Goal: Transaction & Acquisition: Purchase product/service

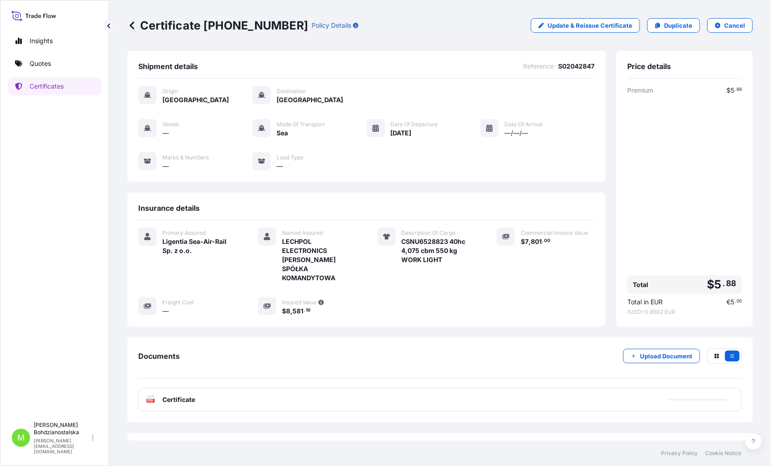
scroll to position [14, 0]
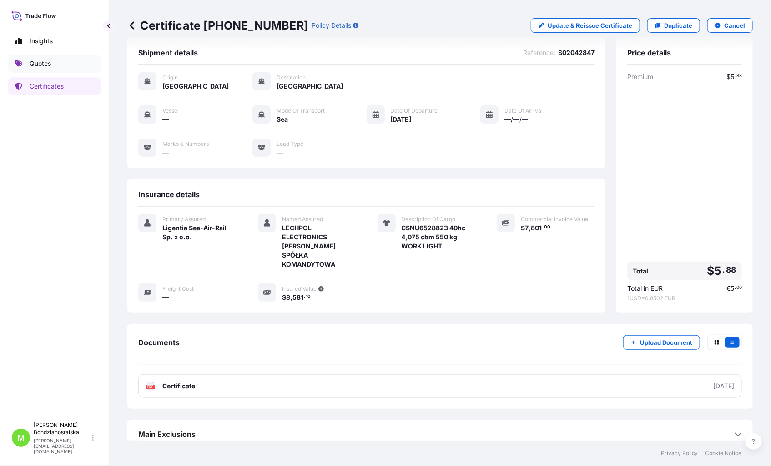
click at [40, 64] on p "Quotes" at bounding box center [40, 63] width 21 height 9
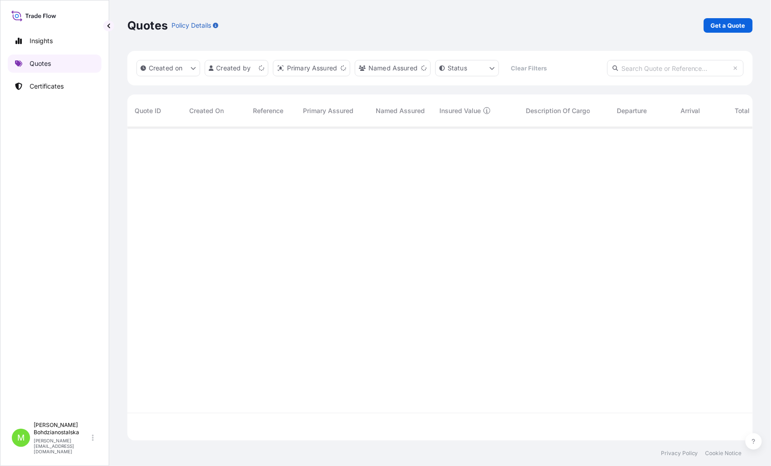
scroll to position [311, 617]
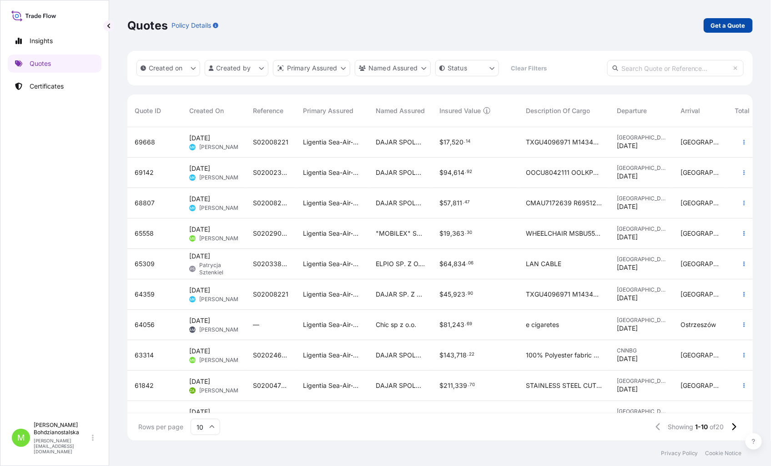
click at [734, 24] on p "Get a Quote" at bounding box center [728, 25] width 35 height 9
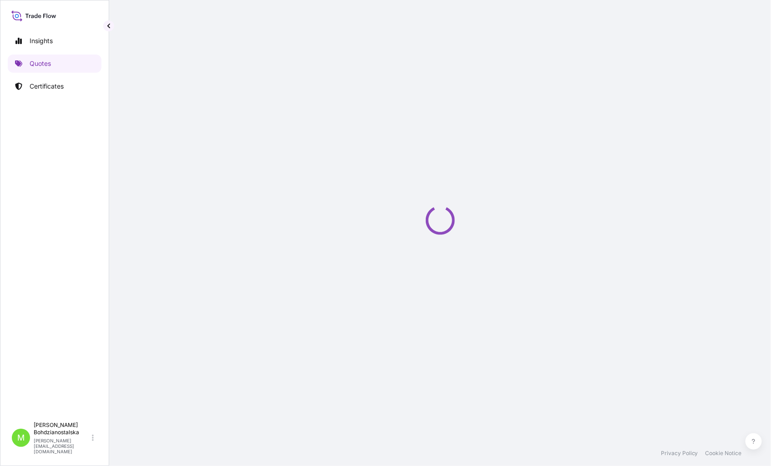
select select "Sea"
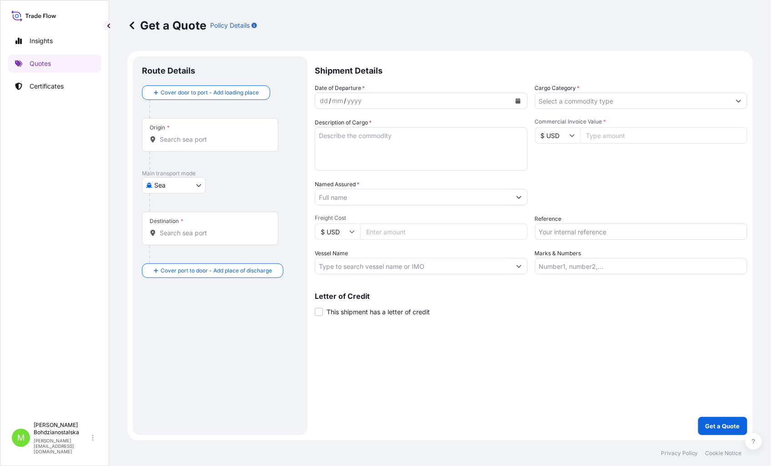
click at [611, 132] on input "Commercial Invoice Value *" at bounding box center [663, 135] width 167 height 16
click at [601, 135] on input "Commercial Invoice Value *" at bounding box center [663, 135] width 167 height 16
type input "104227.20"
click at [643, 169] on div "Commercial Invoice Value * $ USD 104227.20" at bounding box center [641, 144] width 213 height 53
click at [384, 142] on textarea "Description of Cargo *" at bounding box center [421, 149] width 213 height 44
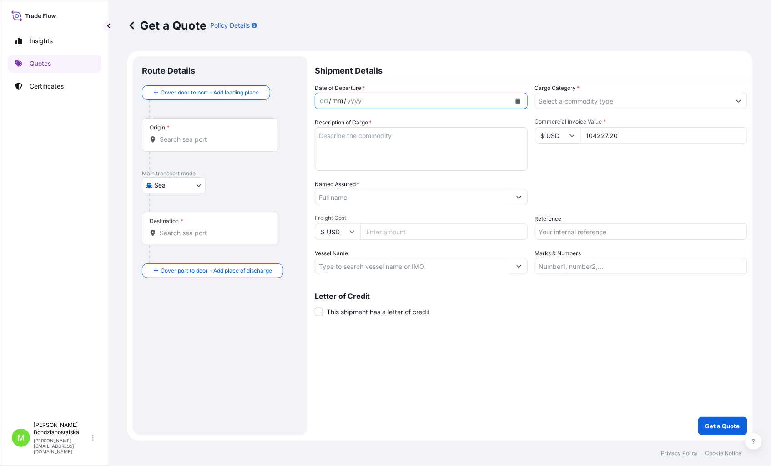
click at [332, 100] on div "mm" at bounding box center [337, 100] width 13 height 11
click at [324, 95] on div "dd" at bounding box center [324, 100] width 10 height 11
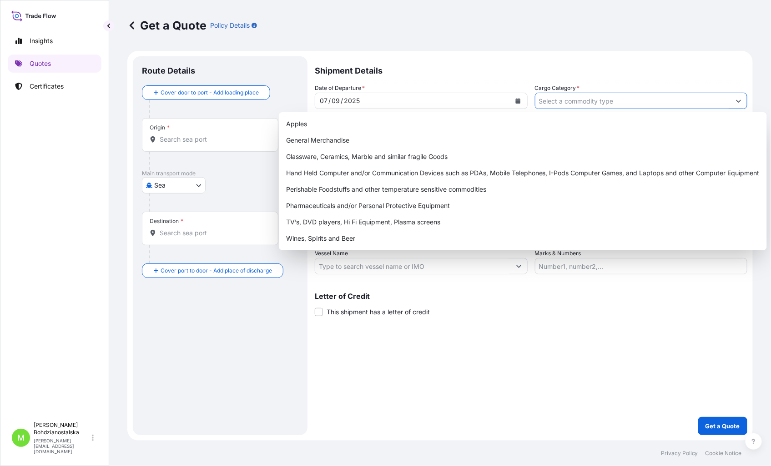
click at [562, 99] on input "Cargo Category *" at bounding box center [632, 101] width 195 height 16
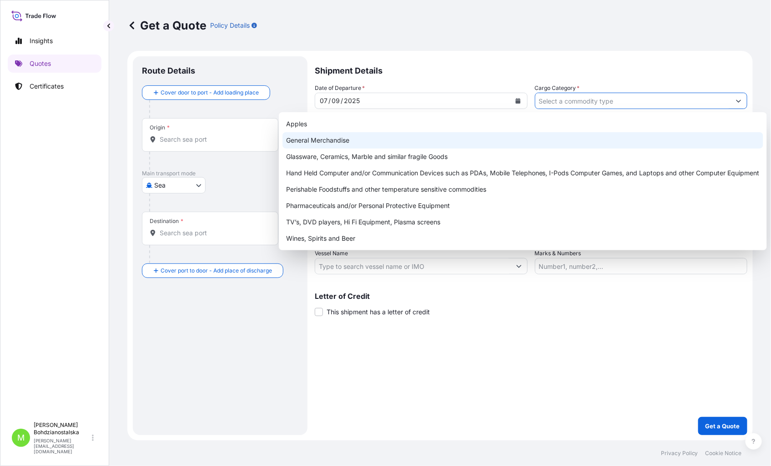
click at [388, 137] on div "General Merchandise" at bounding box center [522, 140] width 481 height 16
type input "General Merchandise"
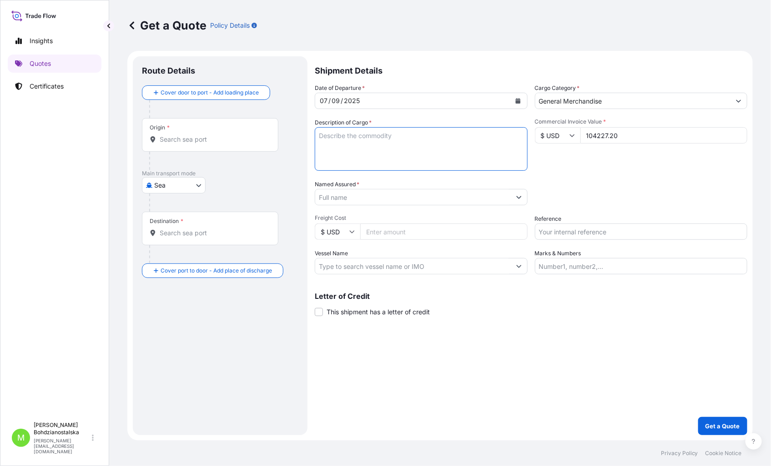
click at [335, 161] on textarea "Description of Cargo *" at bounding box center [421, 149] width 213 height 44
drag, startPoint x: 329, startPoint y: 141, endPoint x: 329, endPoint y: 133, distance: 8.2
click at [329, 133] on textarea "Description of Cargo *" at bounding box center [421, 149] width 213 height 44
paste textarea "NECK WARMER"
paste textarea "ECMU7394388 M4030008 40HC 4043.20 KG 61.35 M3 1064 CTN"
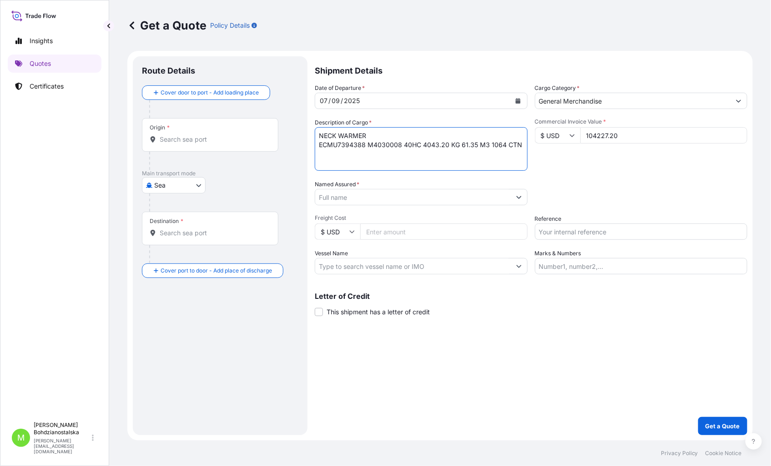
paste textarea "GESU6759560 M2235184 40HC 4043.20 KG 61.35 M3 1064 CTN"
click at [326, 165] on textarea "NECK WARMER ECMU7394388 M4030008 40HC 4043.20 KG 61.35 M3 1064 CTN GESU6759560 …" at bounding box center [421, 149] width 213 height 44
click at [519, 158] on textarea "NECK WARMER ECMU7394388 M4030008 40HC 4043.20 KG 61.35 M3 1064 CTN GESU6759560 …" at bounding box center [421, 149] width 213 height 44
paste textarea "TCNU4588243 M4030081 40HC 3314.40 KG 47.61 M3 1380"
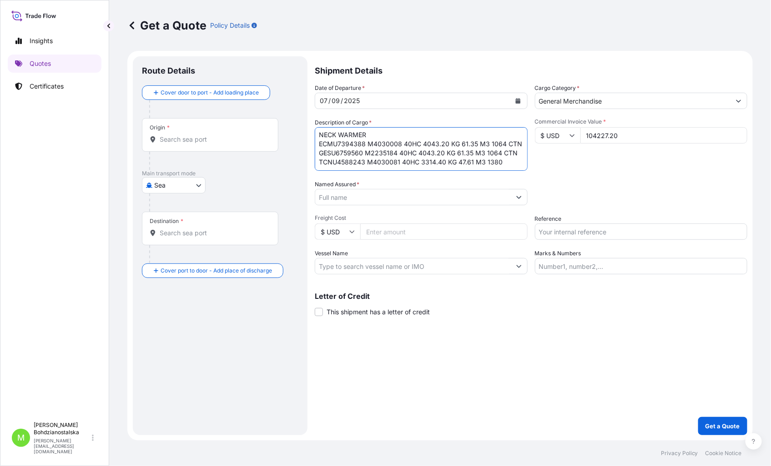
scroll to position [15, 0]
paste textarea "TGBU4828719 M2222376 40HC 4043.20 KG 61.35 M3 1064"
type textarea "NECK WARMER ECMU7394388 M4030008 40HC 4043.20 KG 61.35 M3 1064 CTN GESU6759560 …"
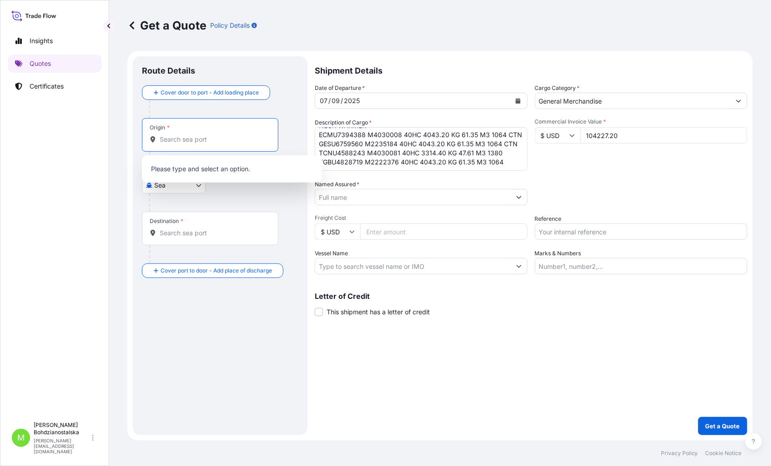
click at [178, 139] on input "Origin *" at bounding box center [213, 139] width 107 height 9
click at [202, 147] on div "Origin *" at bounding box center [210, 135] width 136 height 34
click at [202, 144] on input "Origin * Please select an origin" at bounding box center [213, 139] width 107 height 9
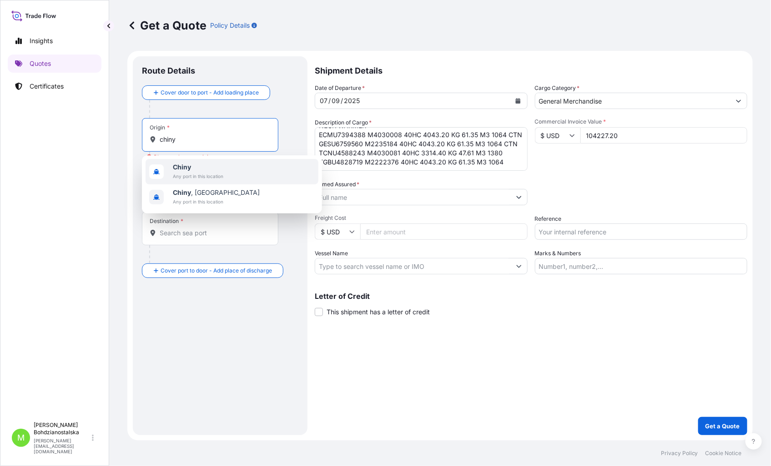
click at [184, 169] on b "Chiny" at bounding box center [182, 167] width 18 height 8
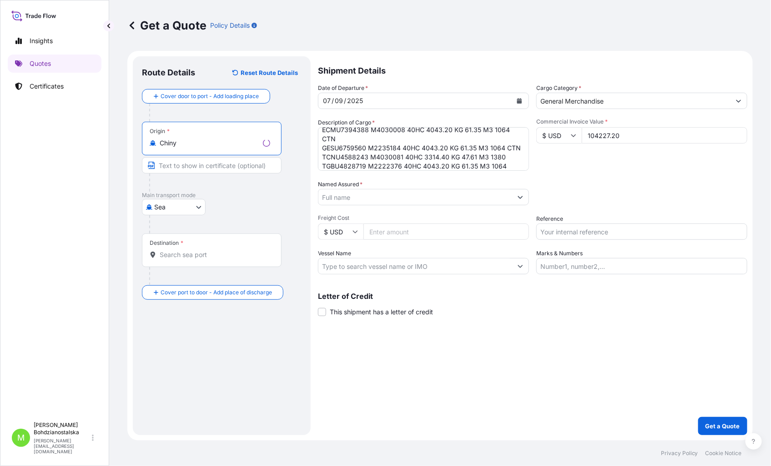
type input "Chiny"
click at [169, 258] on input "Destination *" at bounding box center [215, 255] width 110 height 9
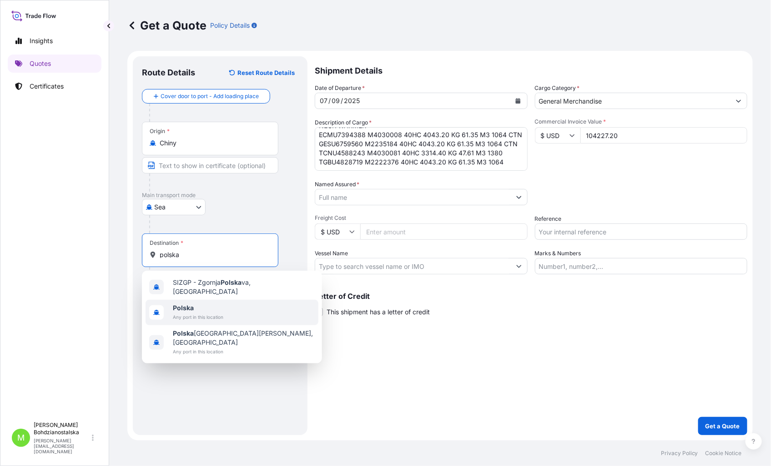
click at [195, 306] on span "Polska" at bounding box center [198, 308] width 50 height 9
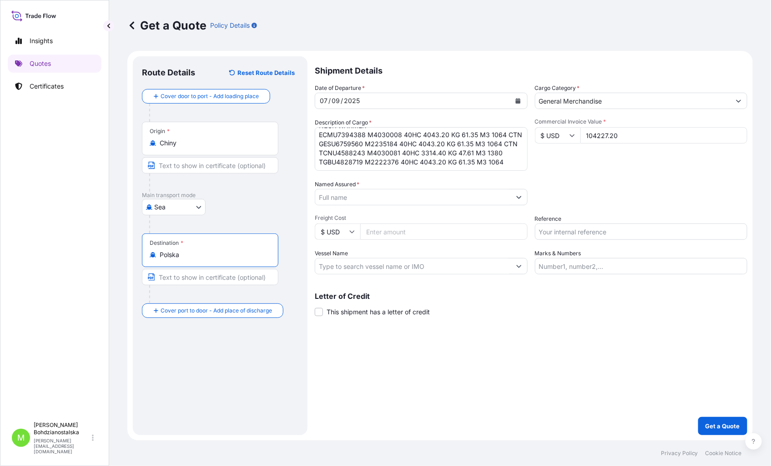
type input "Polska"
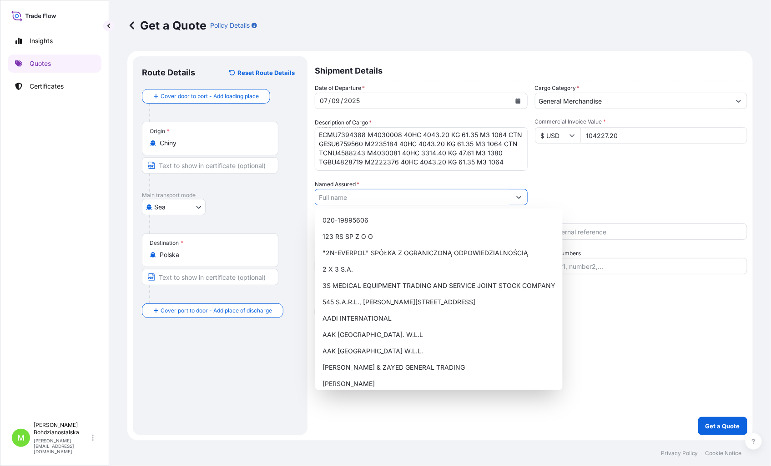
click at [333, 198] on input "Named Assured *" at bounding box center [412, 197] width 195 height 16
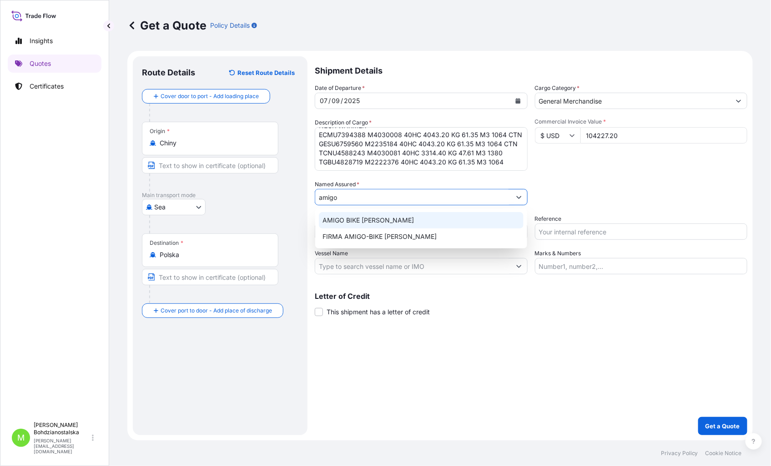
click at [370, 223] on span "AMIGO BIKE [PERSON_NAME]" at bounding box center [367, 220] width 91 height 9
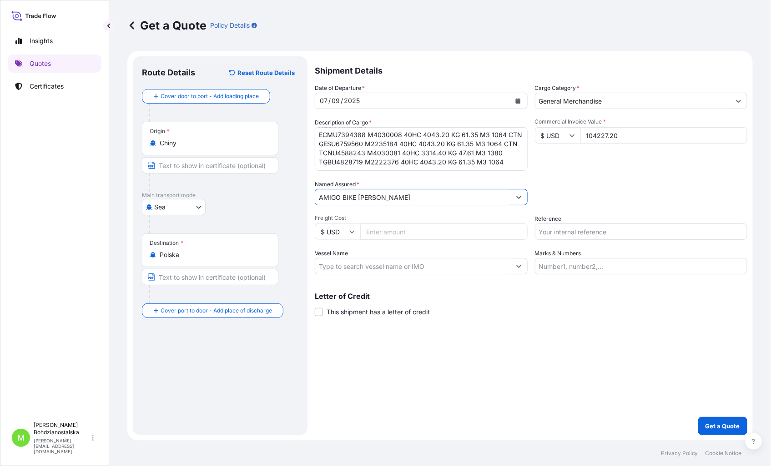
type input "AMIGO BIKE [PERSON_NAME]"
click at [598, 241] on div "Date of Departure * [DATE] Cargo Category * General Merchandise Description of …" at bounding box center [531, 179] width 432 height 191
click at [578, 235] on input "Reference" at bounding box center [641, 232] width 213 height 16
type input "S02024029"
click at [596, 314] on div "Letter of Credit This shipment has a letter of credit Letter of credit * Letter…" at bounding box center [531, 305] width 432 height 24
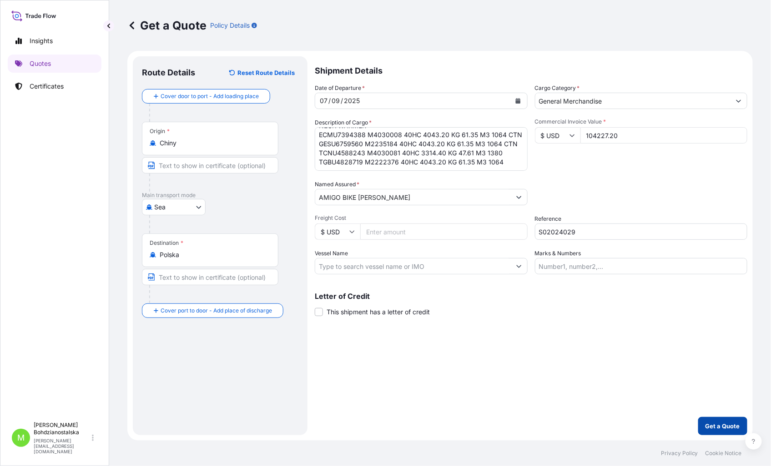
click at [728, 426] on p "Get a Quote" at bounding box center [722, 426] width 35 height 9
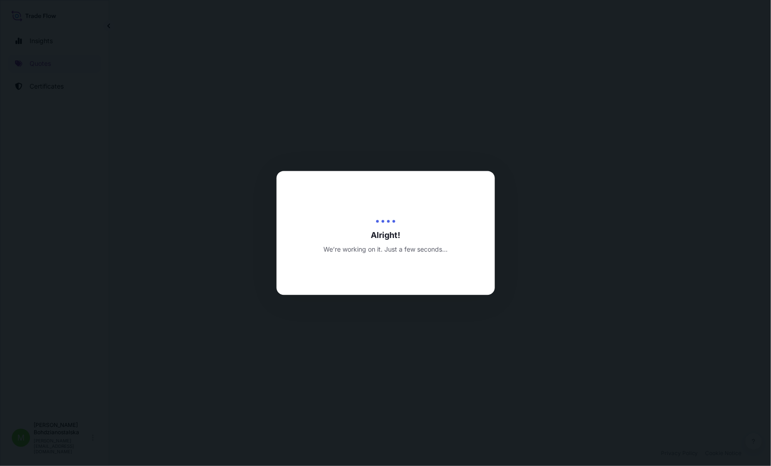
select select "Sea"
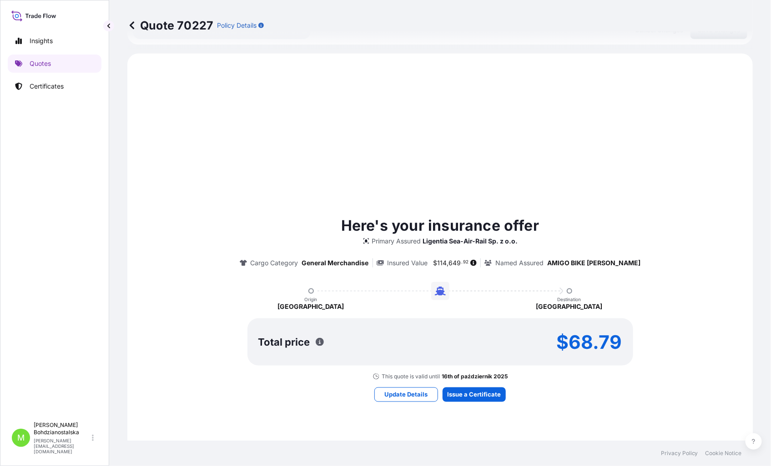
scroll to position [311, 0]
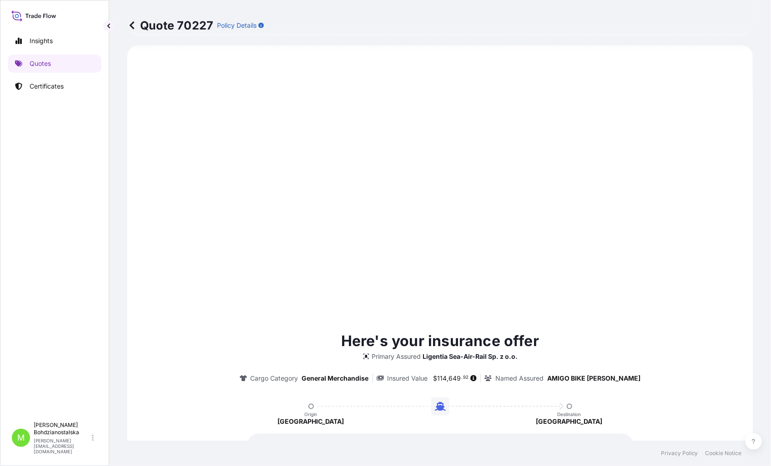
type input "[DATE]"
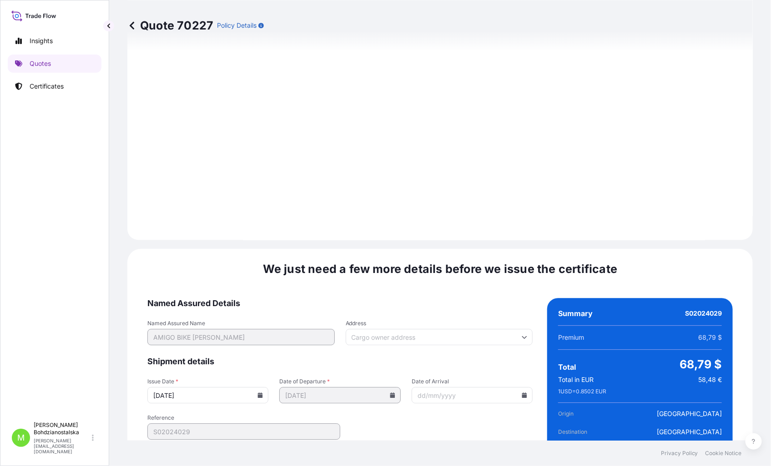
scroll to position [921, 0]
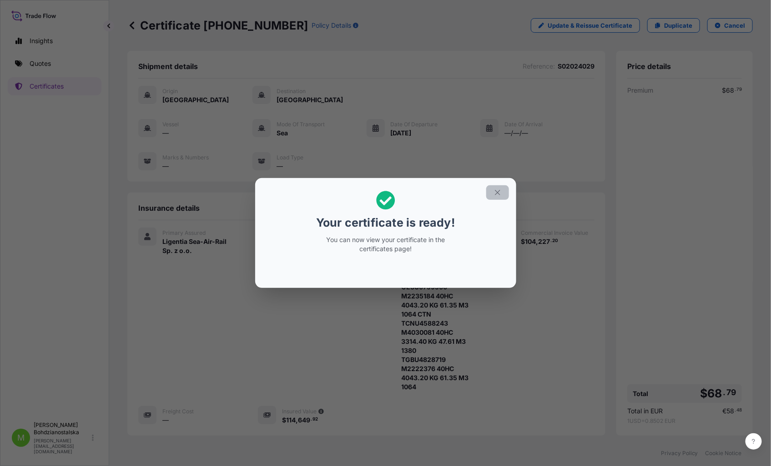
click at [496, 189] on icon "button" at bounding box center [497, 193] width 8 height 8
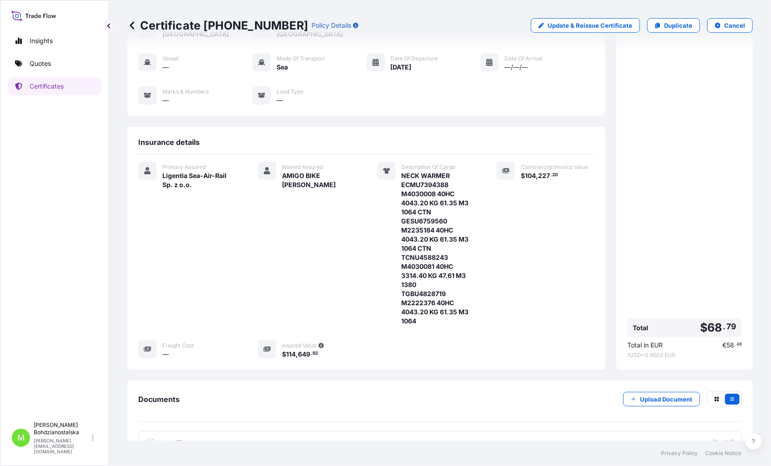
scroll to position [132, 0]
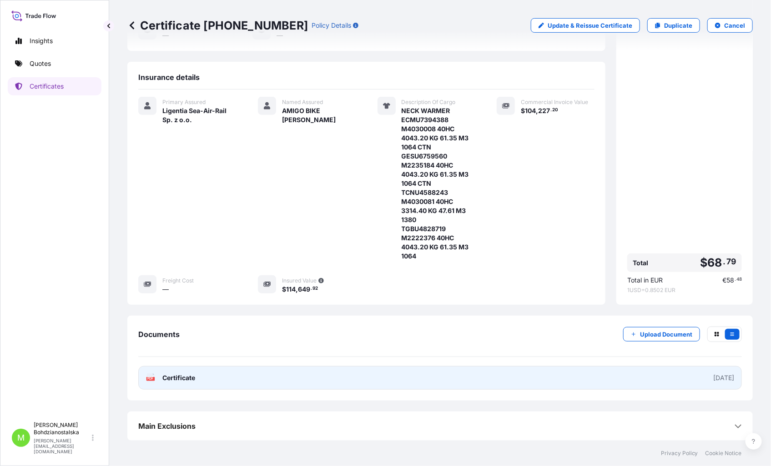
click at [256, 377] on link "PDF Certificate [DATE]" at bounding box center [439, 378] width 603 height 24
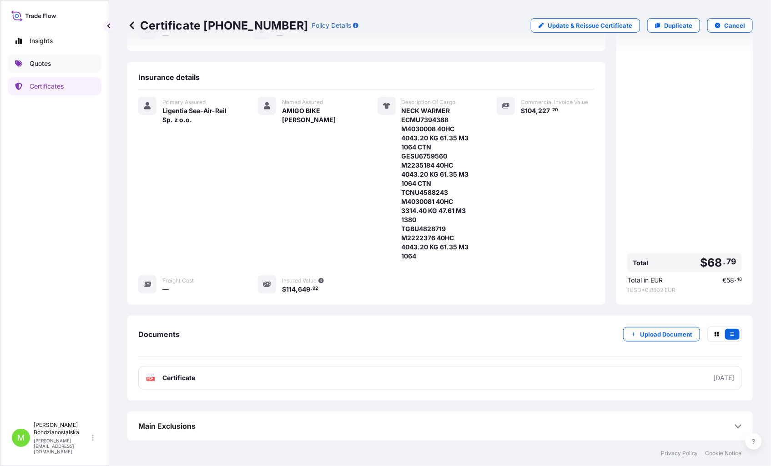
click at [42, 60] on p "Quotes" at bounding box center [40, 63] width 21 height 9
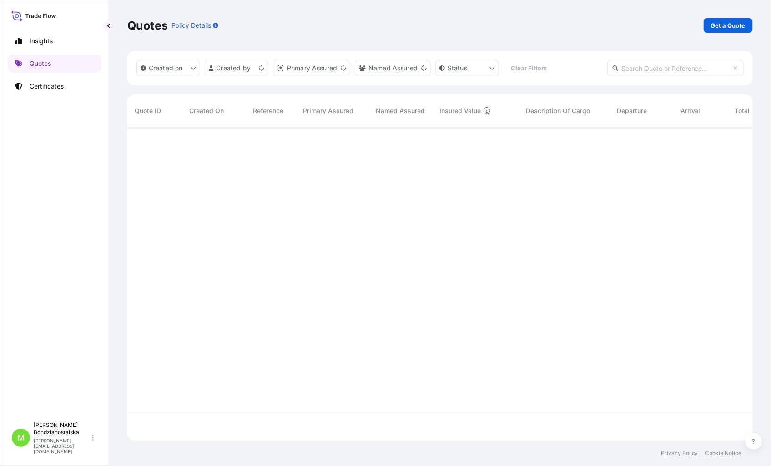
scroll to position [311, 617]
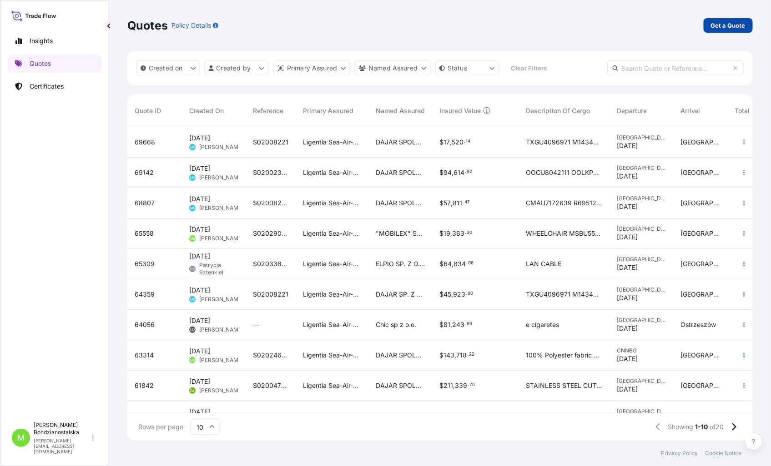
click at [716, 22] on p "Get a Quote" at bounding box center [728, 25] width 35 height 9
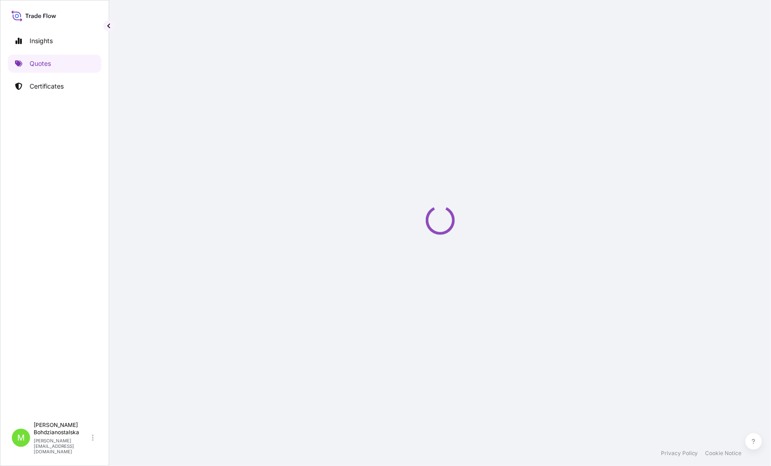
select select "Sea"
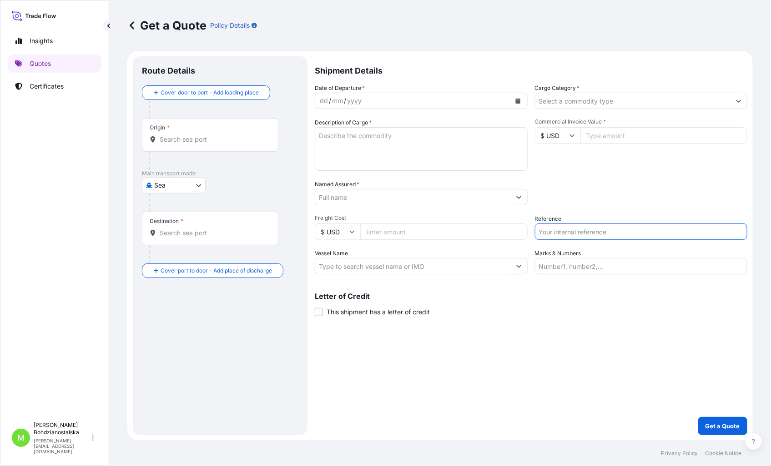
click at [551, 237] on input "Reference" at bounding box center [641, 232] width 213 height 16
paste input "S02033155"
type input "S02033155"
click at [630, 139] on input "Commercial Invoice Value *" at bounding box center [663, 135] width 167 height 16
type input "154739.34"
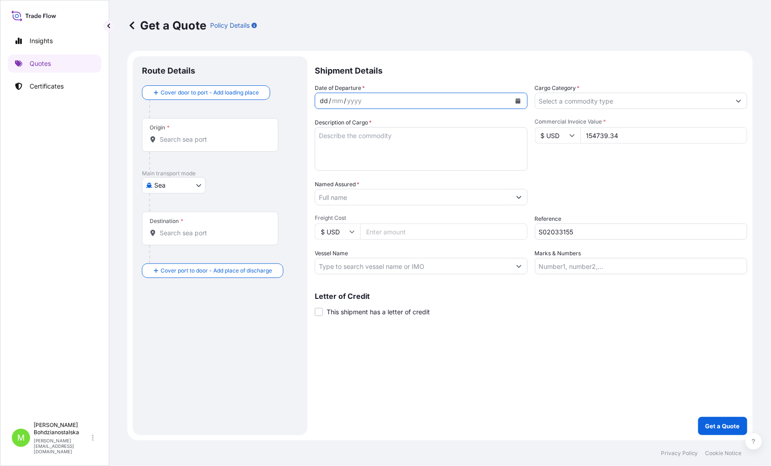
click at [319, 102] on div "dd" at bounding box center [324, 100] width 10 height 11
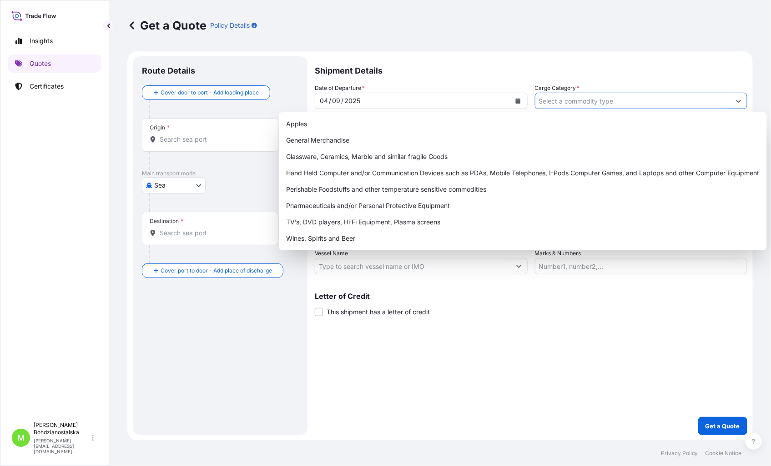
drag, startPoint x: 611, startPoint y: 95, endPoint x: 610, endPoint y: 104, distance: 8.2
click at [611, 96] on input "Cargo Category *" at bounding box center [632, 101] width 195 height 16
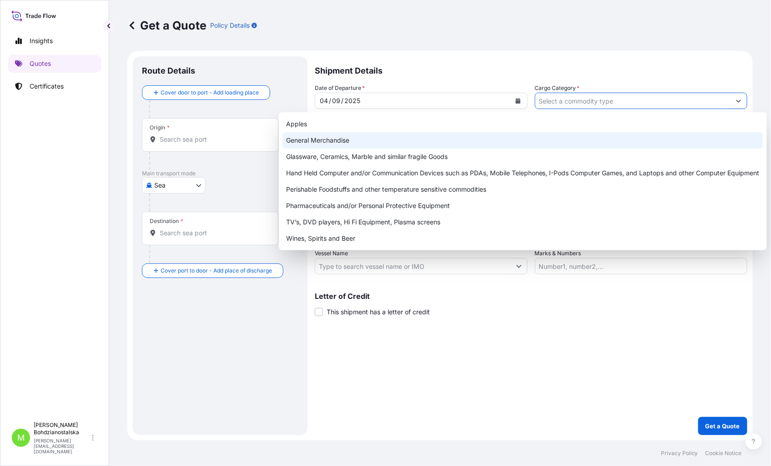
click at [306, 144] on div "General Merchandise" at bounding box center [522, 140] width 481 height 16
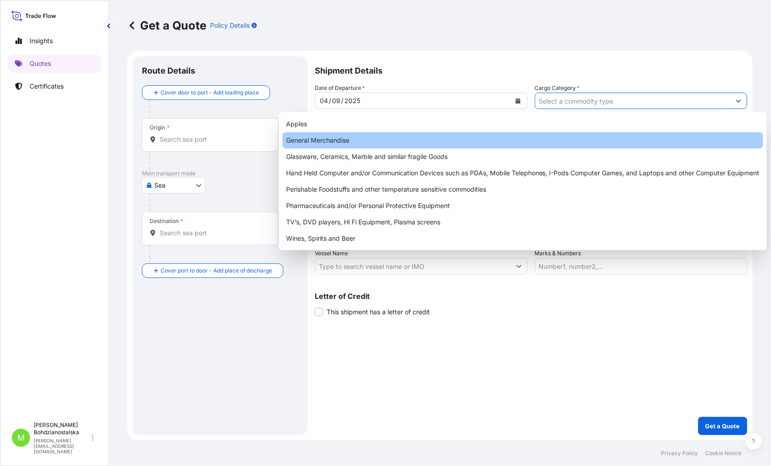
type input "General Merchandise"
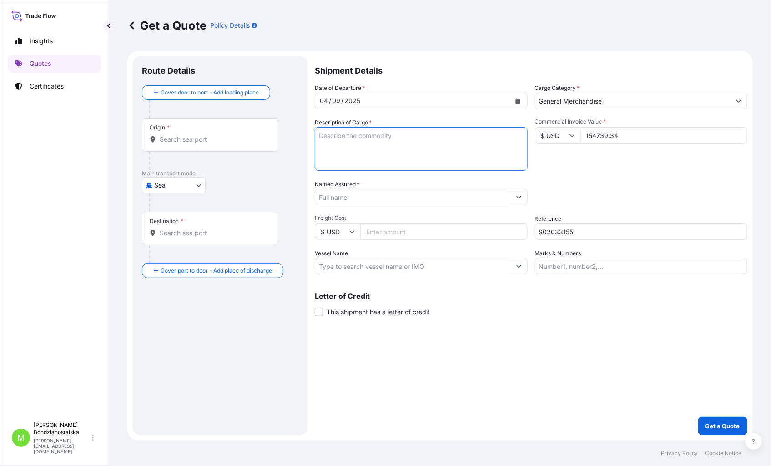
click at [344, 149] on textarea "Description of Cargo *" at bounding box center [421, 149] width 213 height 44
drag, startPoint x: 346, startPoint y: 141, endPoint x: 346, endPoint y: 133, distance: 8.2
click at [346, 139] on textarea "Description of Cargo *" at bounding box center [421, 149] width 213 height 44
paste textarea "CASUAL SHOES"
type textarea "CASUAL SHOES"
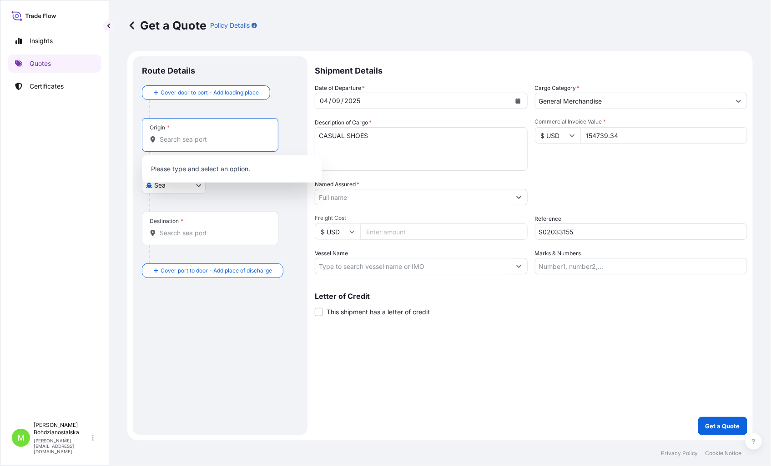
click at [182, 135] on input "Origin *" at bounding box center [213, 139] width 107 height 9
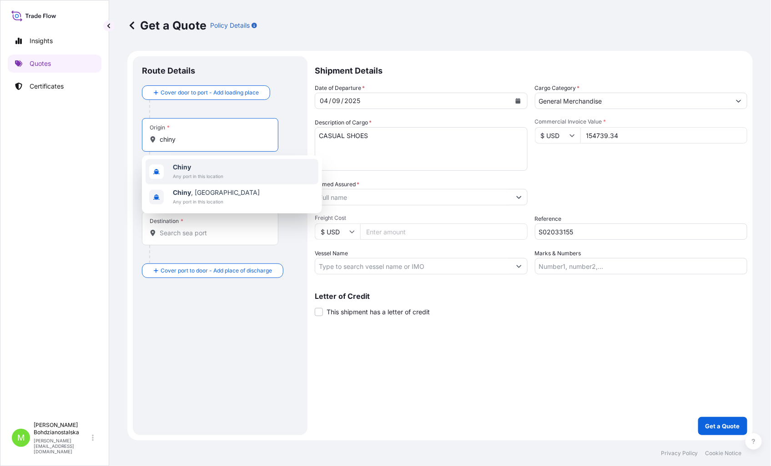
click at [197, 171] on span "Chiny" at bounding box center [198, 167] width 50 height 9
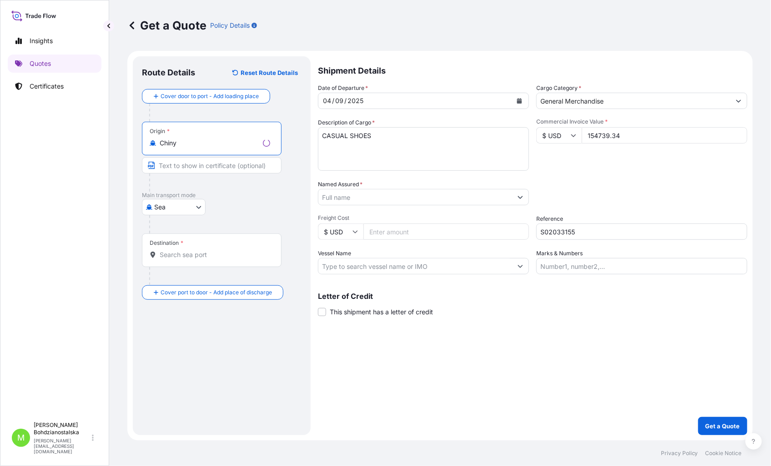
type input "Chiny"
click at [174, 256] on input "Destination *" at bounding box center [215, 255] width 110 height 9
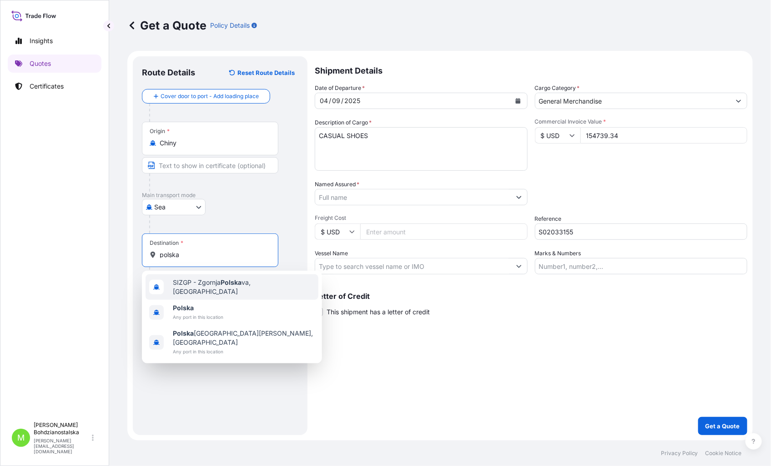
type input "SIZGP - Zgornja Polskava, [GEOGRAPHIC_DATA]"
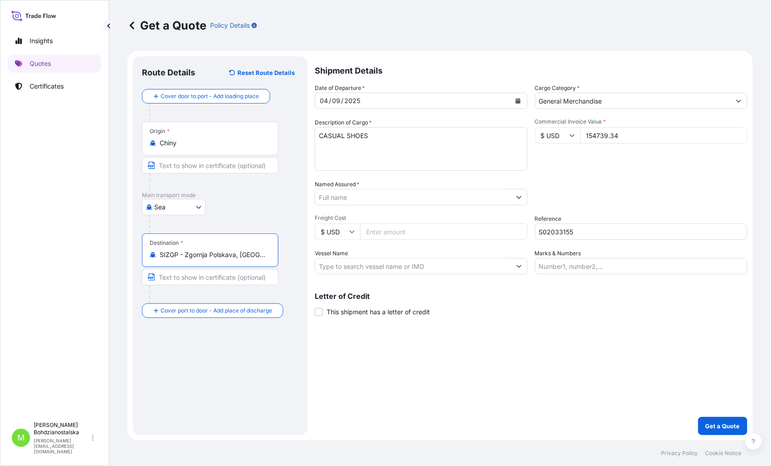
click at [249, 253] on input "SIZGP - Zgornja Polskava, [GEOGRAPHIC_DATA]" at bounding box center [213, 255] width 107 height 9
drag, startPoint x: 249, startPoint y: 253, endPoint x: 251, endPoint y: 258, distance: 4.9
click at [249, 255] on input "SIZGP - Zgornja Polskava, [GEOGRAPHIC_DATA]" at bounding box center [213, 255] width 107 height 9
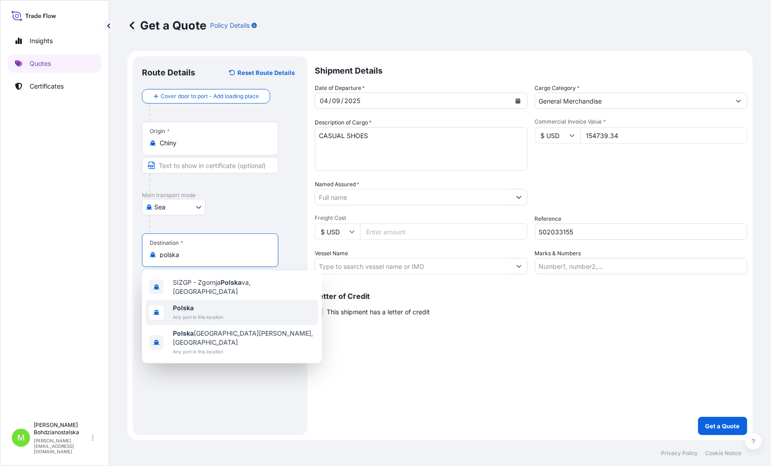
click at [198, 305] on span "Polska" at bounding box center [198, 308] width 50 height 9
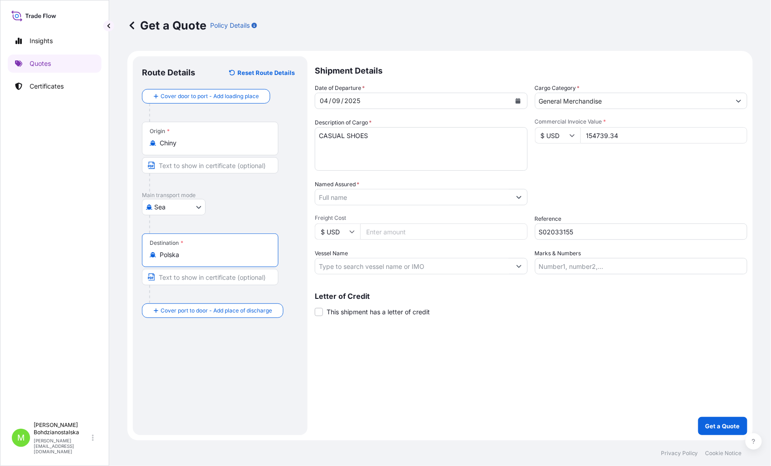
type input "Polska"
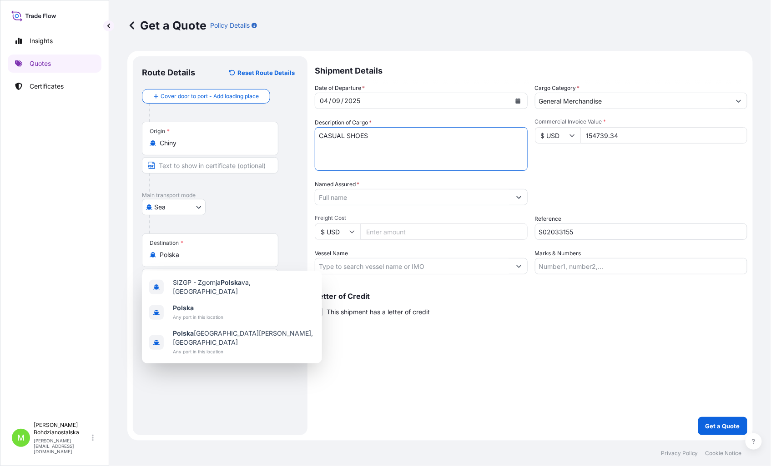
click at [352, 152] on textarea "CASUAL SHOES" at bounding box center [421, 149] width 213 height 44
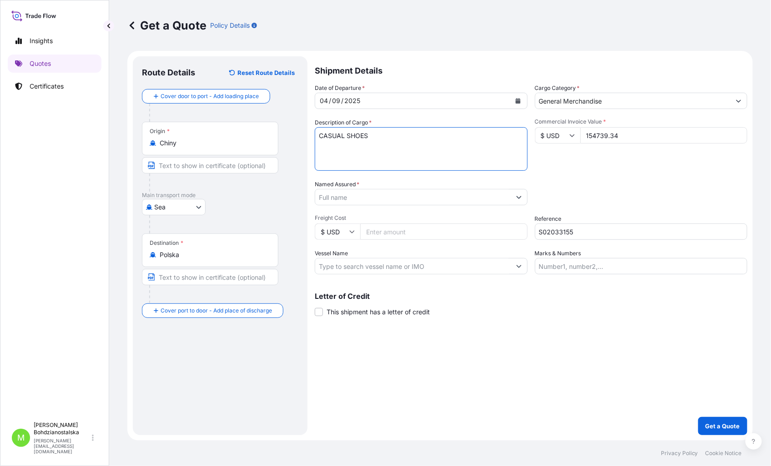
drag, startPoint x: 310, startPoint y: 145, endPoint x: 317, endPoint y: 145, distance: 7.3
click at [312, 145] on form "Route Details Reset Route Details Cover door to port - Add loading place Place …" at bounding box center [439, 246] width 625 height 390
click at [379, 137] on textarea "CASUAL SHOES" at bounding box center [421, 149] width 213 height 44
paste textarea "TRHU5087912"
click at [324, 158] on textarea "CASUAL SHOES TRHU5087912 40HC, 7696,00 KGS, 66,392 M3, 1040 CTN" at bounding box center [421, 149] width 213 height 44
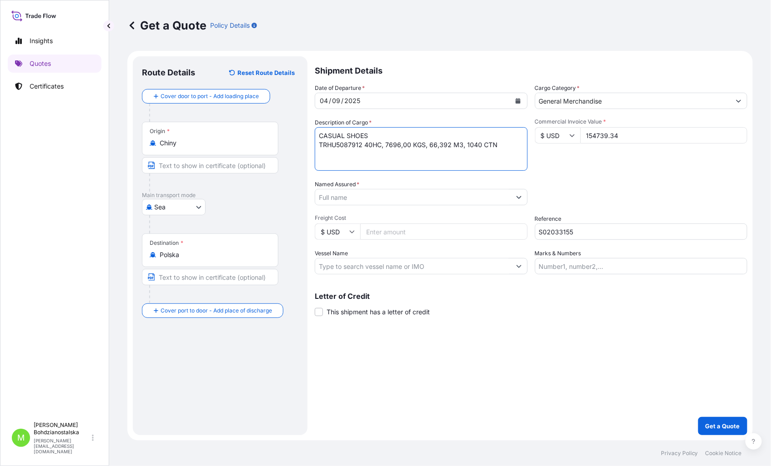
paste textarea "MRSU7727662"
drag, startPoint x: 339, startPoint y: 162, endPoint x: 336, endPoint y: 170, distance: 9.4
click at [338, 165] on textarea "CASUAL SHOES TRHU5087912 40HC, 7696,00 KGS, 66,392 M3, 1040 CTN MRSU7727662 40HC" at bounding box center [421, 149] width 213 height 44
click at [411, 150] on textarea "CASUAL SHOES TRHU5087912 40HC, 7696,00 KGS, 66,392 M3, 1040 CTN MRSU7727662 40HC" at bounding box center [421, 149] width 213 height 44
click at [395, 155] on textarea "CASUAL SHOES TRHU5087912 40HC, 7696,00 KGS, 66,392 M3, 1040 CTN MRSU7727662 40HC" at bounding box center [421, 149] width 213 height 44
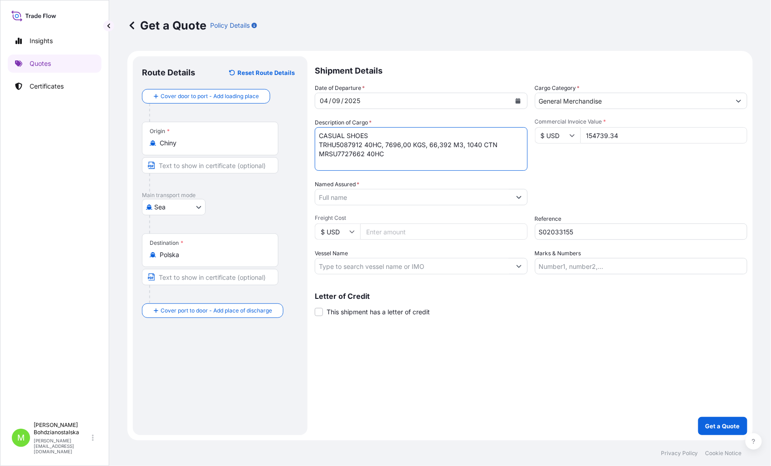
paste textarea "MRKU2915068"
click at [401, 155] on textarea "CASUAL SHOES TRHU5087912 40HC, 7696,00 KGS, 66,392 M3, 1040 CTN MRSU7727662 40H…" at bounding box center [421, 149] width 213 height 44
click at [455, 156] on textarea "CASUAL SHOES TRHU5087912 40HC, 7696,00 KGS, 66,392 M3, 1040 CTN MRSU7727662 40H…" at bounding box center [421, 149] width 213 height 44
click at [397, 165] on textarea "CASUAL SHOES TRHU5087912 40HC, 7696,00 KGS, 66,392 M3, 1040 CTN MRSU7727662 40H…" at bounding box center [421, 149] width 213 height 44
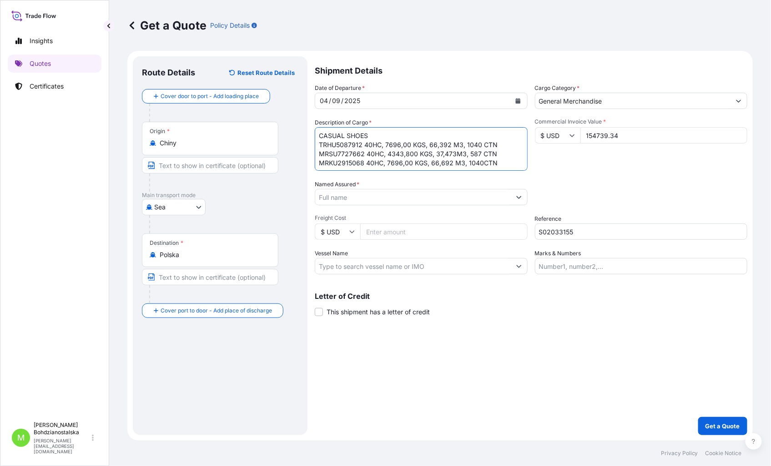
type textarea "CASUAL SHOES TRHU5087912 40HC, 7696,00 KGS, 66,392 M3, 1040 CTN MRSU7727662 40H…"
drag, startPoint x: 456, startPoint y: 370, endPoint x: 448, endPoint y: 280, distance: 90.3
click at [456, 366] on div "Shipment Details Date of Departure * [DATE] Cargo Category * General Merchandis…" at bounding box center [531, 245] width 432 height 379
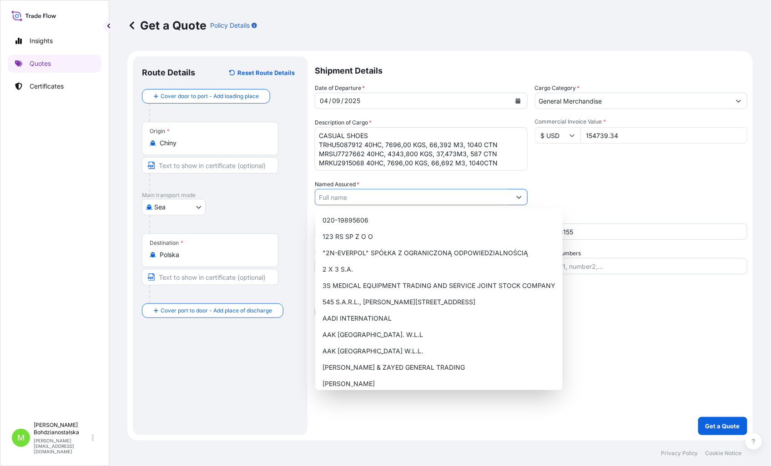
click at [389, 197] on input "Named Assured *" at bounding box center [412, 197] width 195 height 16
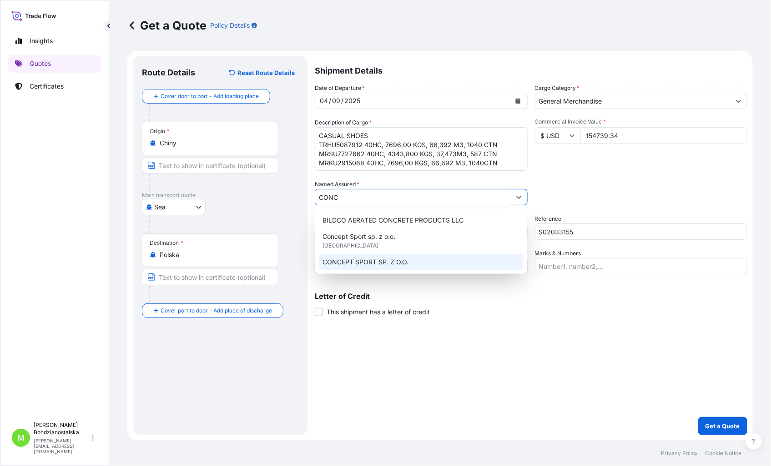
click at [378, 261] on span "CONCEPT SPORT SP. Z O.O." at bounding box center [365, 262] width 86 height 9
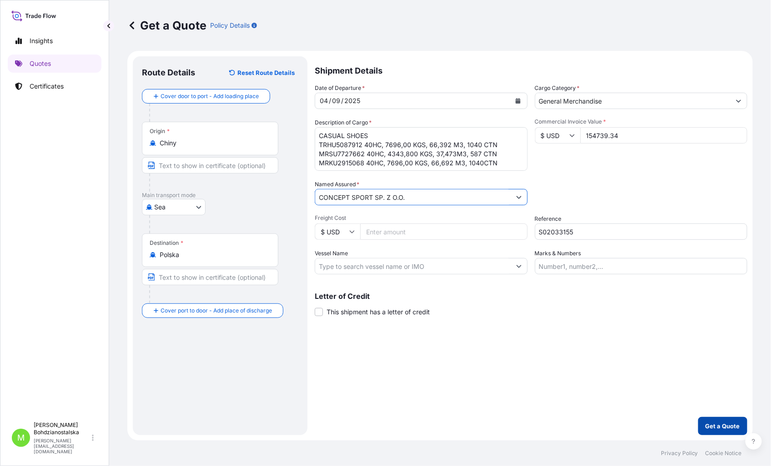
type input "CONCEPT SPORT SP. Z O.O."
click at [729, 422] on p "Get a Quote" at bounding box center [722, 426] width 35 height 9
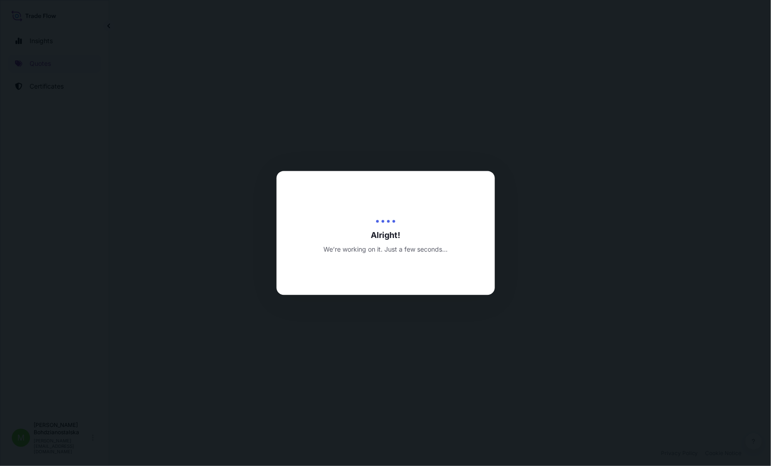
select select "Sea"
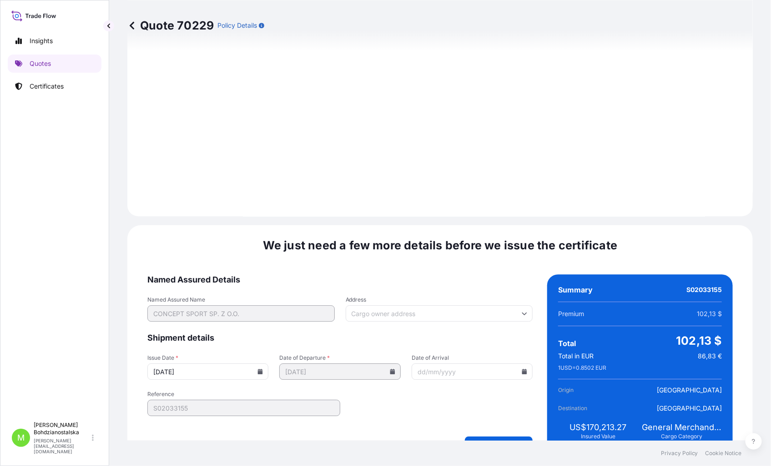
scroll to position [921, 0]
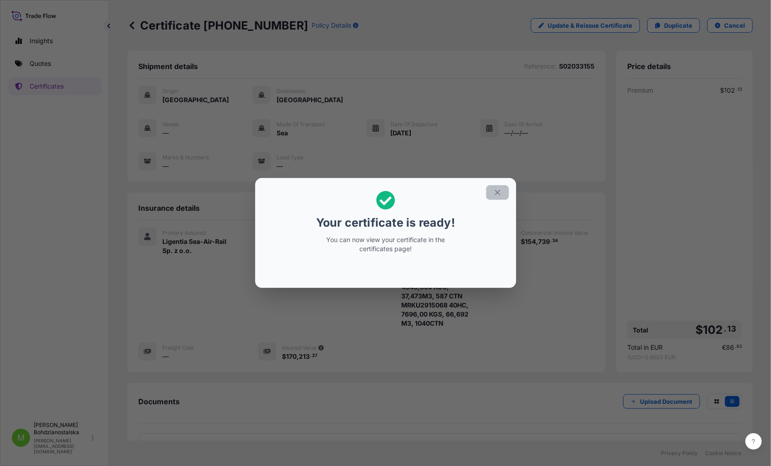
click at [490, 194] on button "button" at bounding box center [497, 192] width 23 height 15
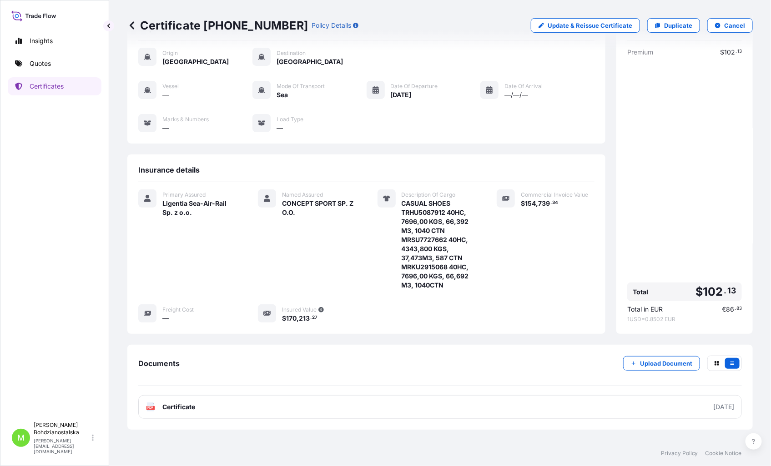
scroll to position [68, 0]
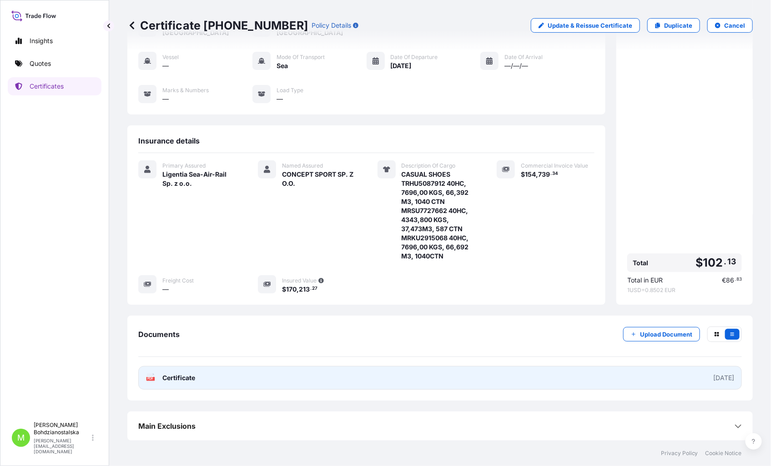
click at [232, 376] on link "PDF Certificate [DATE]" at bounding box center [439, 378] width 603 height 24
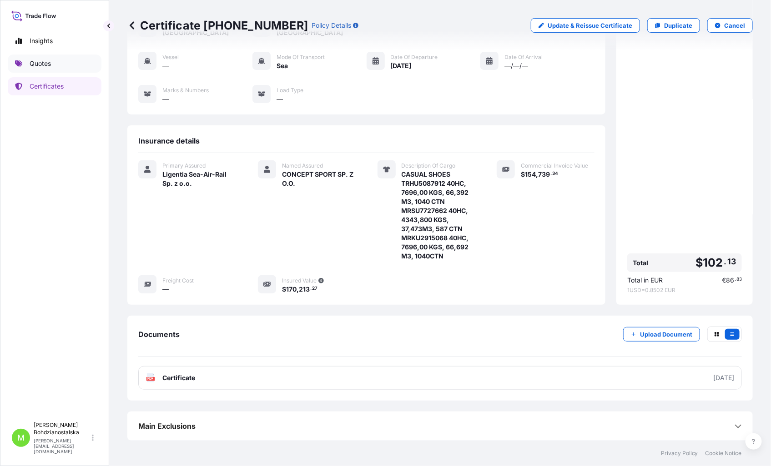
click at [39, 60] on p "Quotes" at bounding box center [40, 63] width 21 height 9
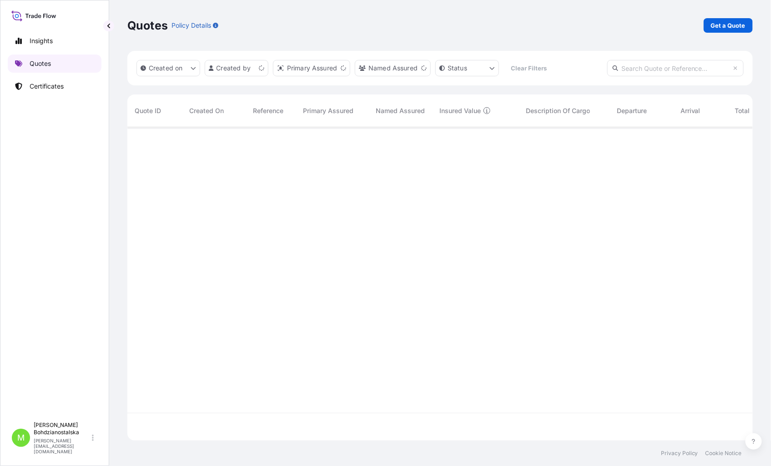
scroll to position [311, 617]
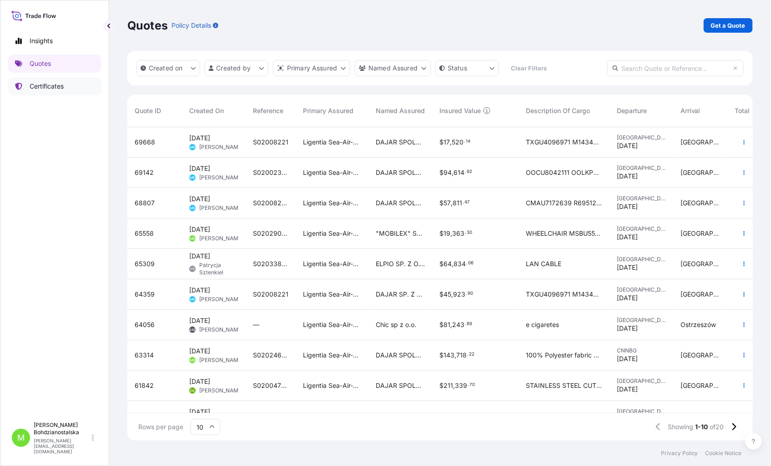
click at [50, 87] on p "Certificates" at bounding box center [47, 86] width 34 height 9
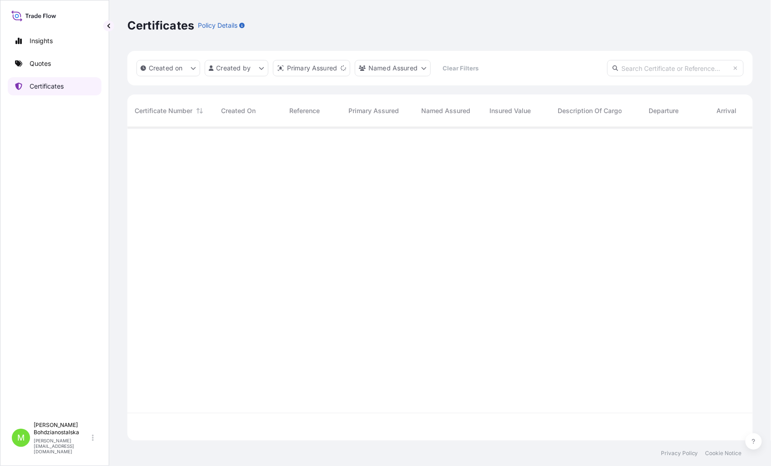
scroll to position [311, 617]
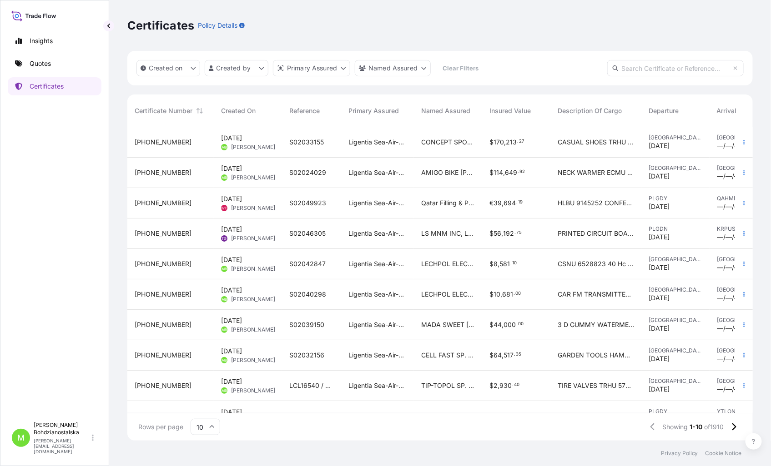
click at [326, 175] on div "S02024029" at bounding box center [311, 172] width 45 height 9
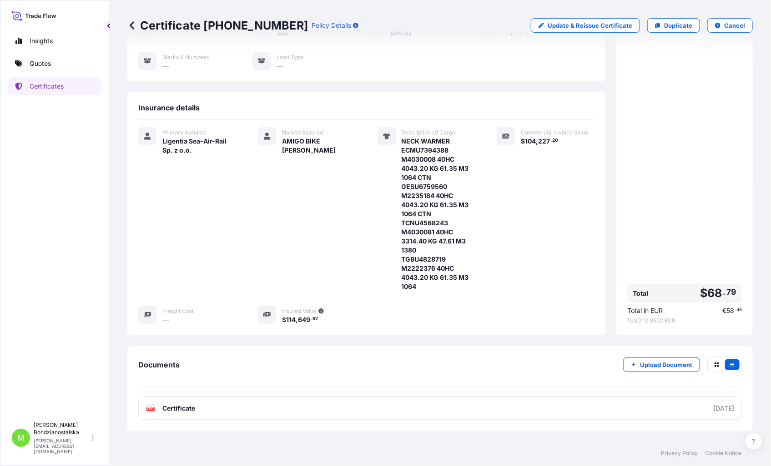
scroll to position [101, 0]
click at [716, 23] on button "Cancel" at bounding box center [729, 25] width 45 height 15
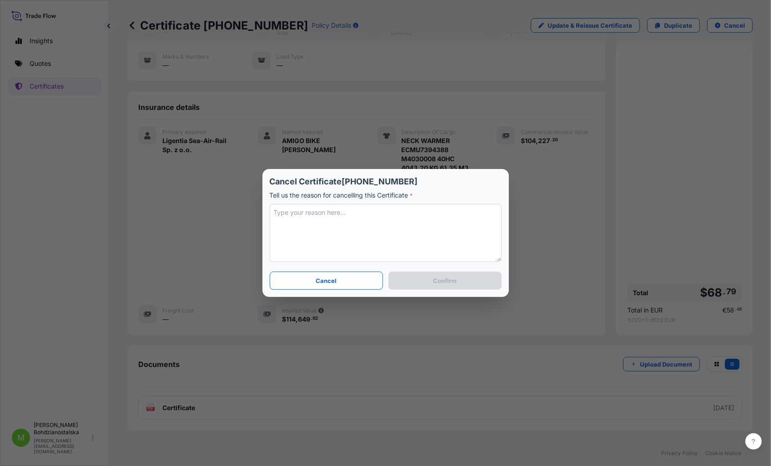
click at [315, 225] on textarea at bounding box center [386, 233] width 232 height 58
click at [317, 211] on textarea "differtent valu" at bounding box center [386, 233] width 232 height 58
click at [305, 214] on textarea "differtent value" at bounding box center [386, 233] width 232 height 58
type textarea "differtent insured value"
click at [451, 281] on p "Confirm" at bounding box center [445, 280] width 24 height 9
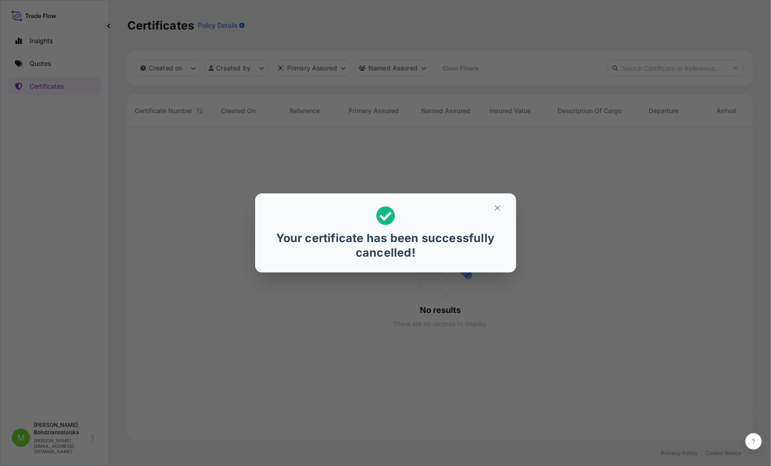
scroll to position [311, 617]
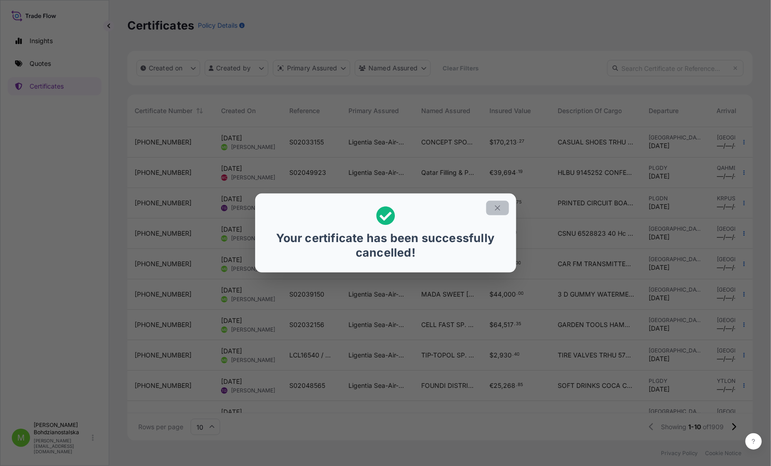
click at [494, 203] on button "button" at bounding box center [497, 208] width 23 height 15
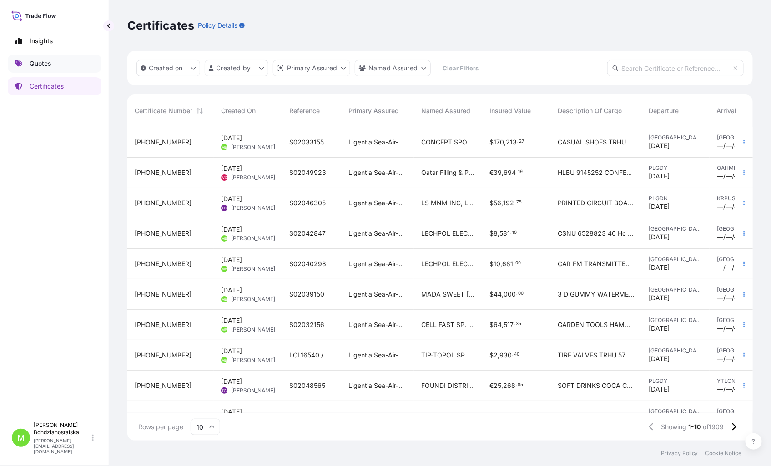
click at [41, 62] on p "Quotes" at bounding box center [40, 63] width 21 height 9
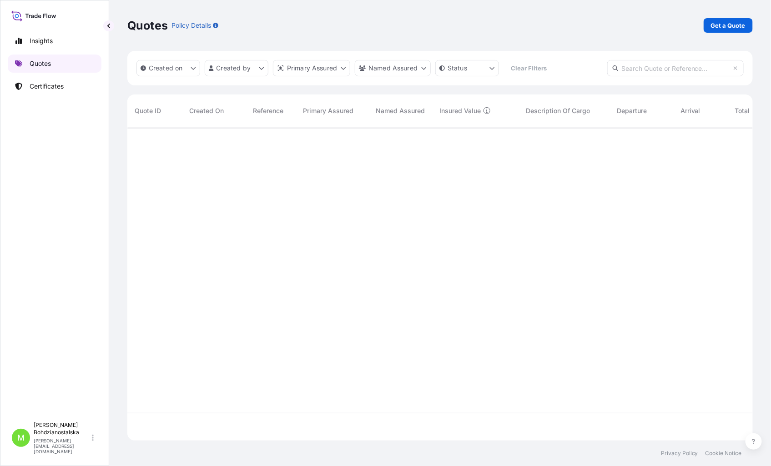
scroll to position [311, 617]
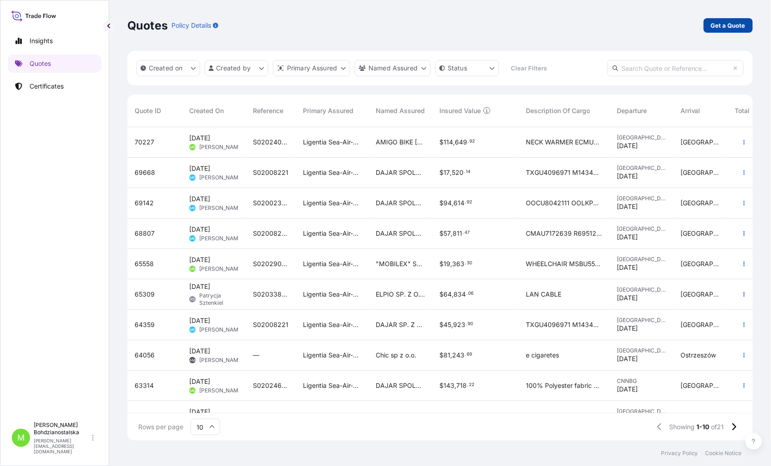
click at [720, 21] on p "Get a Quote" at bounding box center [728, 25] width 35 height 9
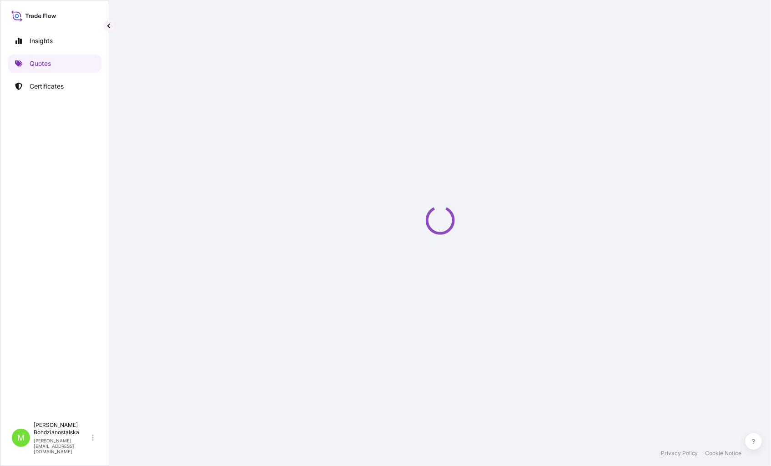
select select "Sea"
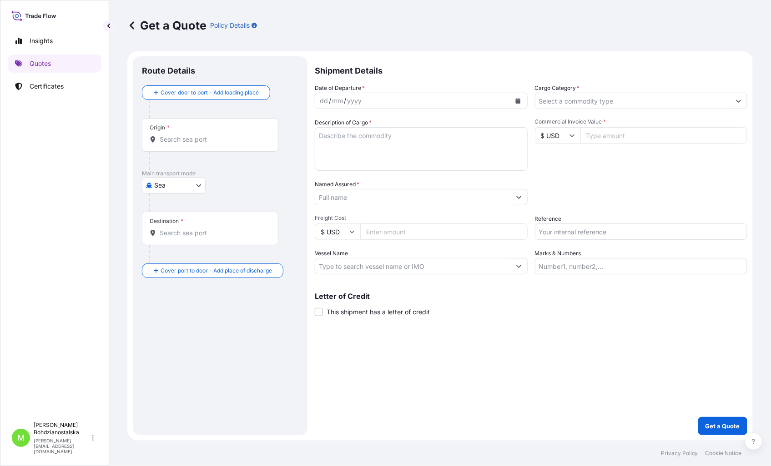
click at [555, 97] on input "Cargo Category *" at bounding box center [632, 101] width 195 height 16
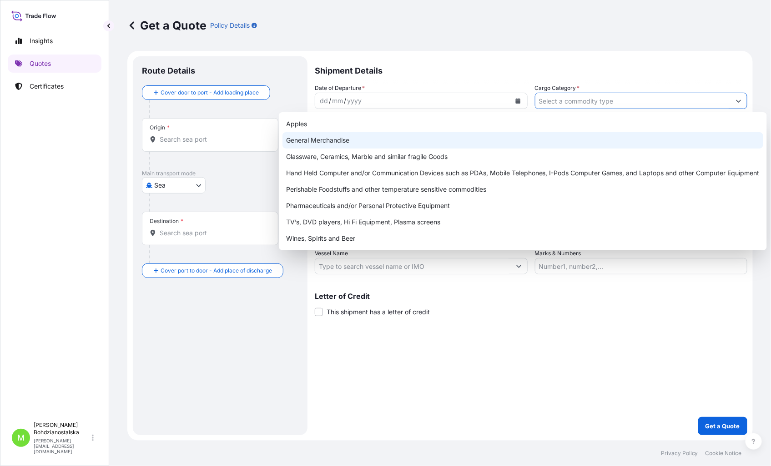
click at [393, 136] on div "General Merchandise" at bounding box center [522, 140] width 481 height 16
type input "General Merchandise"
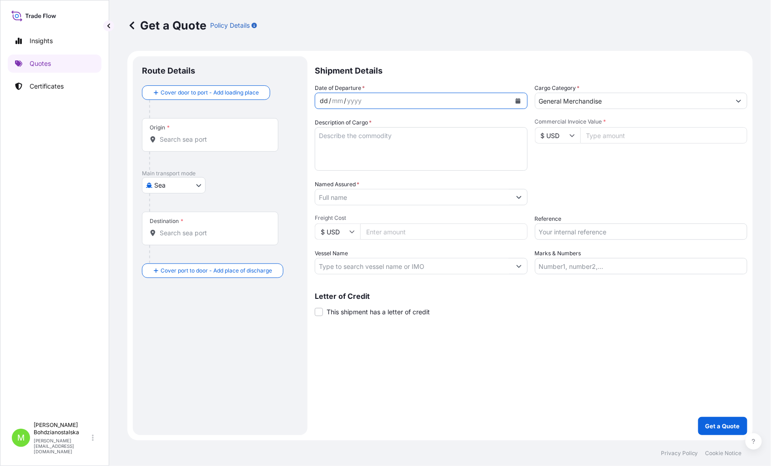
click at [323, 97] on div "dd" at bounding box center [324, 100] width 10 height 11
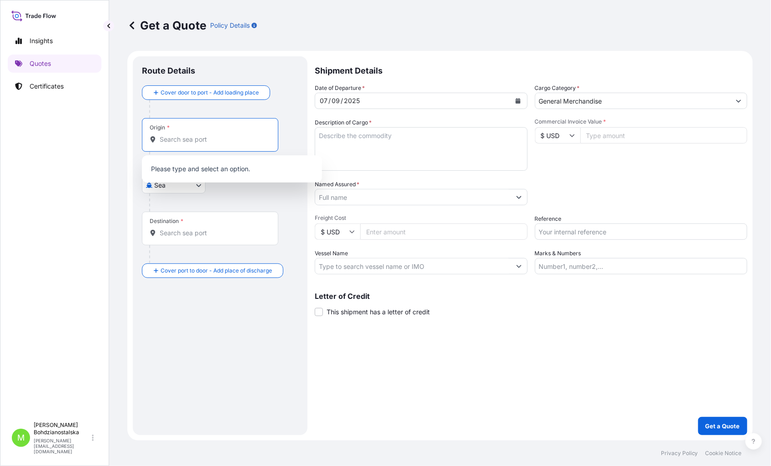
click at [175, 139] on input "Origin *" at bounding box center [213, 139] width 107 height 9
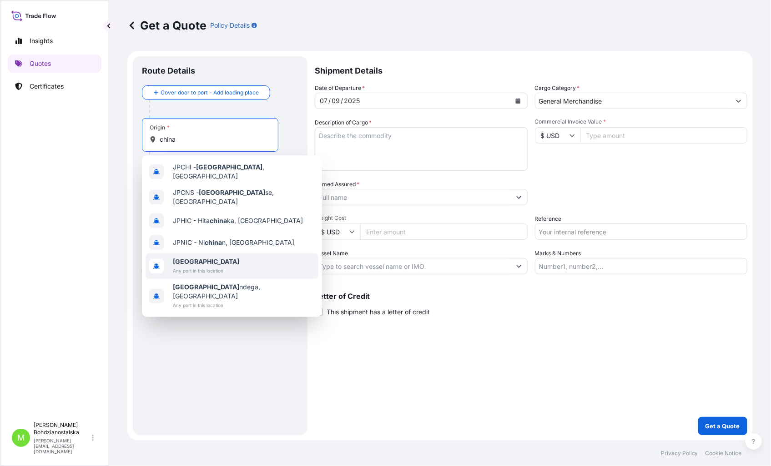
click at [204, 257] on span "[GEOGRAPHIC_DATA]" at bounding box center [206, 261] width 66 height 9
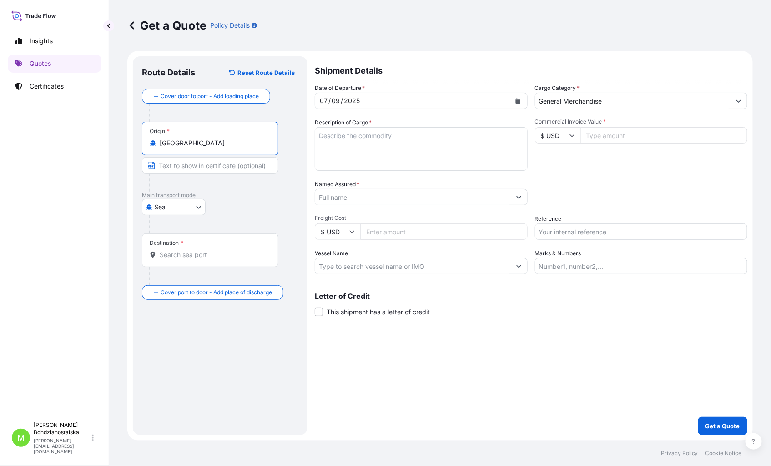
type input "[GEOGRAPHIC_DATA]"
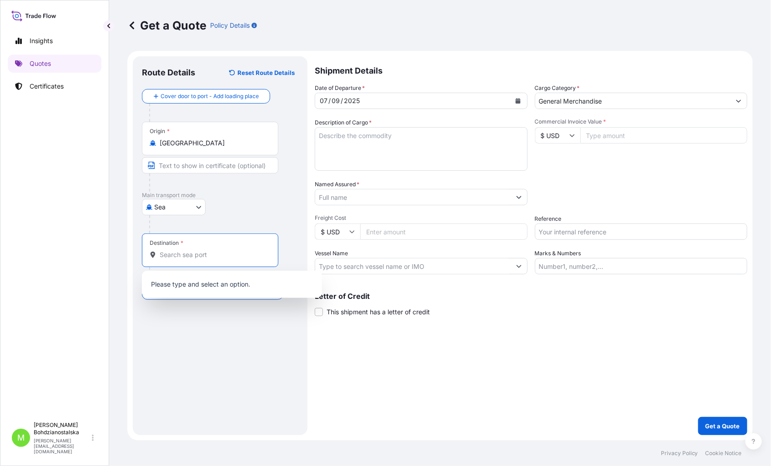
click at [176, 257] on input "Destination *" at bounding box center [213, 255] width 107 height 9
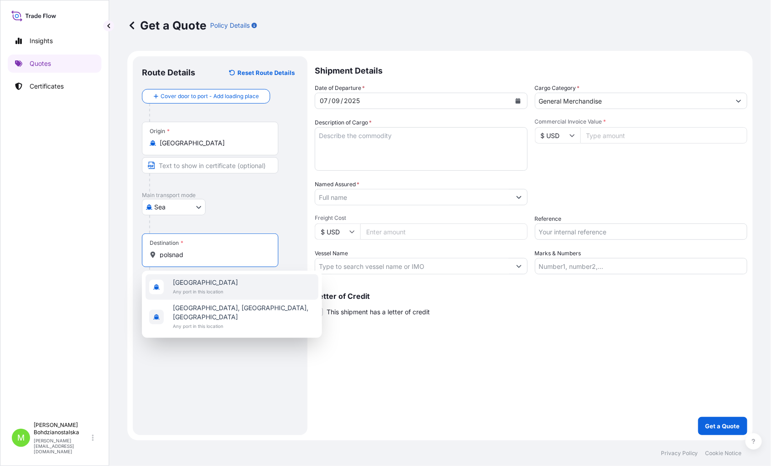
click at [217, 288] on span "Any port in this location" at bounding box center [205, 291] width 65 height 9
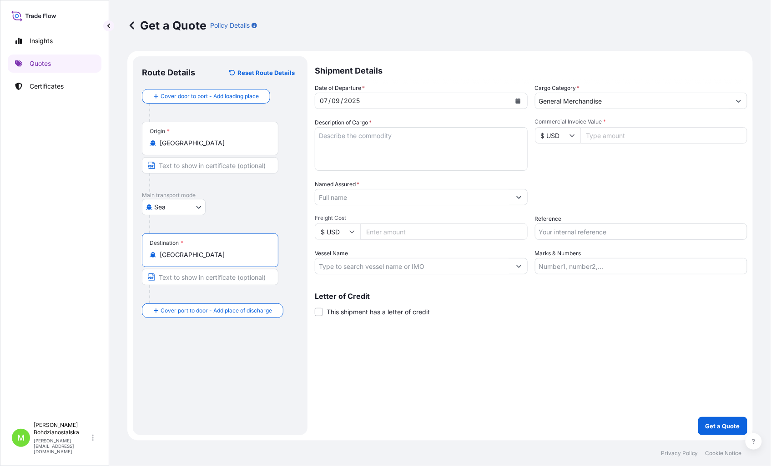
type input "[GEOGRAPHIC_DATA]"
click at [356, 147] on textarea "Description of Cargo *" at bounding box center [421, 149] width 213 height 44
click at [333, 134] on textarea "Description of Cargo *" at bounding box center [421, 149] width 213 height 44
paste textarea "NECK WARMER"
type textarea "NECK WARMER"
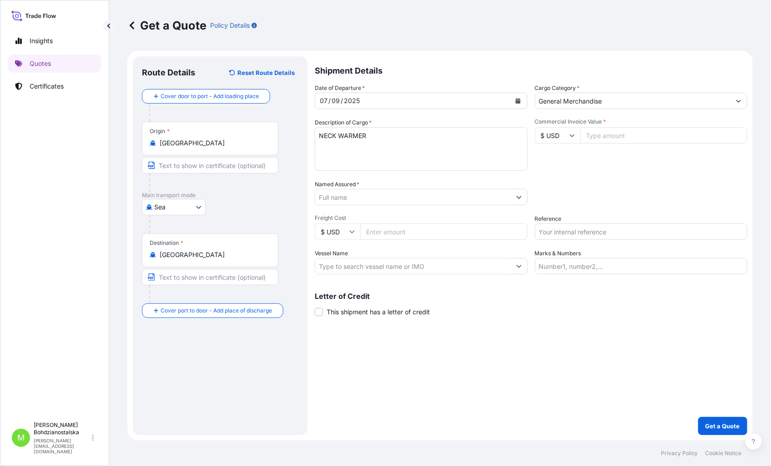
drag, startPoint x: 618, startPoint y: 126, endPoint x: 619, endPoint y: 135, distance: 8.6
click at [618, 128] on input "Commercial Invoice Value *" at bounding box center [663, 135] width 167 height 16
type input "230152.80"
click at [626, 176] on div "Date of Departure * [DATE] Cargo Category * General Merchandise Description of …" at bounding box center [531, 179] width 432 height 191
click at [335, 153] on textarea "NECK WARMER" at bounding box center [421, 149] width 213 height 44
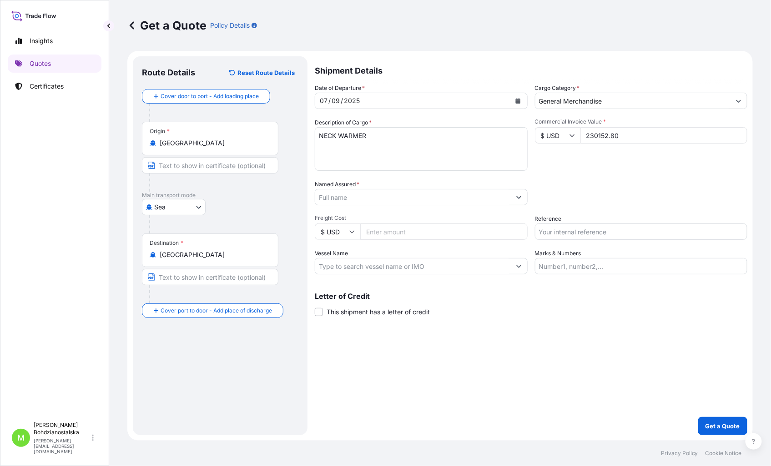
click at [585, 235] on input "Reference" at bounding box center [641, 232] width 213 height 16
paste input "S02024029"
type input "S02024029"
click at [343, 148] on textarea "NECK WARMER" at bounding box center [421, 149] width 213 height 44
click at [381, 136] on textarea "NECK WARMER" at bounding box center [421, 149] width 213 height 44
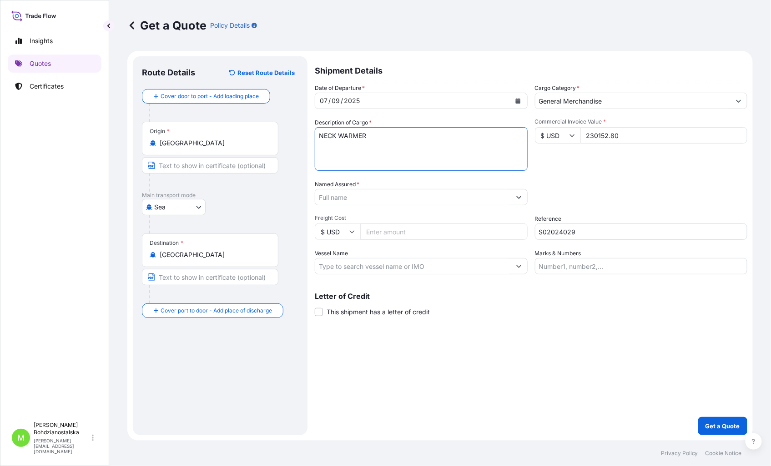
paste textarea "ECMU7394388 M4030008 40HC 4043.20 KG 61.35 M3 1064 CTN C"
click at [349, 150] on textarea "NECK WARMER ECMU7394388 M4030008 40HC 4043.20 KG 61.35 M3 1064 CTN C" at bounding box center [421, 149] width 213 height 44
paste textarea "GESU6759560 M2235184 40HC 4043.20 KG 61.35 M3 1064 CTN"
paste textarea "TCNU4588243 M4030081 40HC 3314.40 KG 47.605 M3 1380 CTN"
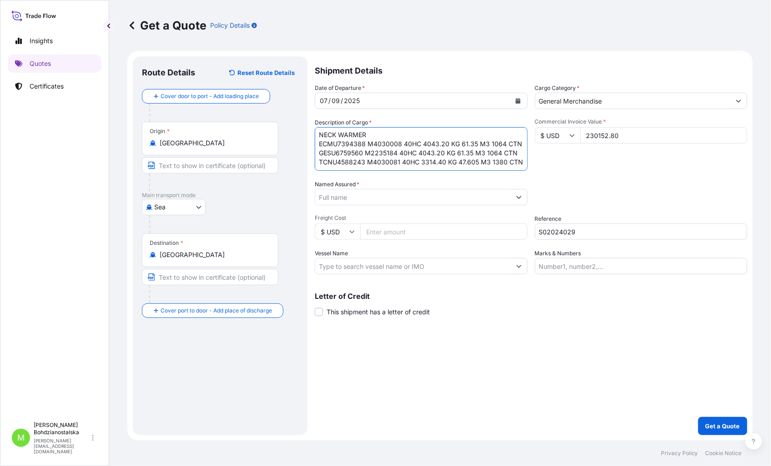
scroll to position [24, 0]
paste textarea "TGBU4828719 M2222376 40HC 4043.20 KG 61.35 M3 1064 CTN"
type textarea "NECK WARMER ECMU7394388 M4030008 40HC 4043.20 KG 61.35 M3 1064 CTN GESU6759560 …"
click at [530, 371] on div "Shipment Details Date of Departure * [DATE] Cargo Category * General Merchandis…" at bounding box center [531, 245] width 432 height 379
click at [718, 424] on p "Get a Quote" at bounding box center [722, 426] width 35 height 9
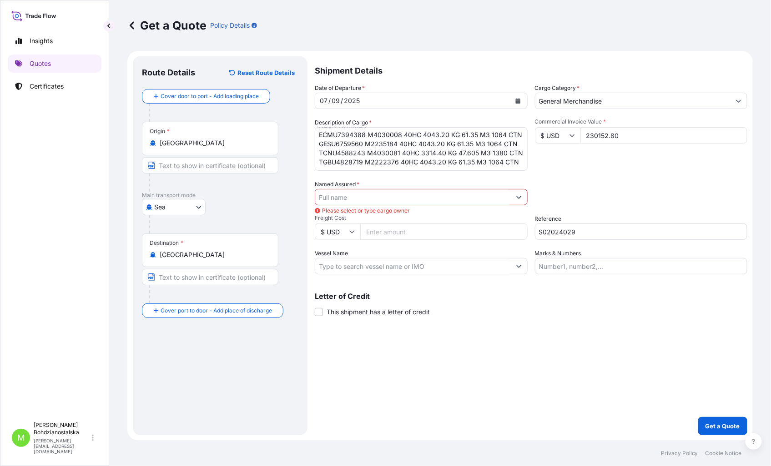
click at [328, 202] on input "Named Assured *" at bounding box center [412, 197] width 195 height 16
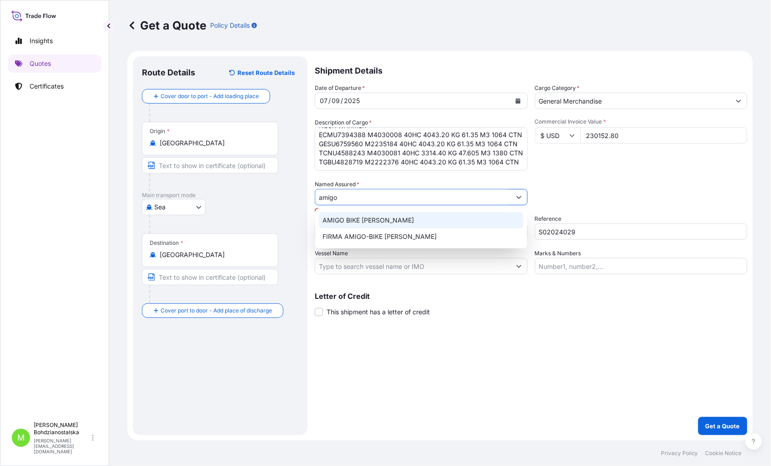
click at [384, 216] on span "AMIGO BIKE [PERSON_NAME]" at bounding box center [367, 220] width 91 height 9
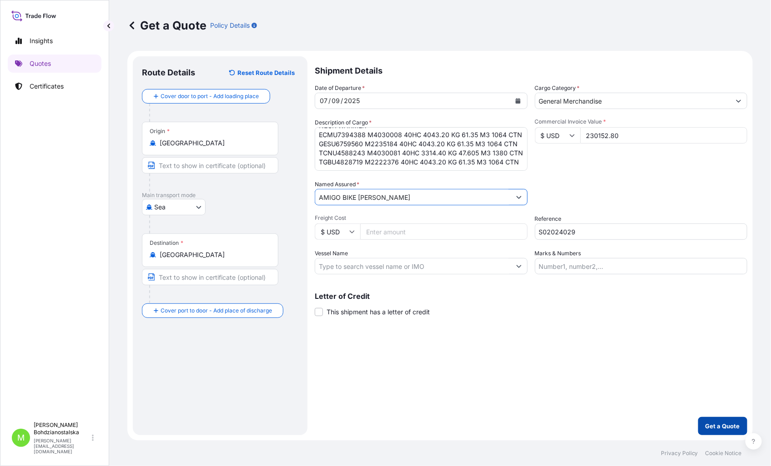
type input "AMIGO BIKE [PERSON_NAME]"
click at [721, 422] on p "Get a Quote" at bounding box center [722, 426] width 35 height 9
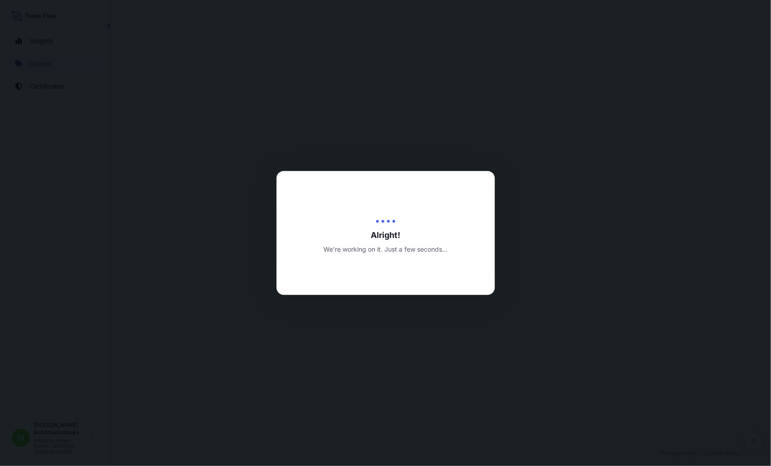
select select "Sea"
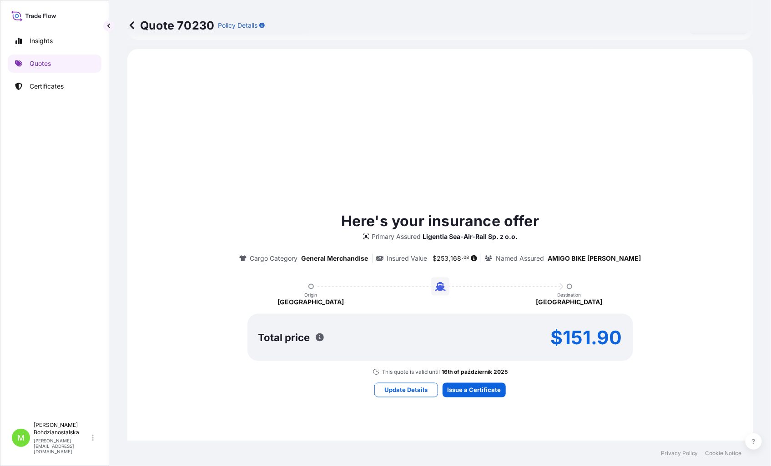
scroll to position [311, 0]
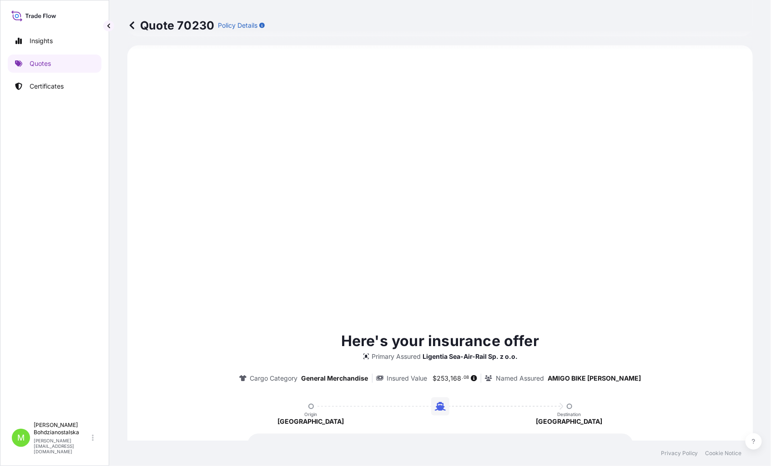
type input "[DATE]"
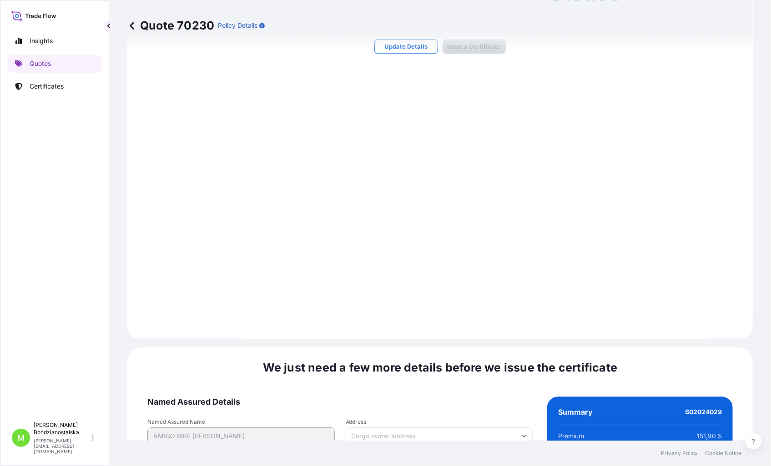
scroll to position [921, 0]
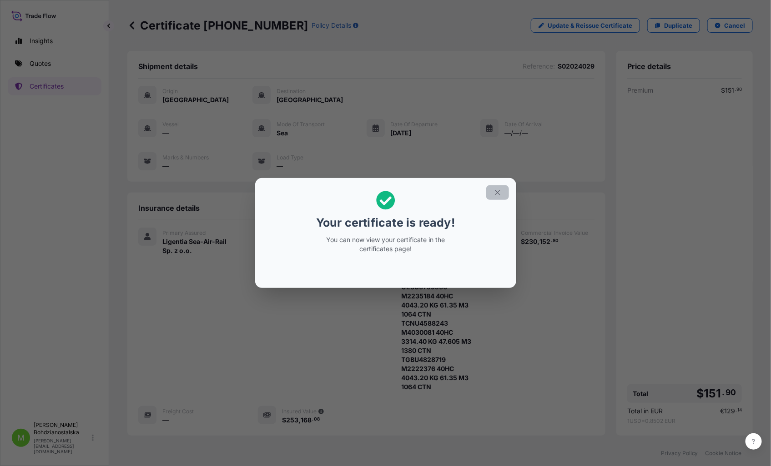
click at [503, 192] on button "button" at bounding box center [497, 192] width 23 height 15
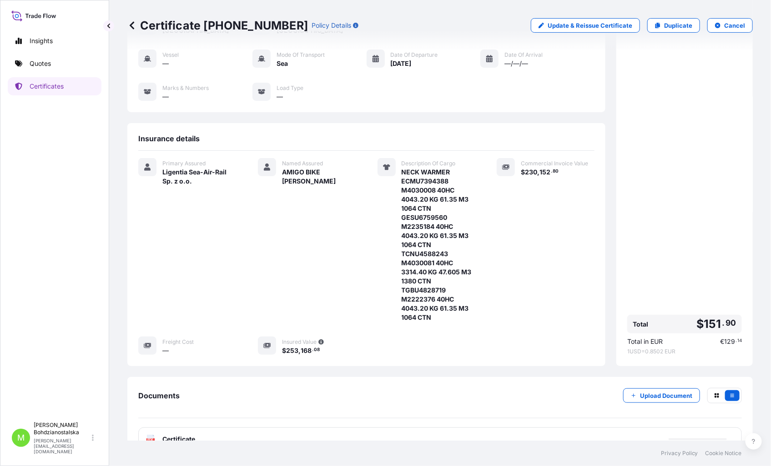
scroll to position [132, 0]
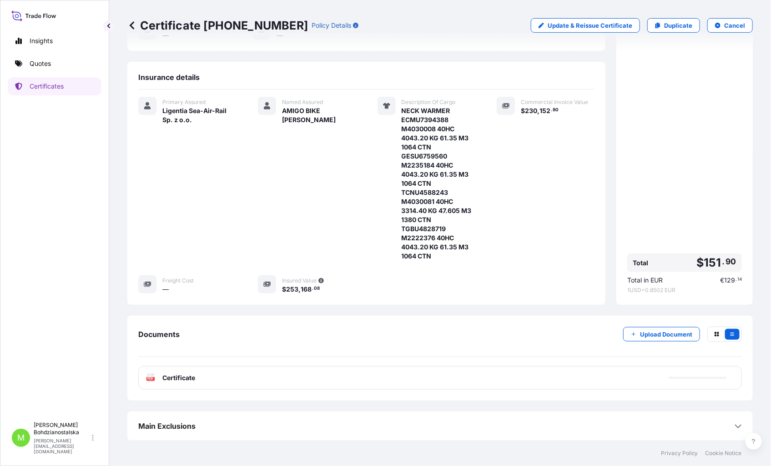
click at [218, 378] on div "PDF Certificate" at bounding box center [439, 378] width 603 height 24
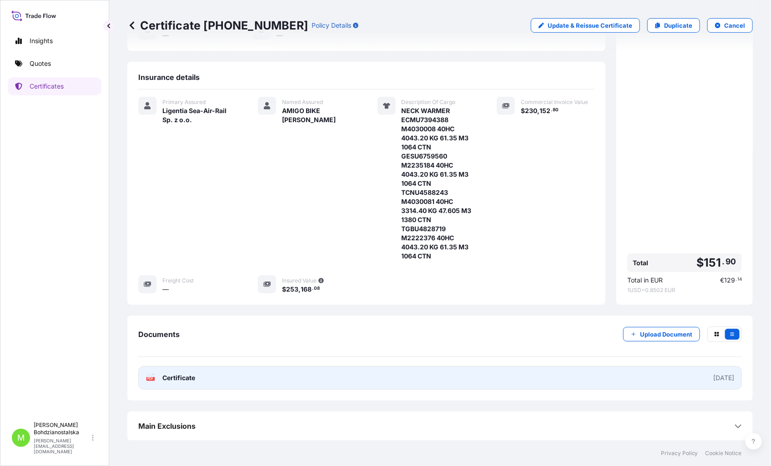
click at [194, 377] on span "Certificate" at bounding box center [178, 378] width 33 height 9
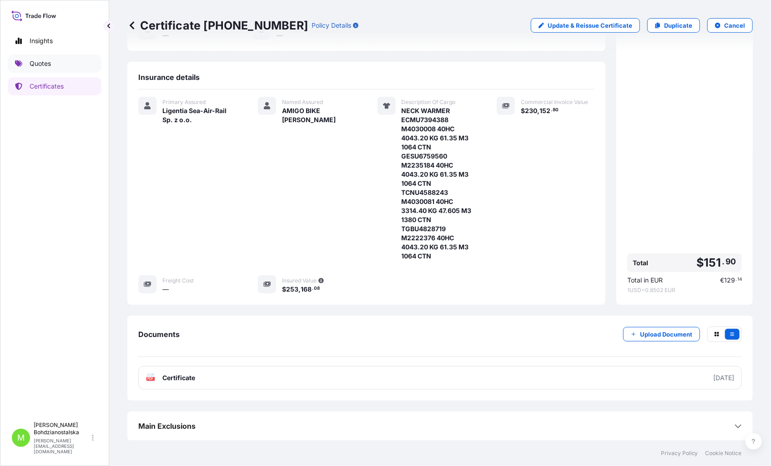
click at [56, 65] on link "Quotes" at bounding box center [55, 64] width 94 height 18
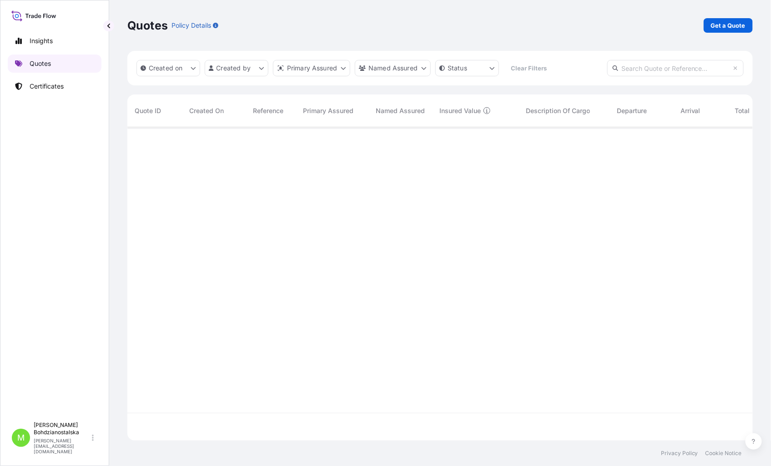
scroll to position [311, 617]
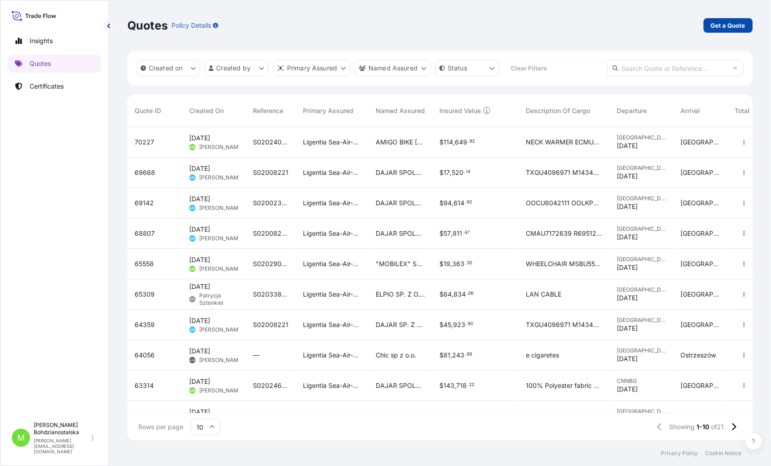
click at [718, 21] on p "Get a Quote" at bounding box center [728, 25] width 35 height 9
select select "Sea"
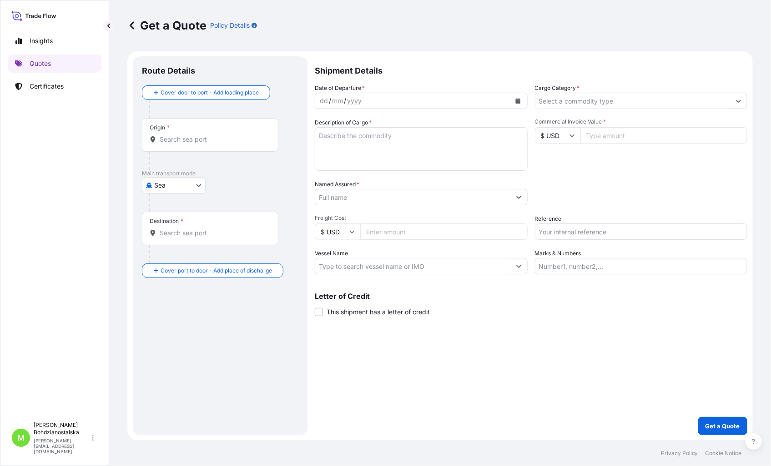
click at [576, 230] on input "Reference" at bounding box center [641, 232] width 213 height 16
paste input "S02021572"
click at [564, 228] on input "S02021572" at bounding box center [641, 232] width 213 height 16
click at [564, 230] on input "S02021572" at bounding box center [641, 232] width 213 height 16
click at [562, 230] on input "S02021572" at bounding box center [641, 232] width 213 height 16
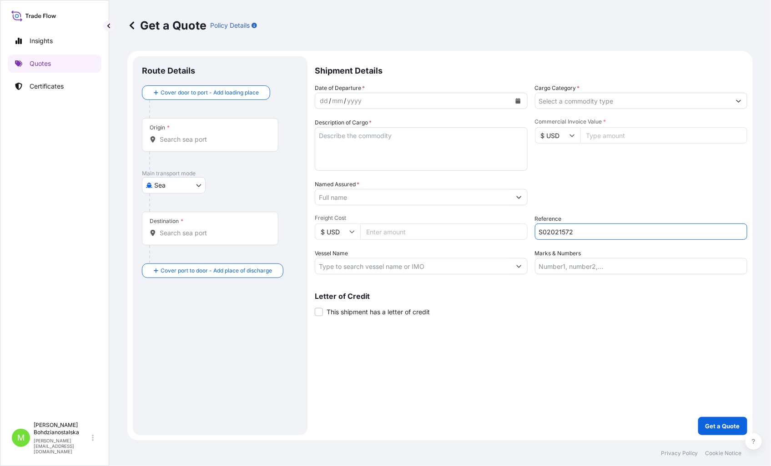
click at [560, 233] on input "S02021572" at bounding box center [641, 232] width 213 height 16
click at [556, 232] on input "S02021572" at bounding box center [641, 232] width 213 height 16
click at [556, 234] on input "S02021572" at bounding box center [641, 232] width 213 height 16
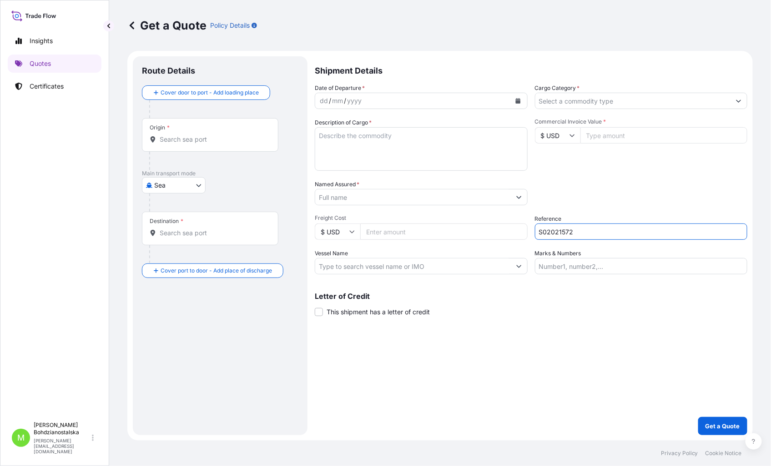
type input "S02021572"
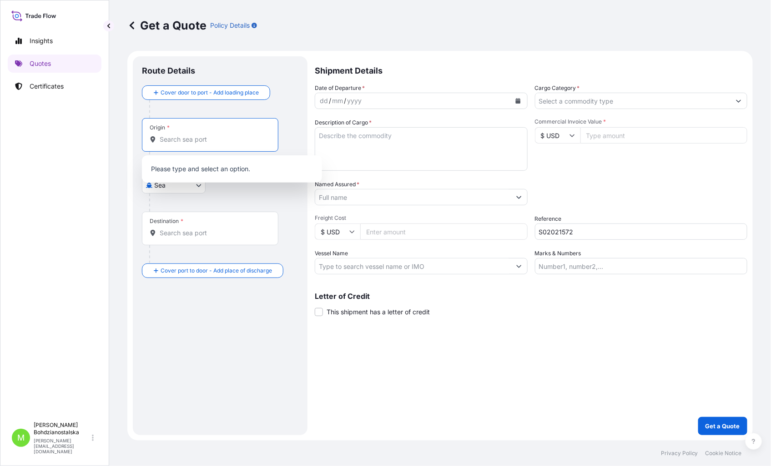
click at [184, 139] on input "Origin *" at bounding box center [213, 139] width 107 height 9
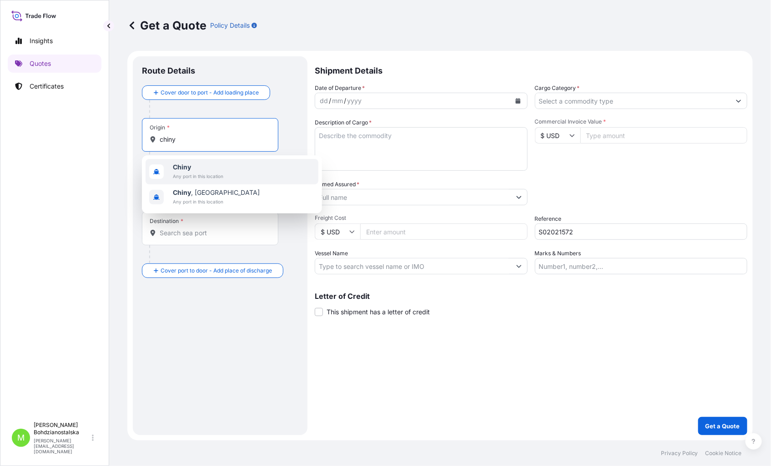
click at [189, 169] on b "Chiny" at bounding box center [182, 167] width 18 height 8
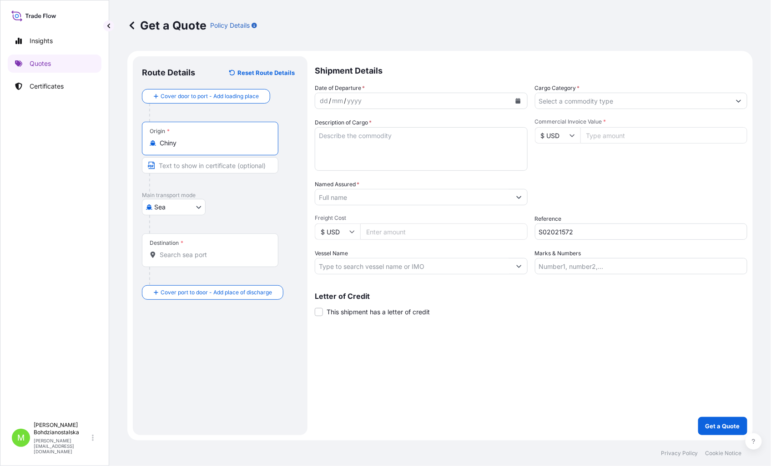
type input "Chiny"
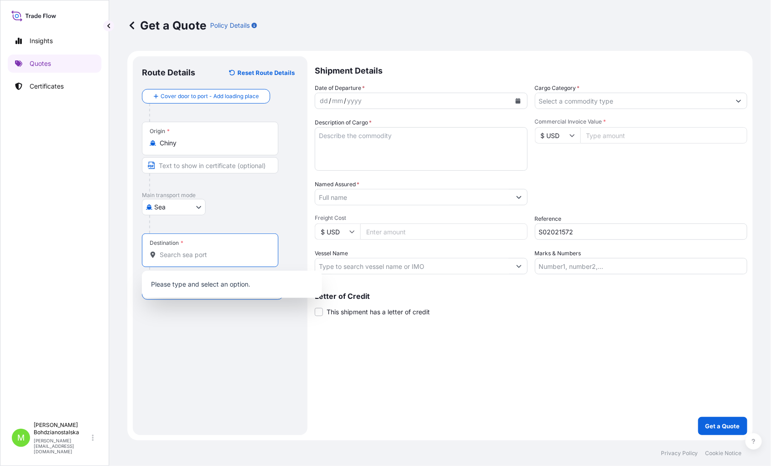
click at [178, 259] on input "Destination *" at bounding box center [213, 255] width 107 height 9
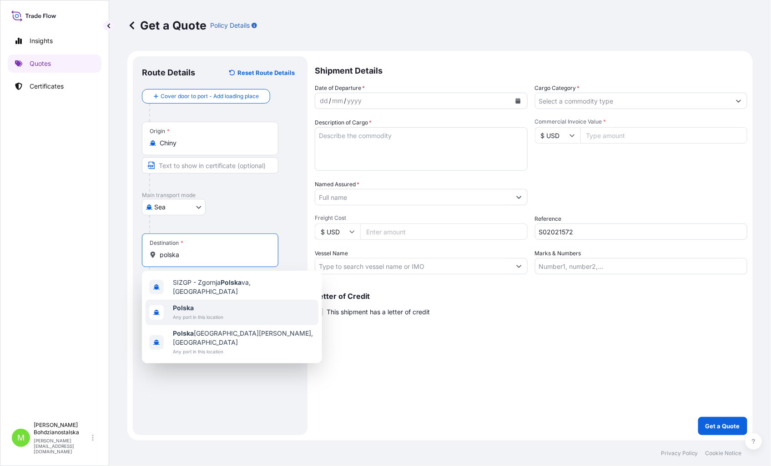
click at [210, 304] on span "Polska" at bounding box center [198, 308] width 50 height 9
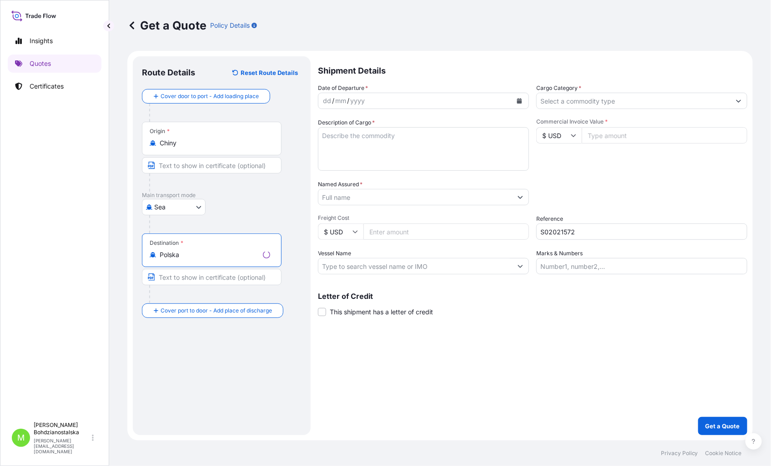
type input "Polska"
click at [332, 95] on div "/" at bounding box center [333, 100] width 2 height 11
click at [336, 98] on div "04" at bounding box center [336, 100] width 10 height 11
click at [350, 97] on div "02 / 09 / 9" at bounding box center [412, 101] width 195 height 16
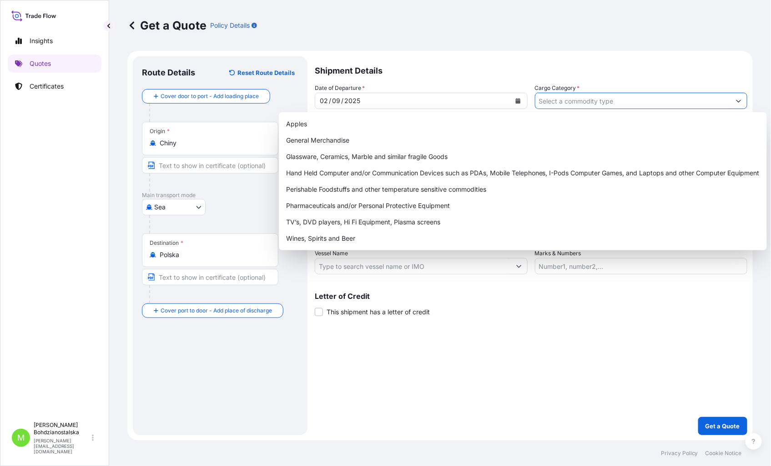
click at [568, 98] on input "Cargo Category *" at bounding box center [632, 101] width 195 height 16
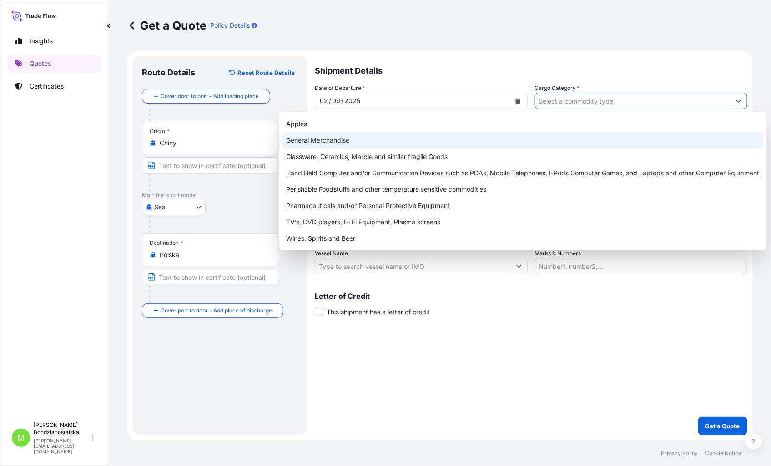
click at [371, 143] on div "General Merchandise" at bounding box center [522, 140] width 481 height 16
type input "General Merchandise"
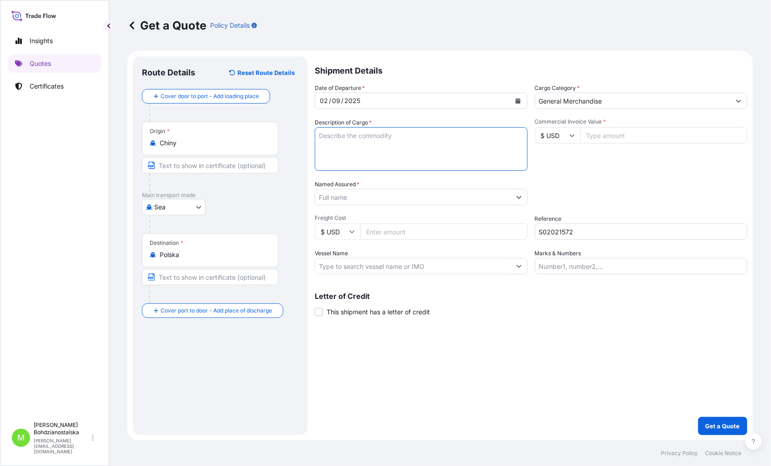
click at [348, 148] on textarea "Description of Cargo *" at bounding box center [421, 149] width 213 height 44
click at [348, 137] on textarea "Description of Cargo *" at bounding box center [421, 149] width 213 height 44
paste textarea "DECORATION LIGHT"
click at [339, 143] on textarea "DECORATION LIGHT" at bounding box center [421, 149] width 213 height 44
click at [320, 149] on textarea "DECORATION LIGHT" at bounding box center [421, 149] width 213 height 44
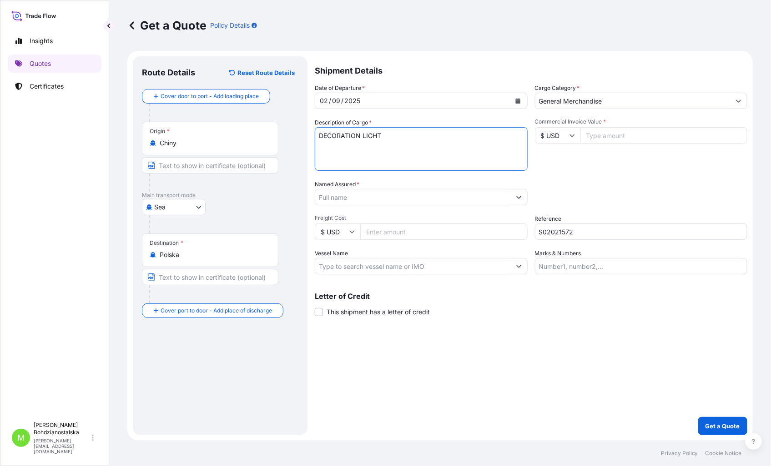
click at [384, 140] on textarea "DECORATION LIGHT" at bounding box center [421, 149] width 213 height 44
paste textarea "EGSU9549153 EMCWCC5874 40HC 9450.00 KG 57.45 M3 1500 CTN"
paste textarea "EGSU9814663 EMCWCE4314 40HC 9450.00 KG 57.45 M3 1500 CTN"
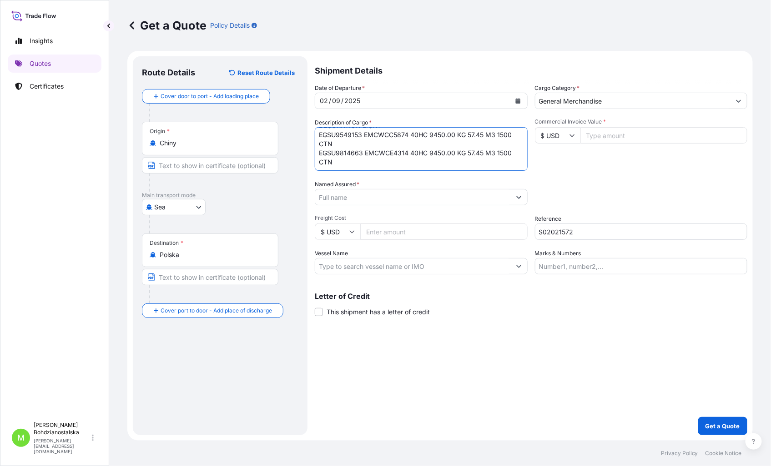
paste textarea "TGBU7895979 EMCWCE3944 40HC 9569.34 KG 58.139 M3 1518 CTN"
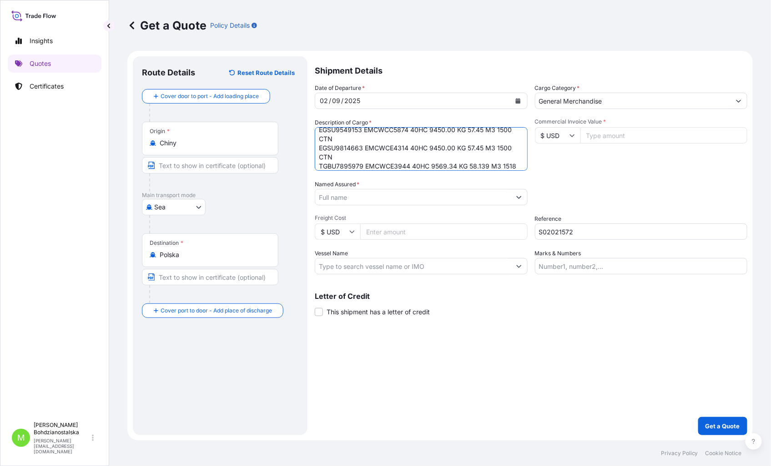
scroll to position [24, 0]
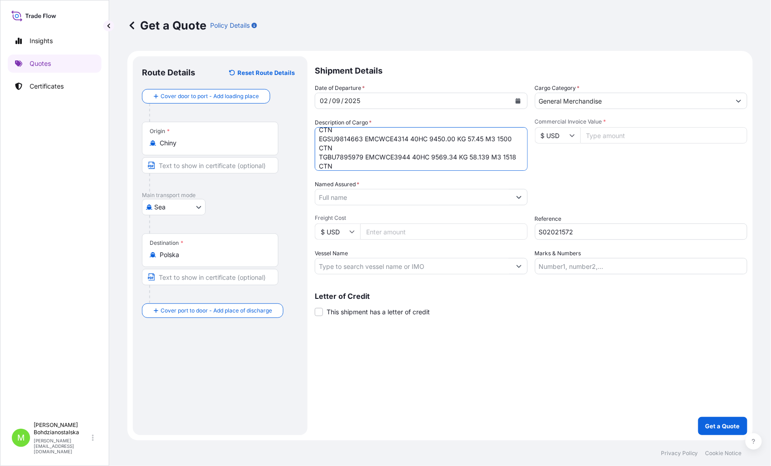
type textarea "DECORATION LIGHT EGSU9549153 EMCWCC5874 40HC 9450.00 KG 57.45 M3 1500 CTN EGSU9…"
click at [658, 185] on div "Packing Category Type to search a container mode Please select a primary mode o…" at bounding box center [641, 192] width 213 height 25
click at [634, 135] on input "Commercial Invoice Value *" at bounding box center [663, 135] width 167 height 16
type input "145800.00"
click at [640, 190] on div "Packing Category Type to search a container mode Please select a primary mode o…" at bounding box center [641, 192] width 213 height 25
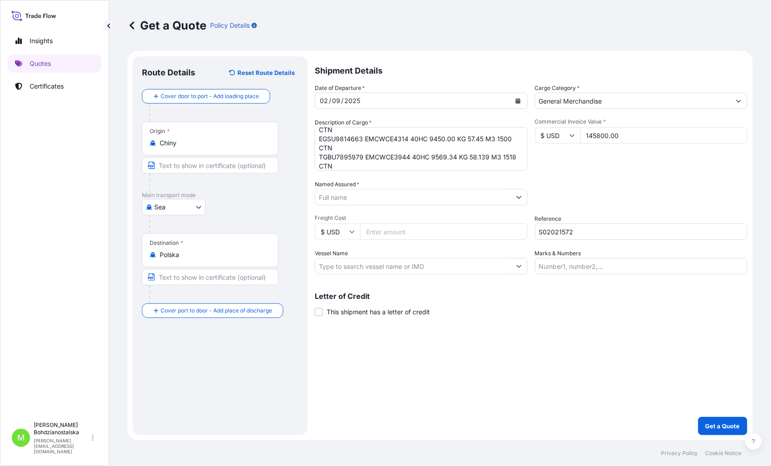
click at [346, 196] on input "Named Assured *" at bounding box center [412, 197] width 195 height 16
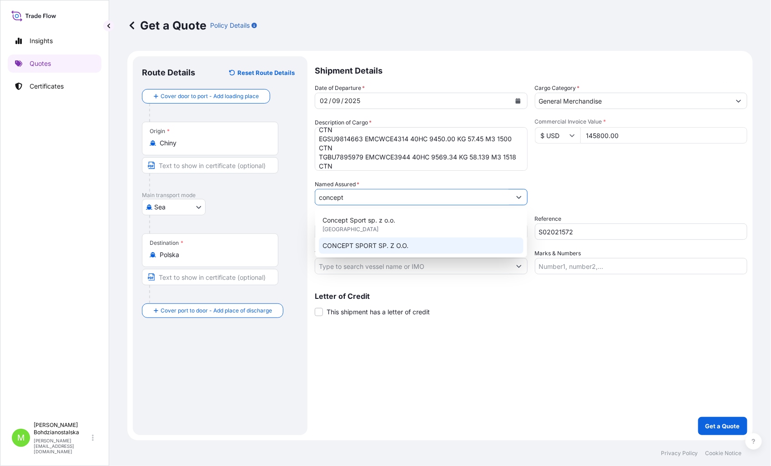
click at [371, 241] on span "CONCEPT SPORT SP. Z O.O." at bounding box center [365, 245] width 86 height 9
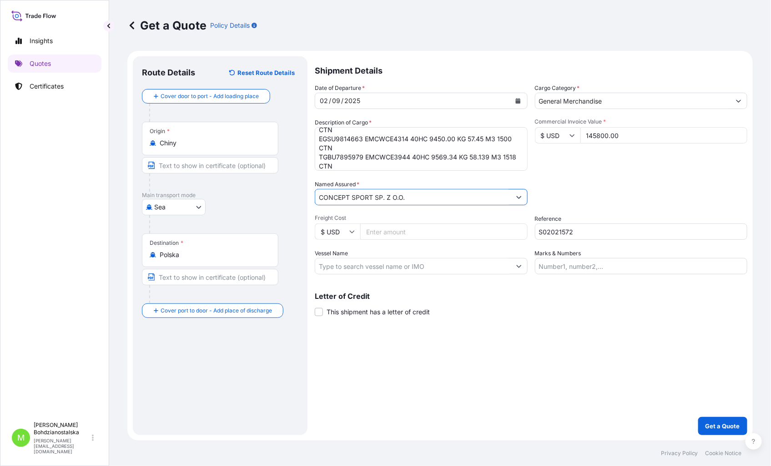
type input "CONCEPT SPORT SP. Z O.O."
click at [557, 419] on div "Shipment Details Date of Departure * [DATE] Cargo Category * General Merchandis…" at bounding box center [531, 245] width 432 height 379
click at [727, 426] on p "Get a Quote" at bounding box center [722, 426] width 35 height 9
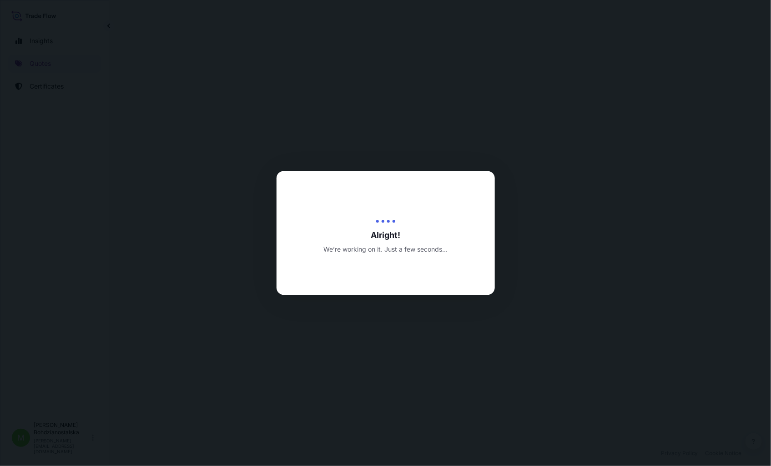
select select "Sea"
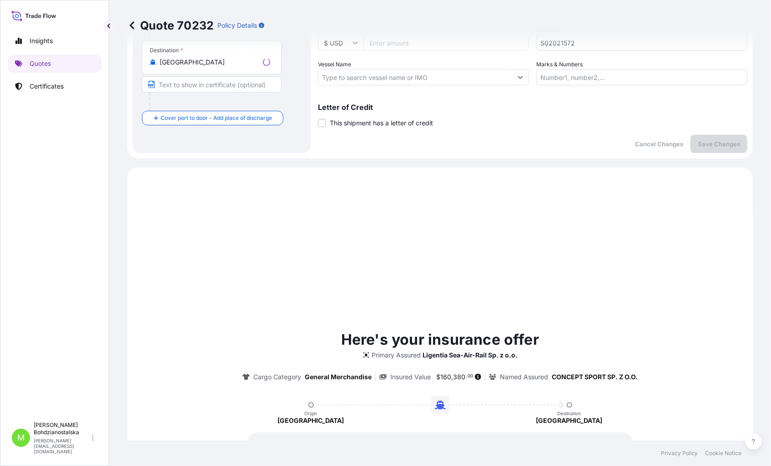
scroll to position [311, 0]
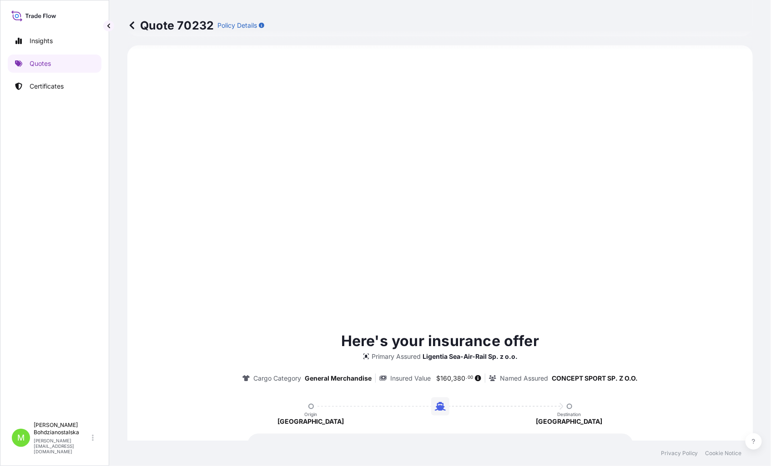
type input "[DATE]"
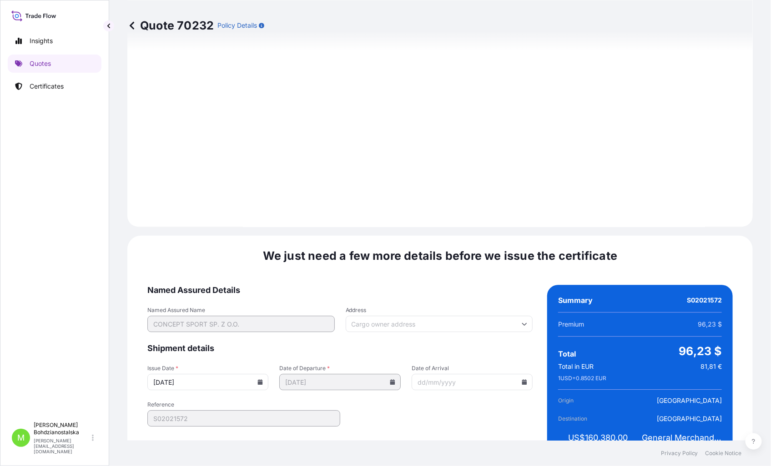
scroll to position [921, 0]
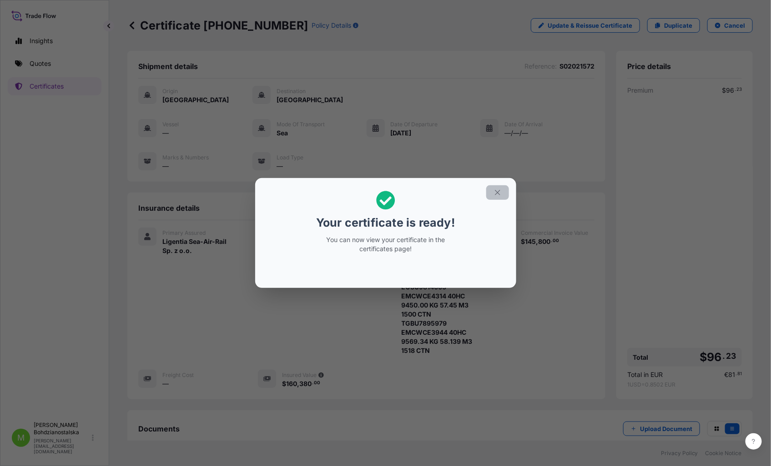
click at [498, 194] on icon "button" at bounding box center [497, 192] width 5 height 5
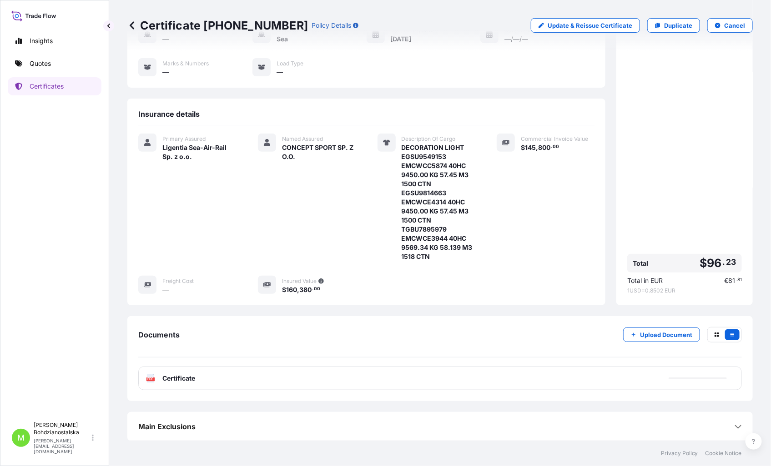
scroll to position [95, 0]
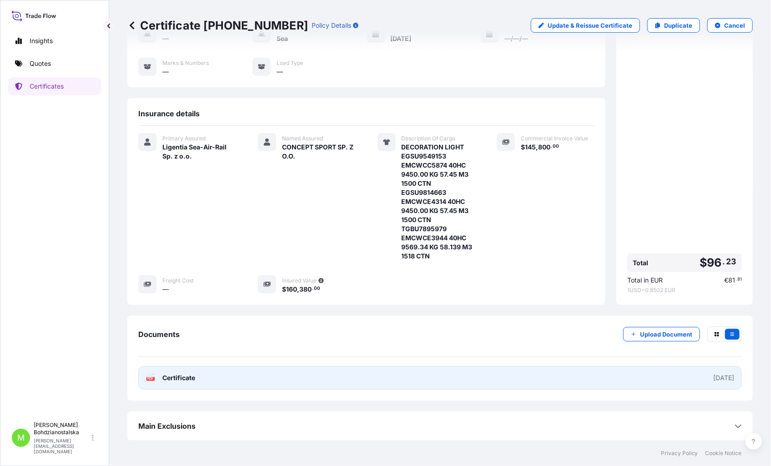
click at [266, 380] on link "PDF Certificate [DATE]" at bounding box center [439, 378] width 603 height 24
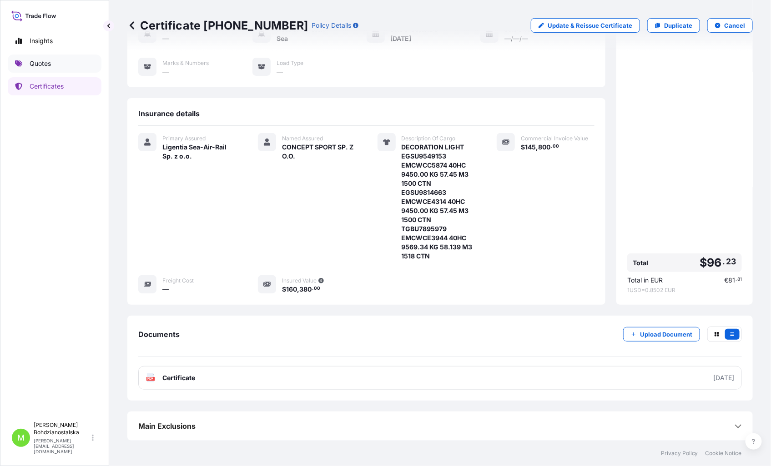
click at [80, 60] on link "Quotes" at bounding box center [55, 64] width 94 height 18
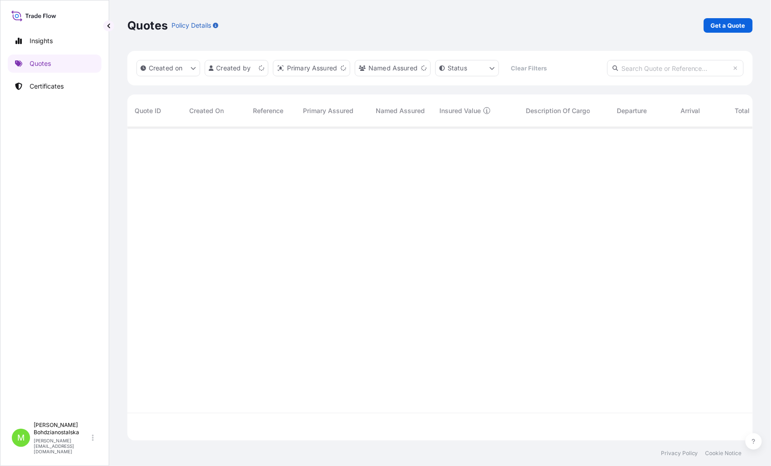
scroll to position [311, 617]
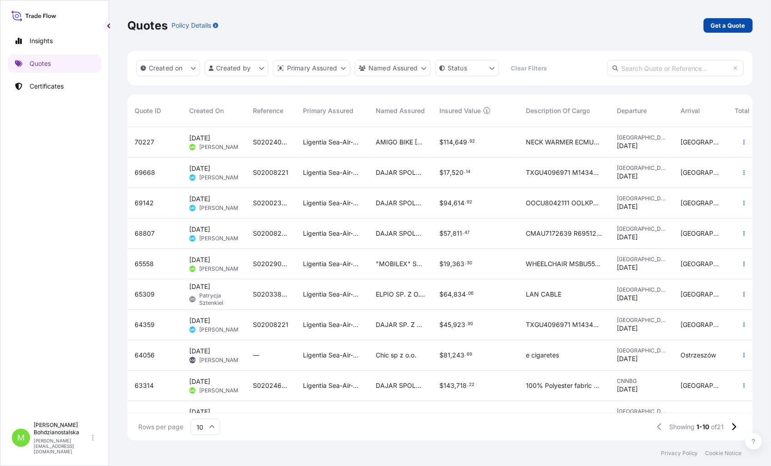
click at [717, 25] on p "Get a Quote" at bounding box center [728, 25] width 35 height 9
select select "Sea"
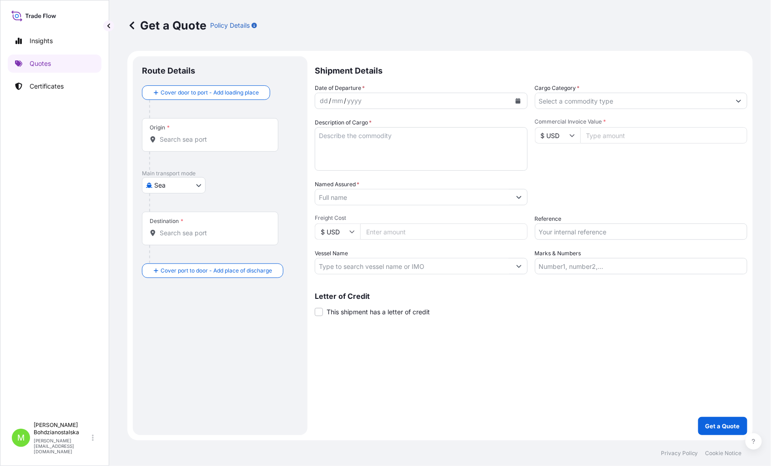
click at [354, 138] on textarea "Description of Cargo *" at bounding box center [421, 149] width 213 height 44
paste textarea "MSBU5392566"
type textarea "MSBU5392566"
click at [571, 230] on input "Reference" at bounding box center [641, 232] width 213 height 16
paste input "MSBU5392566"
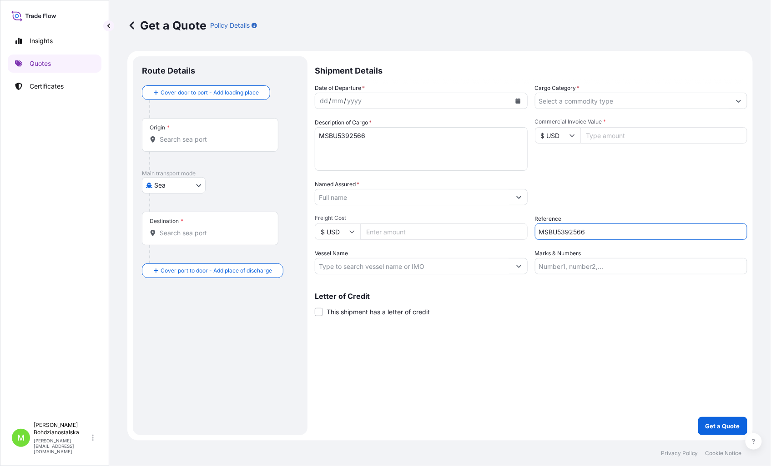
type input "MSBU5392566"
click at [322, 104] on div "dd" at bounding box center [324, 100] width 10 height 11
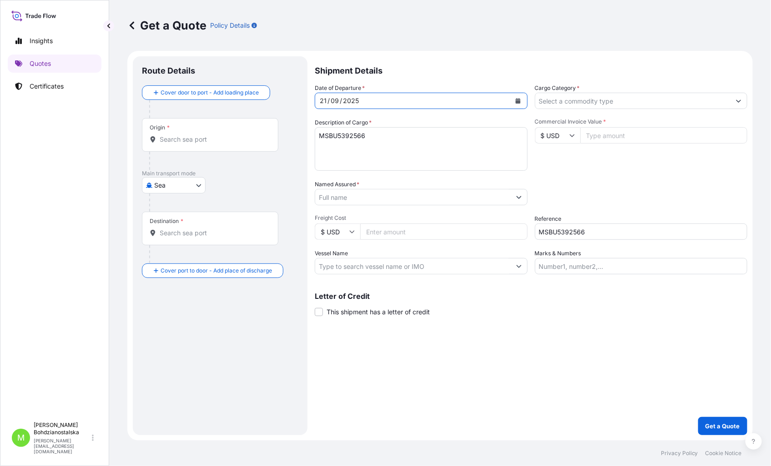
click at [184, 134] on div "Origin *" at bounding box center [210, 135] width 136 height 34
click at [184, 135] on input "Origin *" at bounding box center [213, 139] width 107 height 9
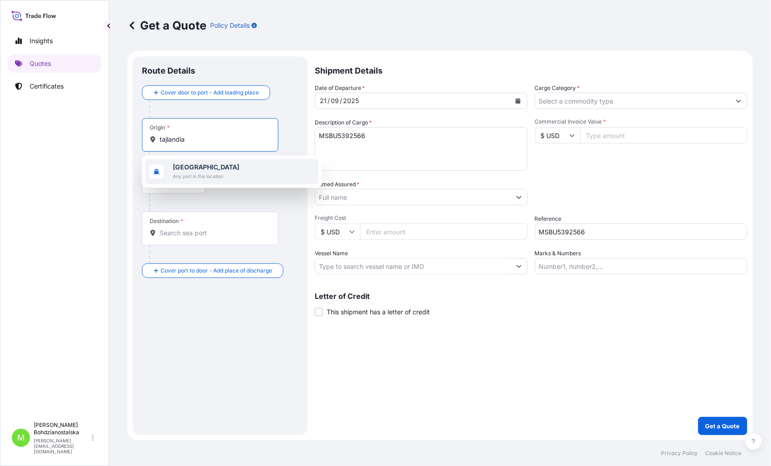
click at [207, 172] on span "Any port in this location" at bounding box center [206, 176] width 66 height 9
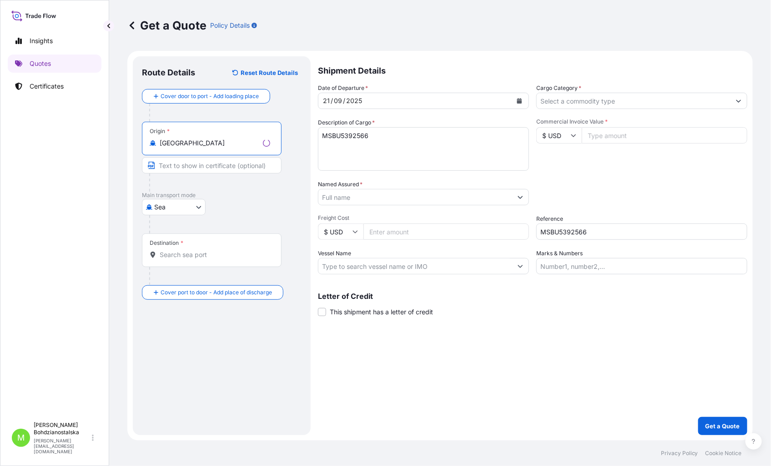
type input "[GEOGRAPHIC_DATA]"
click at [202, 253] on input "Destination *" at bounding box center [215, 255] width 110 height 9
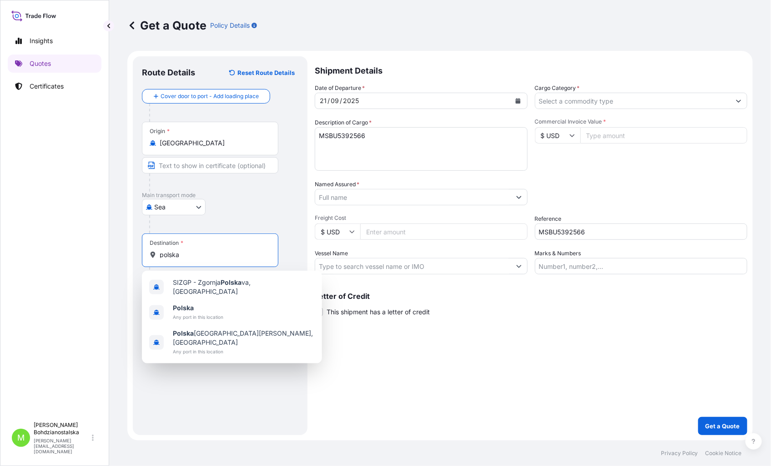
type input "polska"
click at [357, 139] on textarea "MSBU5392566" at bounding box center [421, 149] width 213 height 44
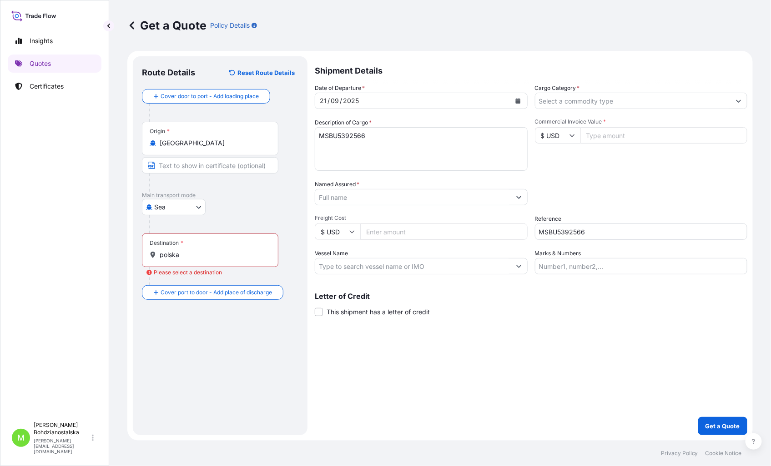
click at [611, 138] on input "Commercial Invoice Value *" at bounding box center [663, 135] width 167 height 16
type input "32517.50"
click at [417, 195] on input "Named Assured *" at bounding box center [412, 197] width 195 height 16
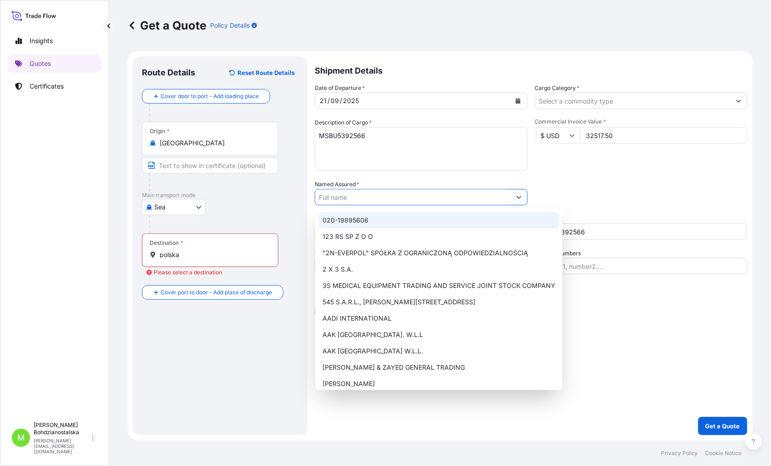
click at [193, 249] on div "Destination * [GEOGRAPHIC_DATA]" at bounding box center [210, 251] width 136 height 34
click at [193, 251] on input "polska" at bounding box center [213, 255] width 107 height 9
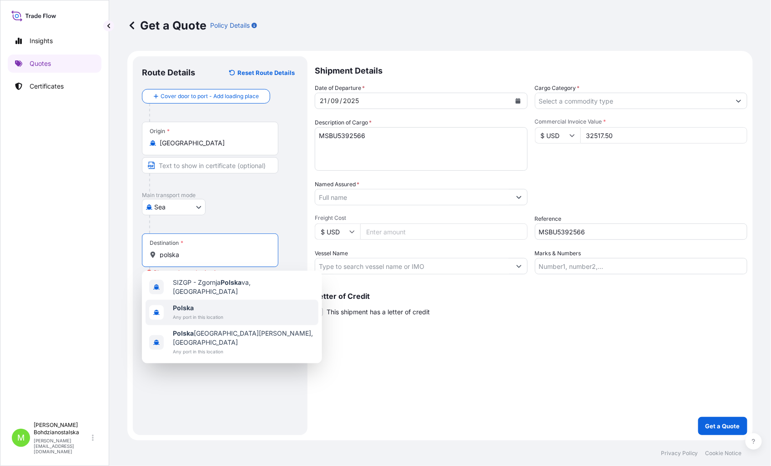
click at [200, 313] on span "Any port in this location" at bounding box center [198, 317] width 50 height 9
type input "Polska"
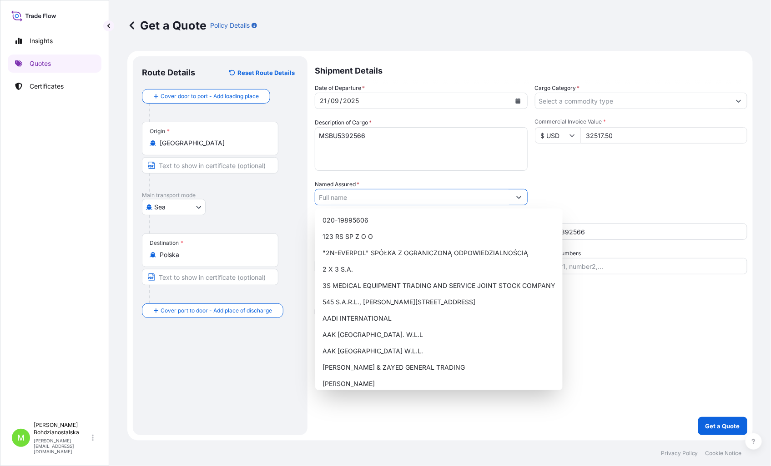
click at [349, 199] on input "Named Assured *" at bounding box center [412, 197] width 195 height 16
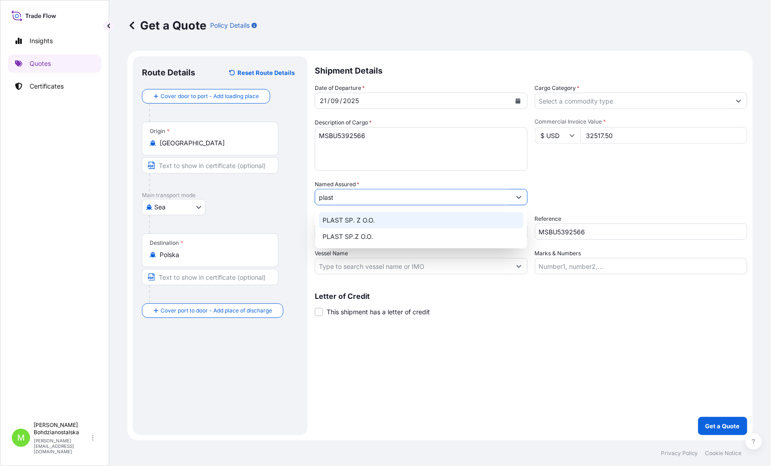
click at [403, 225] on div "PLAST SP. Z O.O." at bounding box center [421, 220] width 205 height 16
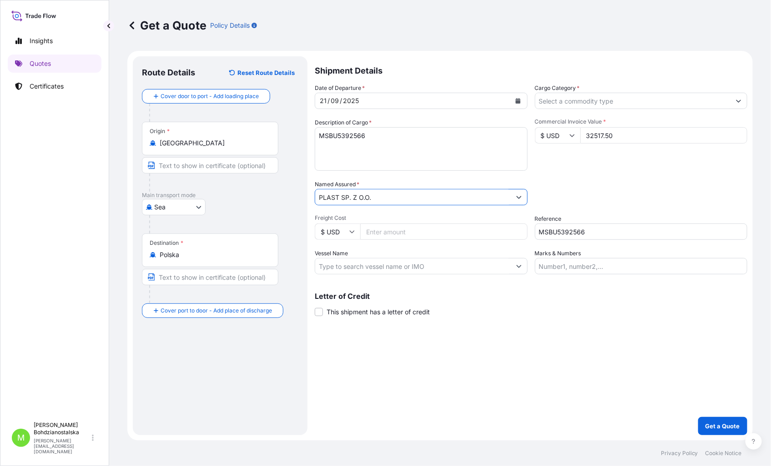
type input "PLAST SP. Z O.O."
click at [488, 322] on div "Shipment Details Date of Departure * [DATE] Cargo Category * Description of Car…" at bounding box center [531, 245] width 432 height 379
click at [555, 90] on label "Cargo Category *" at bounding box center [557, 88] width 45 height 9
click at [555, 93] on input "Cargo Category *" at bounding box center [632, 101] width 195 height 16
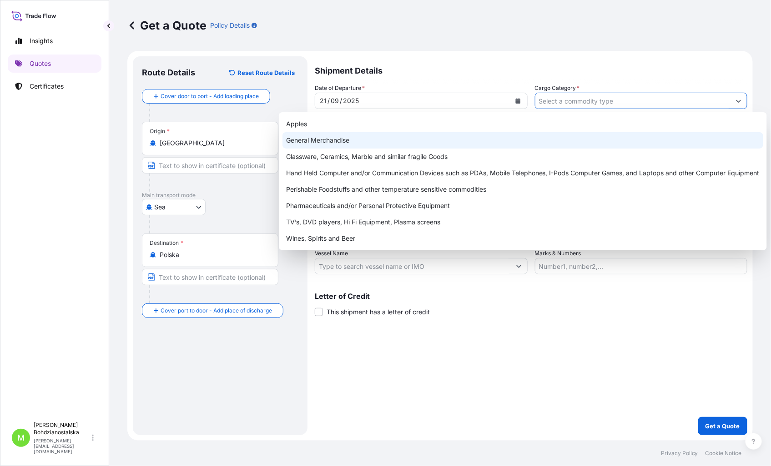
click at [347, 142] on div "General Merchandise" at bounding box center [522, 140] width 481 height 16
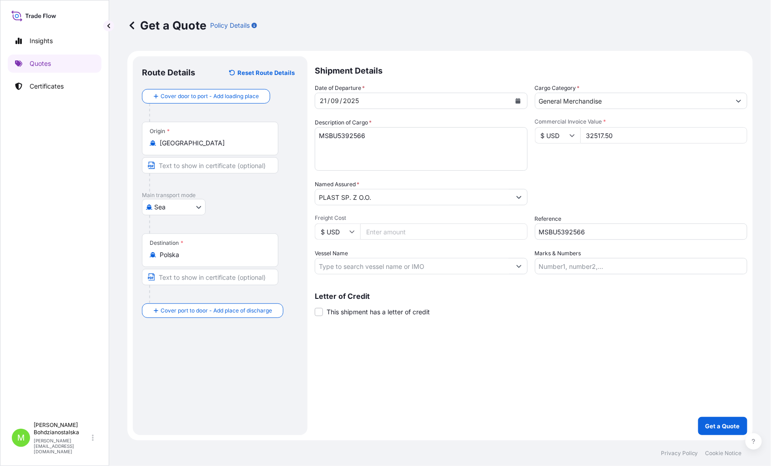
type input "Glassware, Ceramics, Marble and similar fragile Goods"
click at [384, 140] on textarea "MSBU5392566" at bounding box center [421, 149] width 213 height 44
paste textarea "Towar: GLOVES , APRON"
type textarea "MSBU5392566 Towar: GLOVES , APRON"
click at [708, 423] on p "Get a Quote" at bounding box center [722, 426] width 35 height 9
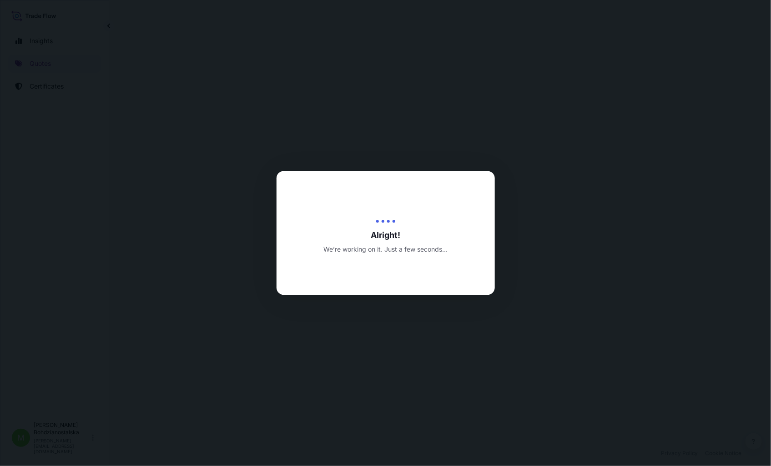
select select "Sea"
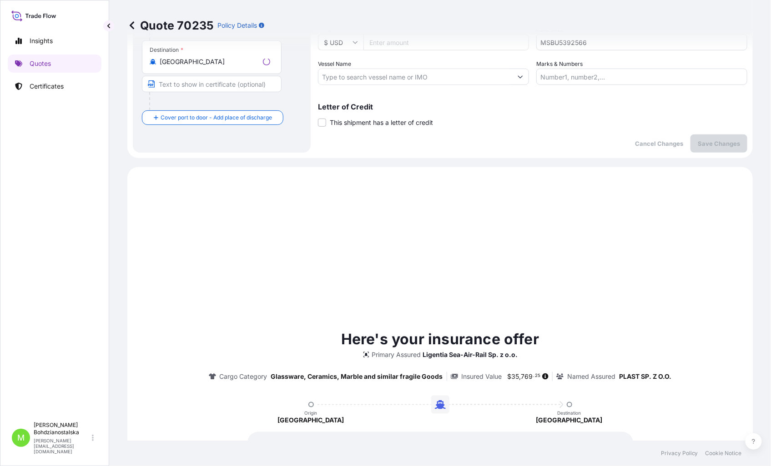
scroll to position [311, 0]
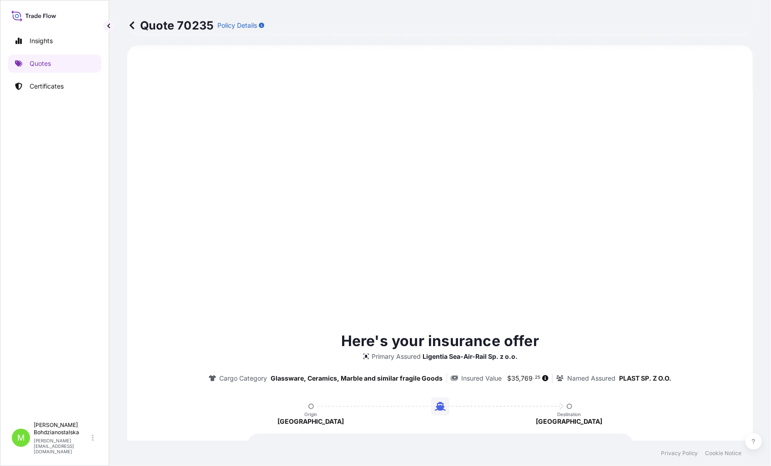
type input "[DATE]"
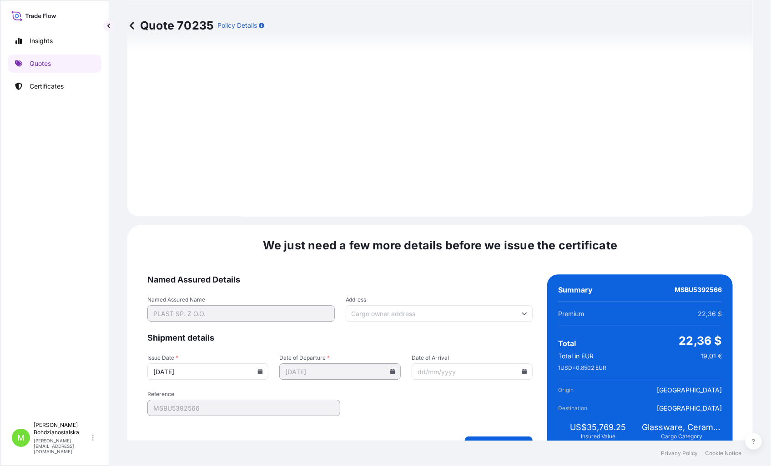
scroll to position [921, 0]
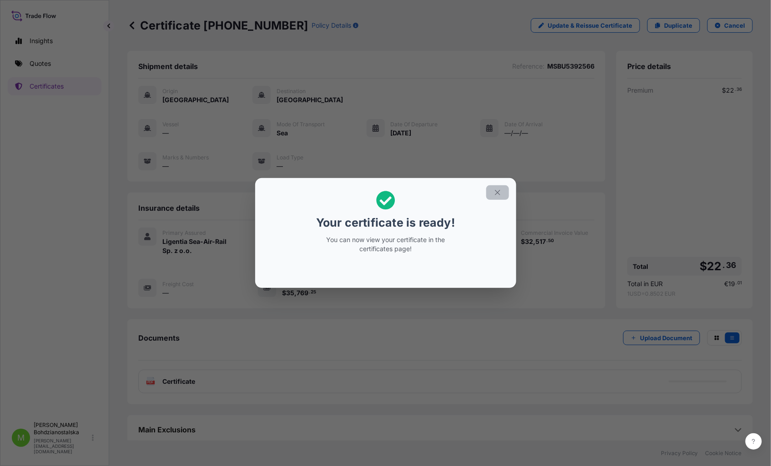
click at [501, 194] on icon "button" at bounding box center [497, 193] width 8 height 8
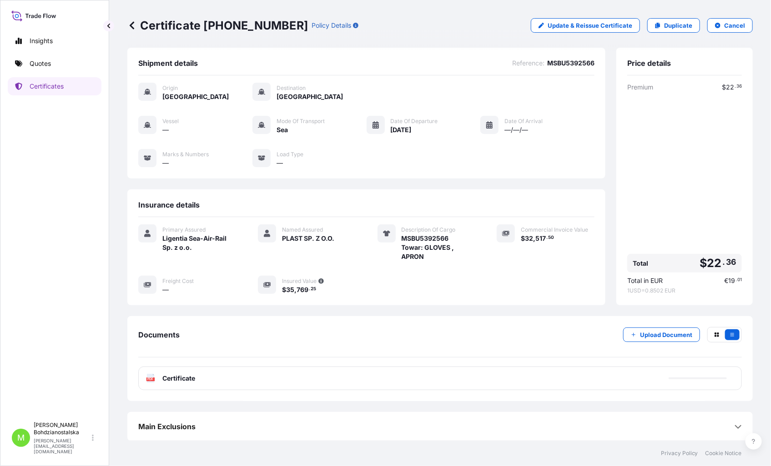
scroll to position [5, 0]
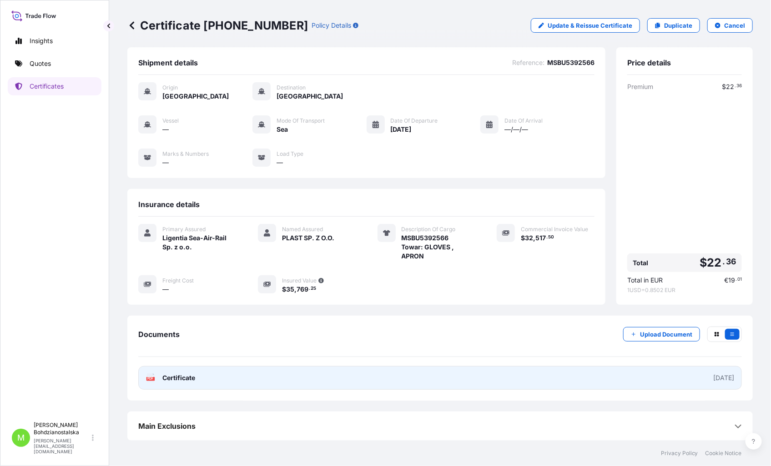
click at [361, 378] on link "PDF Certificate [DATE]" at bounding box center [439, 378] width 603 height 24
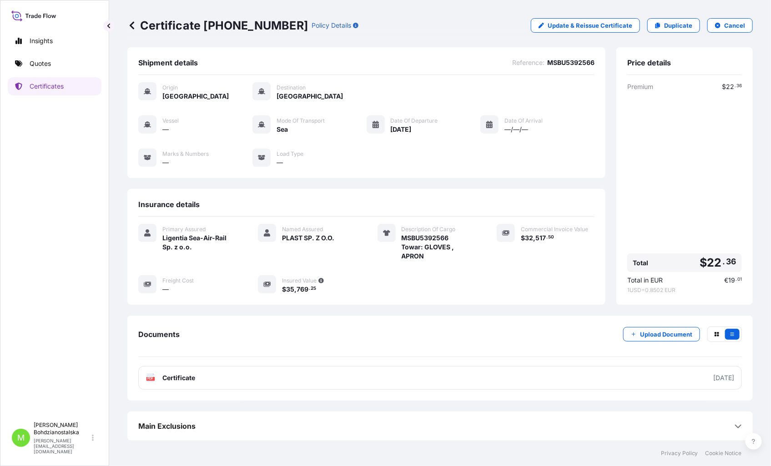
scroll to position [0, 0]
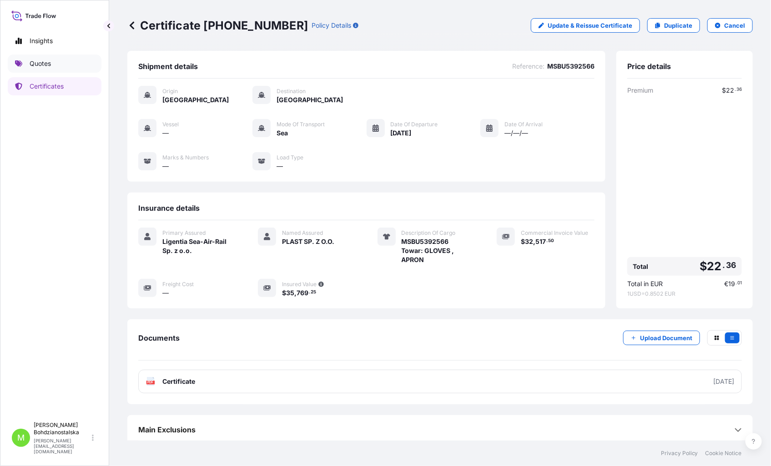
click at [30, 64] on p "Quotes" at bounding box center [40, 63] width 21 height 9
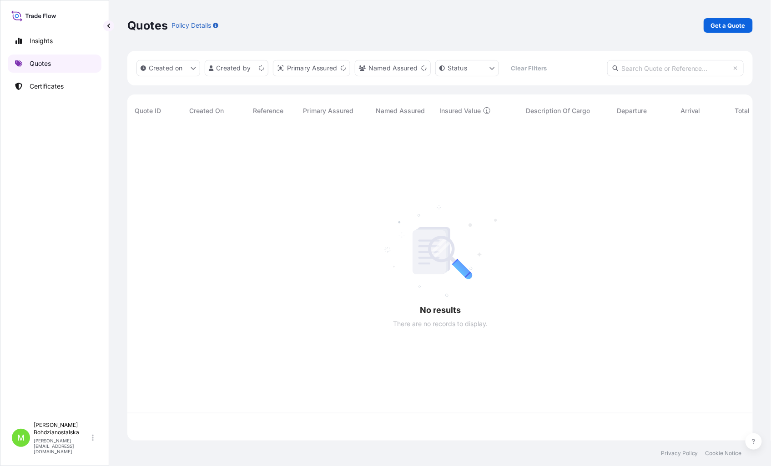
scroll to position [311, 617]
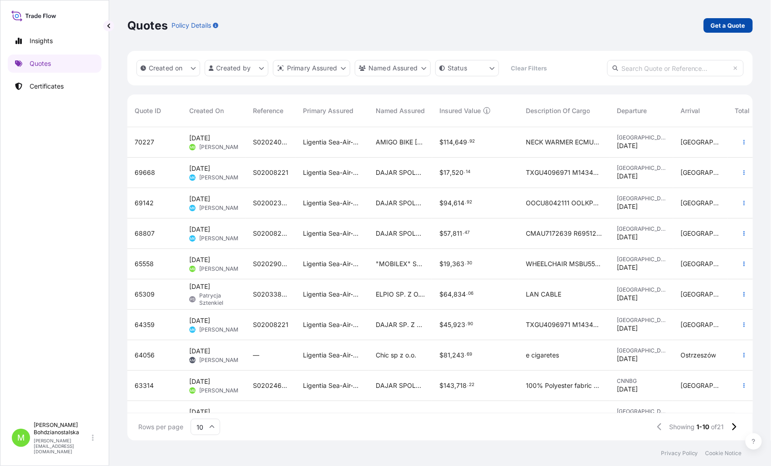
click at [729, 24] on p "Get a Quote" at bounding box center [728, 25] width 35 height 9
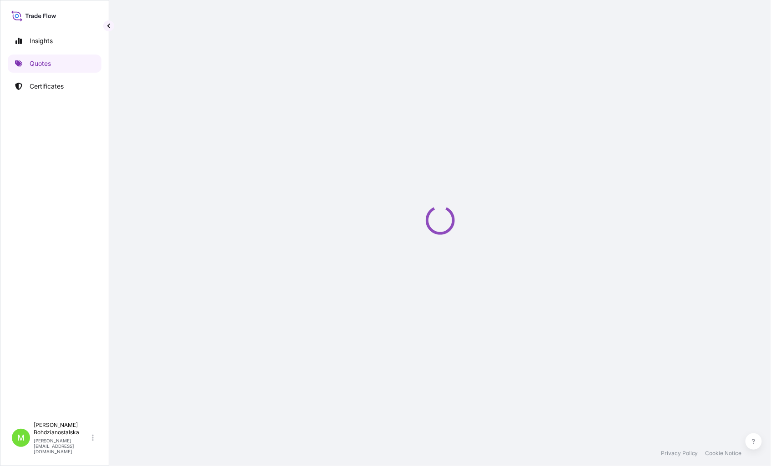
select select "Sea"
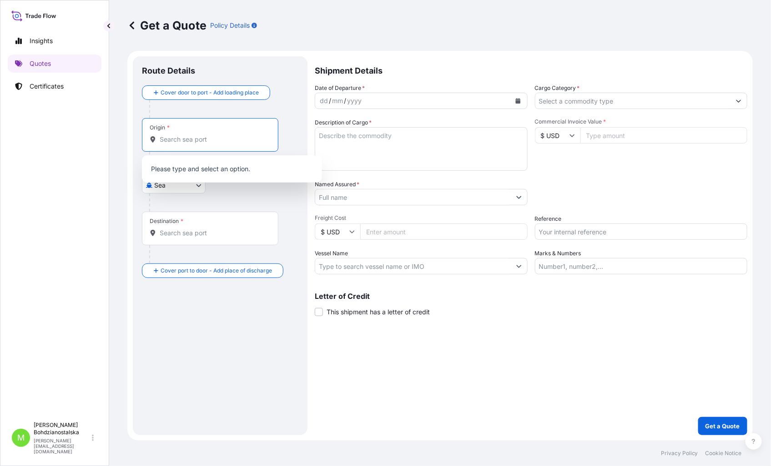
click at [203, 143] on input "Origin *" at bounding box center [213, 139] width 107 height 9
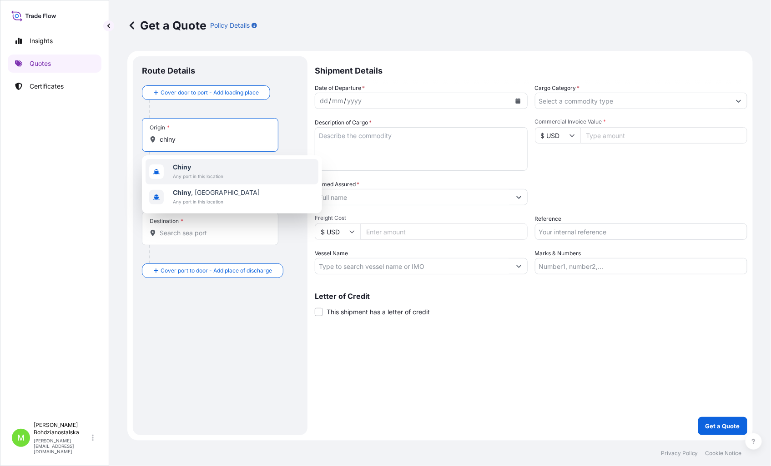
click at [192, 167] on span "Chiny" at bounding box center [198, 167] width 50 height 9
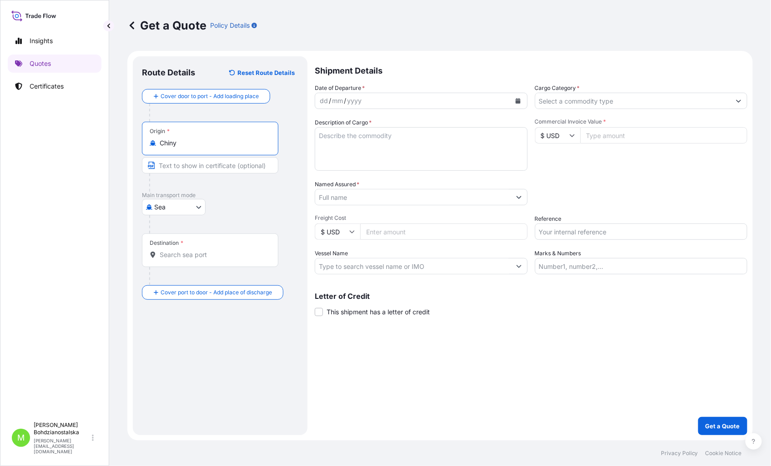
type input "Chiny"
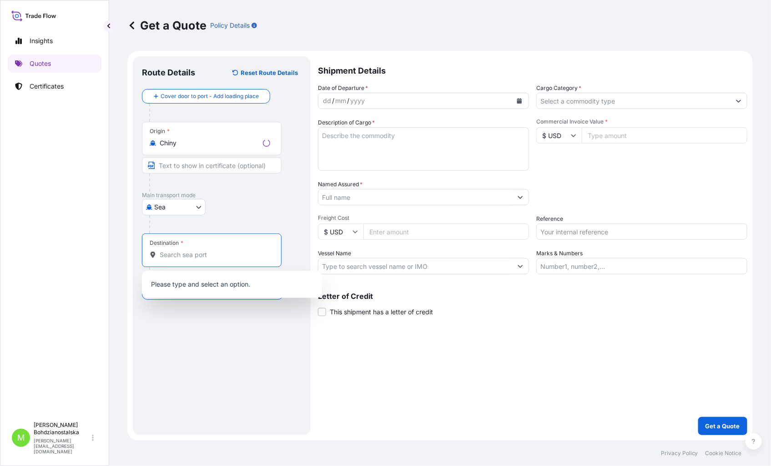
click at [175, 258] on input "Destination *" at bounding box center [215, 255] width 110 height 9
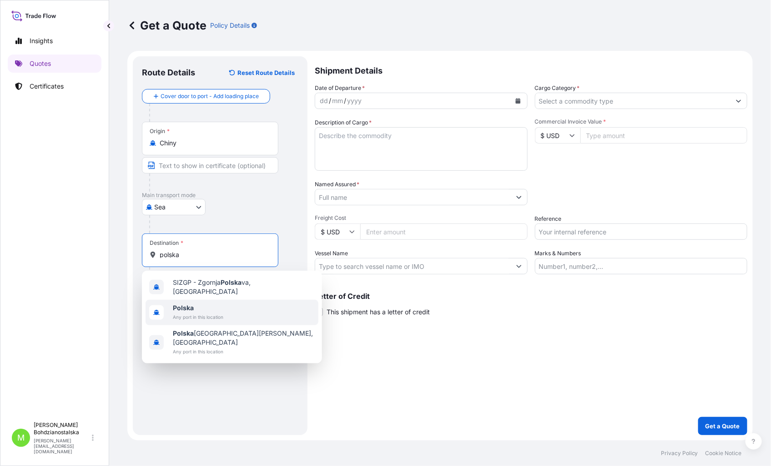
click at [186, 313] on span "Any port in this location" at bounding box center [198, 317] width 50 height 9
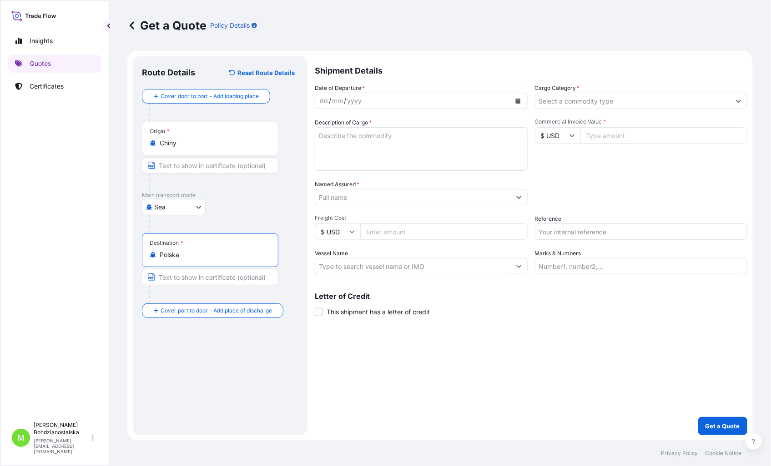
type input "Polska"
click at [324, 98] on div "dd" at bounding box center [324, 100] width 10 height 11
click at [332, 102] on div "10" at bounding box center [334, 100] width 9 height 11
click at [592, 101] on input "Cargo Category *" at bounding box center [632, 101] width 195 height 16
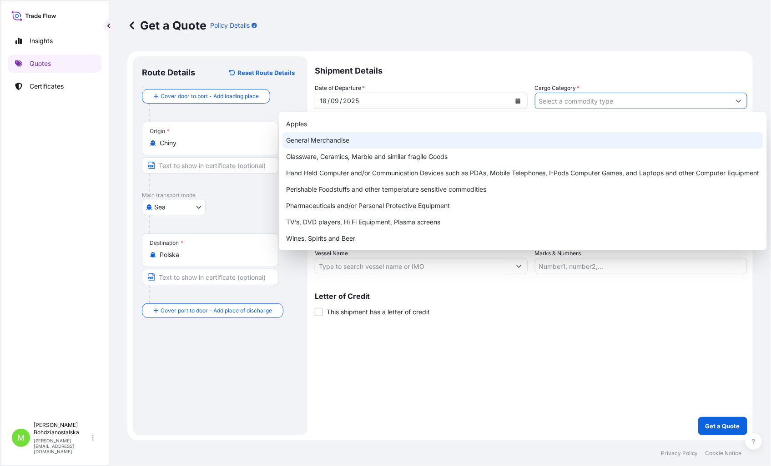
click at [300, 135] on div "General Merchandise" at bounding box center [522, 140] width 481 height 16
type input "General Merchandise"
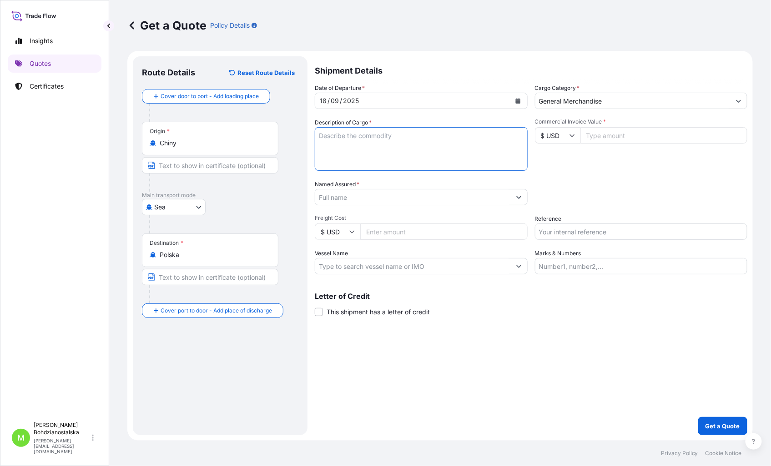
click at [347, 149] on textarea "Description of Cargo *" at bounding box center [421, 149] width 213 height 44
click at [365, 135] on textarea "Description of Cargo *" at bounding box center [421, 149] width 213 height 44
paste textarea "OUTBOARD MOTOR"
click at [352, 150] on textarea "OUTBOARD MOTOR" at bounding box center [421, 149] width 213 height 44
paste textarea "CSLU1412509"
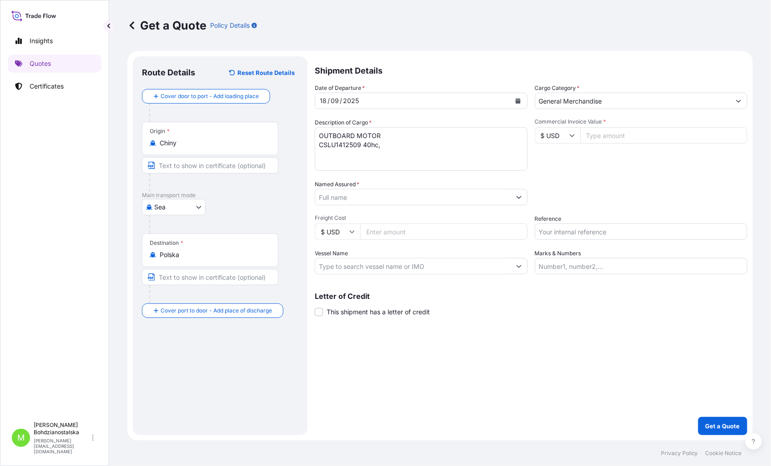
click at [398, 142] on textarea "OUTBOARD MOTOR CSLU1412509 40hc," at bounding box center [421, 149] width 213 height 44
paste textarea "4108,000"
type textarea "OUTBOARD MOTOR CSLU1412509 40hc, 4108,000 kgs, 28,00 m3, 373 ctn"
click at [589, 236] on input "Reference" at bounding box center [641, 232] width 213 height 16
paste input "S02041038"
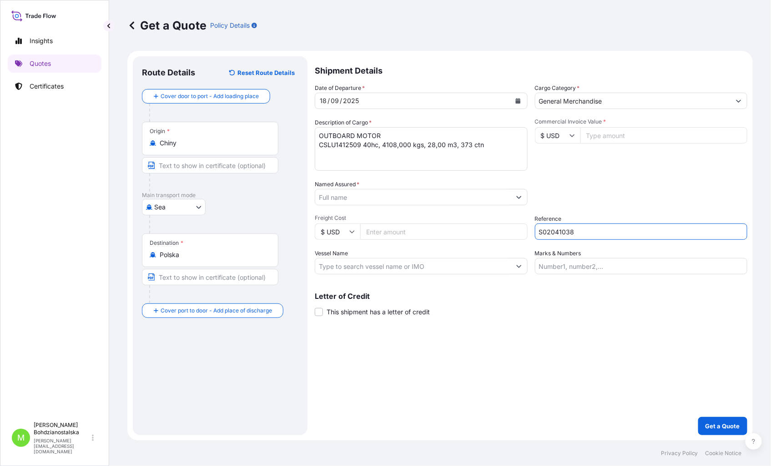
type input "S02041038"
click at [590, 141] on input "Commercial Invoice Value *" at bounding box center [663, 135] width 167 height 16
type input "37000.00"
click at [596, 189] on div "Packing Category Type to search a container mode Please select a primary mode o…" at bounding box center [641, 192] width 213 height 25
click at [321, 101] on div "18" at bounding box center [323, 100] width 9 height 11
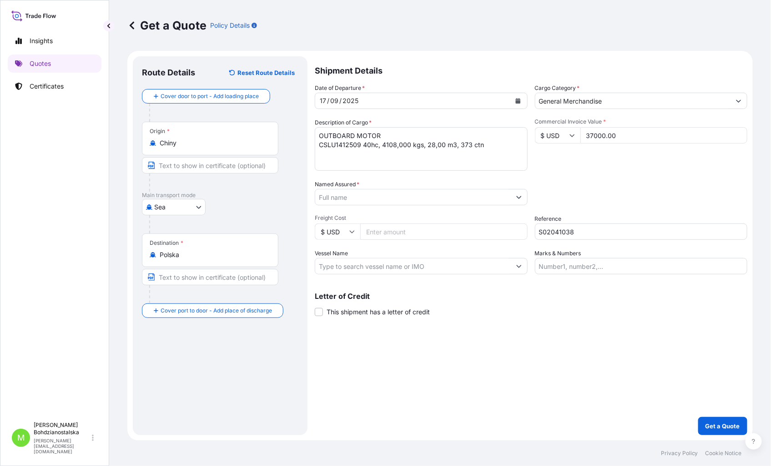
click at [593, 167] on div "Commercial Invoice Value * $ USD 37000.00" at bounding box center [641, 144] width 213 height 53
click at [356, 188] on label "Named Assured *" at bounding box center [337, 184] width 45 height 9
click at [356, 189] on input "Named Assured *" at bounding box center [412, 197] width 195 height 16
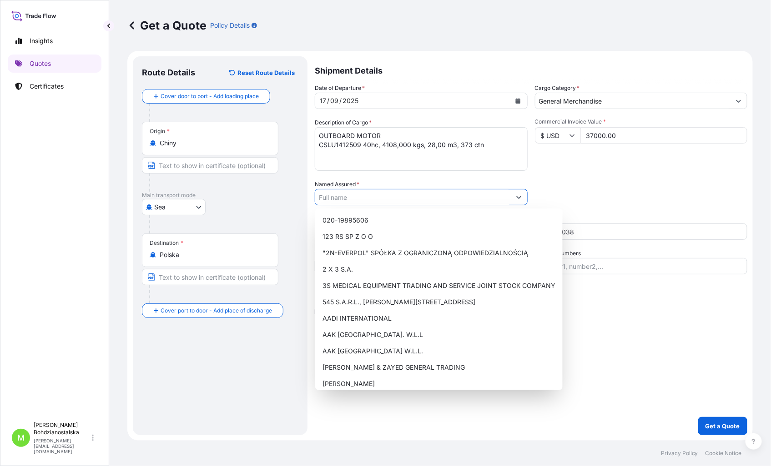
click at [356, 194] on input "Named Assured *" at bounding box center [412, 197] width 195 height 16
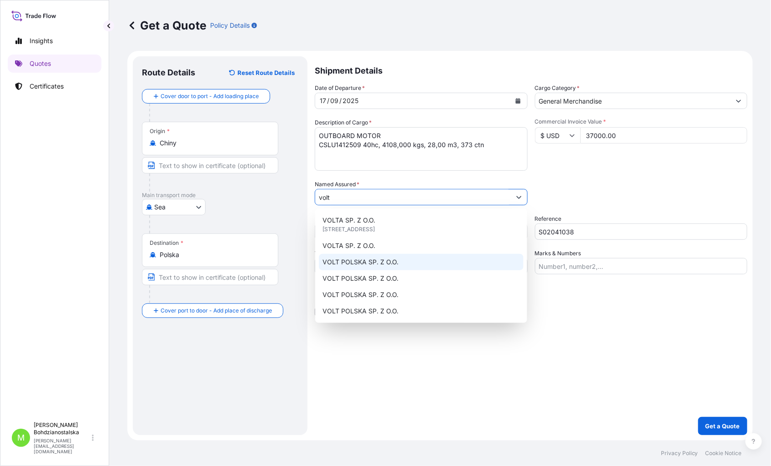
click at [347, 266] on span "VOLT POLSKA SP. Z O.O." at bounding box center [360, 262] width 76 height 9
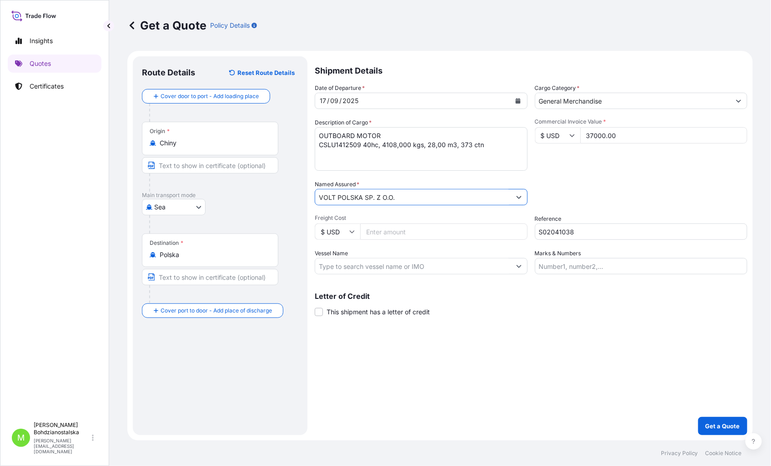
type input "VOLT POLSKA SP. Z O.O."
click at [506, 364] on div "Shipment Details Date of Departure * [DATE] Cargo Category * General Merchandis…" at bounding box center [531, 245] width 432 height 379
click at [711, 426] on p "Get a Quote" at bounding box center [722, 426] width 35 height 9
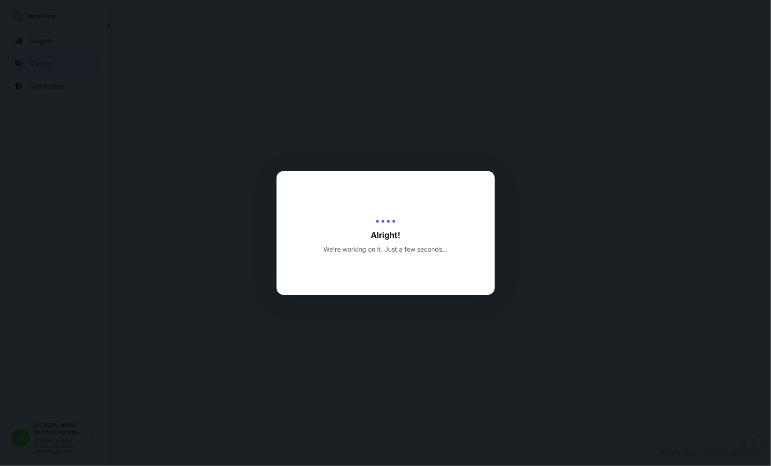
select select "Sea"
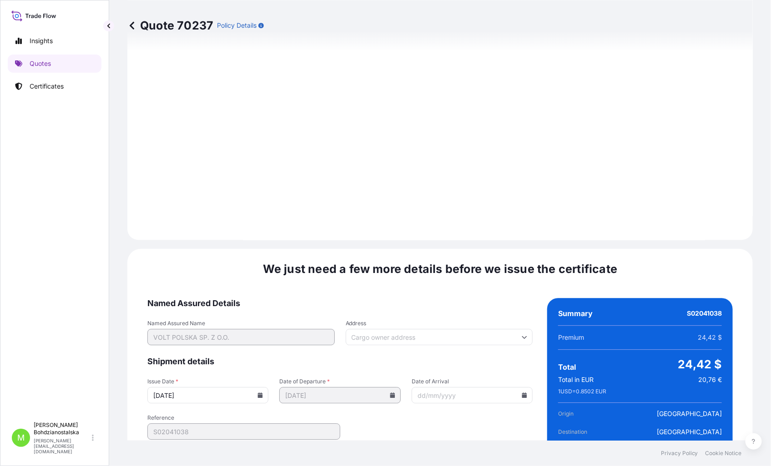
scroll to position [921, 0]
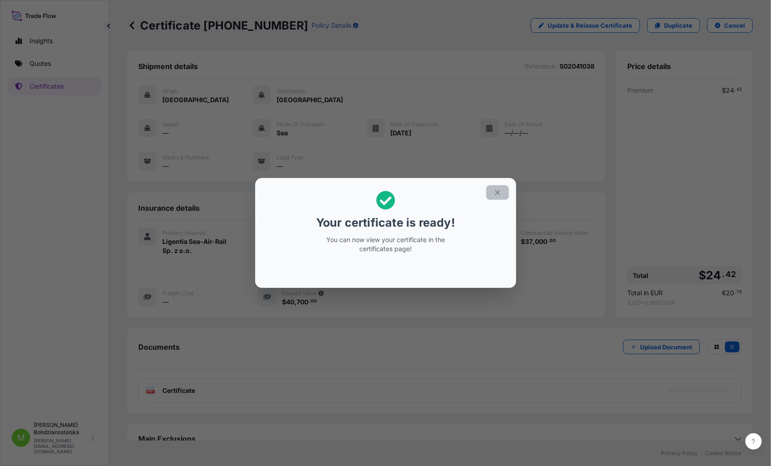
click at [496, 194] on icon "button" at bounding box center [497, 193] width 8 height 8
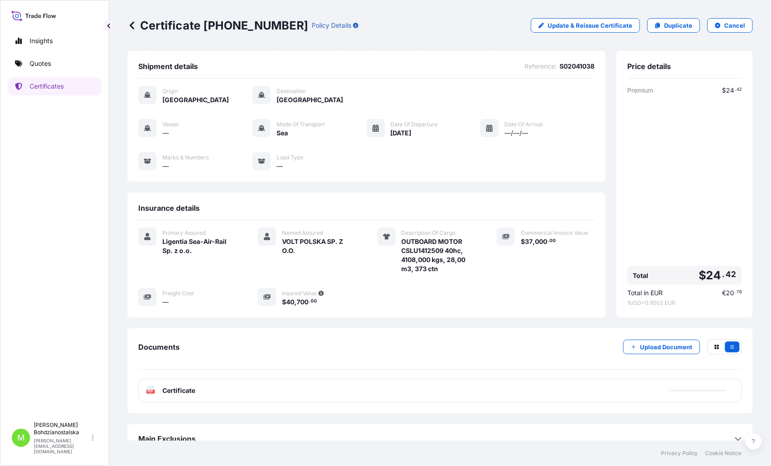
scroll to position [14, 0]
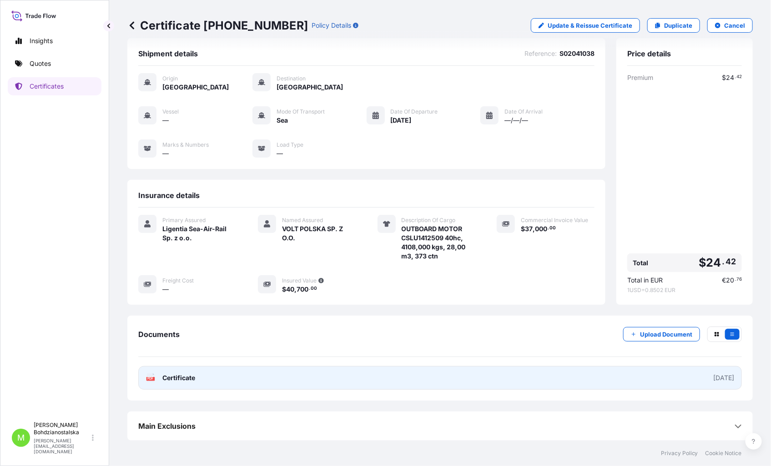
click at [197, 376] on link "PDF Certificate [DATE]" at bounding box center [439, 378] width 603 height 24
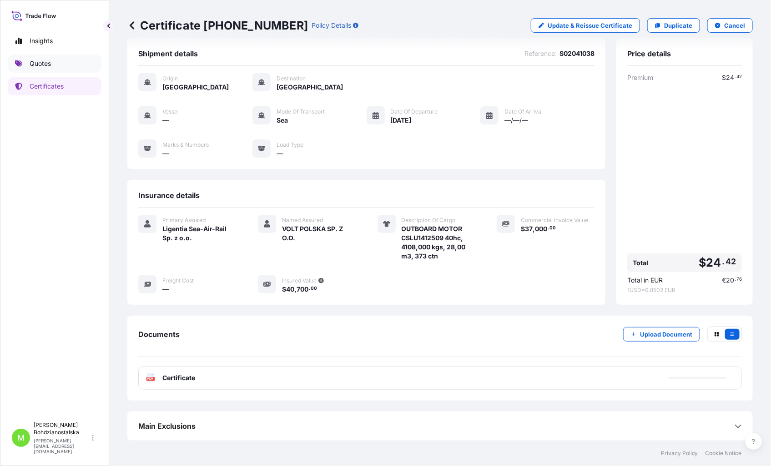
click at [38, 62] on p "Quotes" at bounding box center [40, 63] width 21 height 9
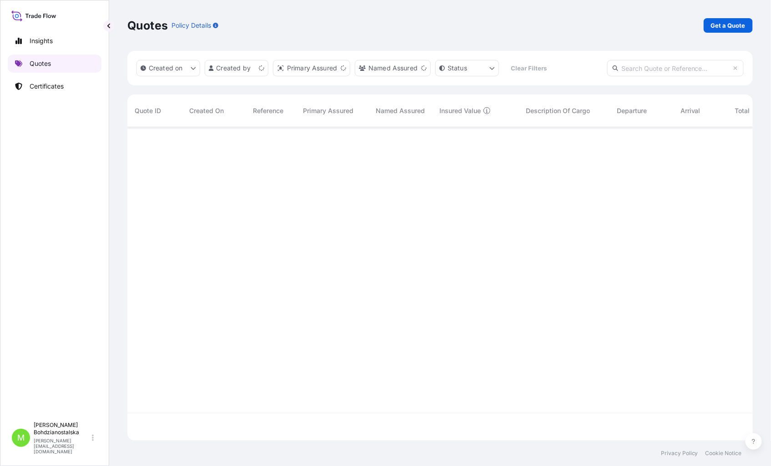
scroll to position [311, 617]
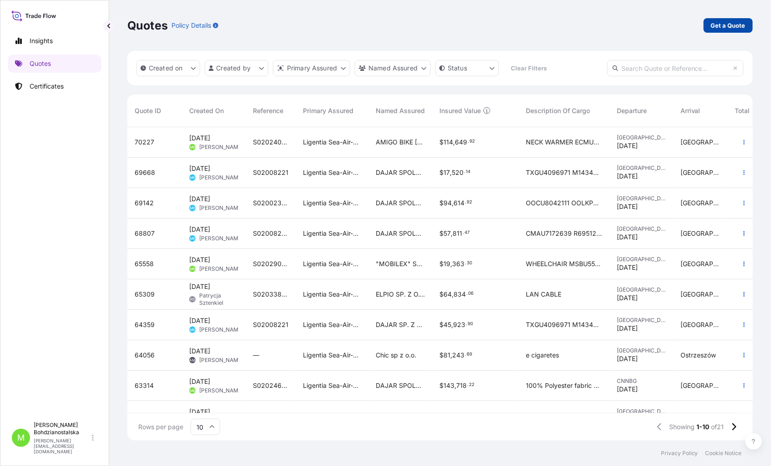
click at [724, 25] on p "Get a Quote" at bounding box center [728, 25] width 35 height 9
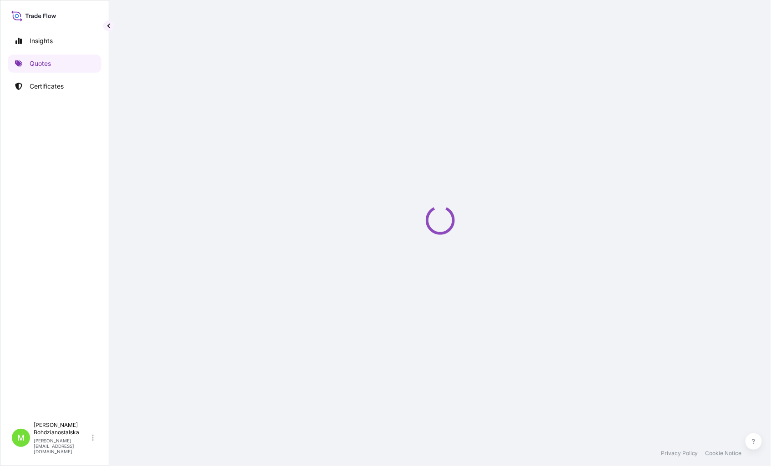
select select "Sea"
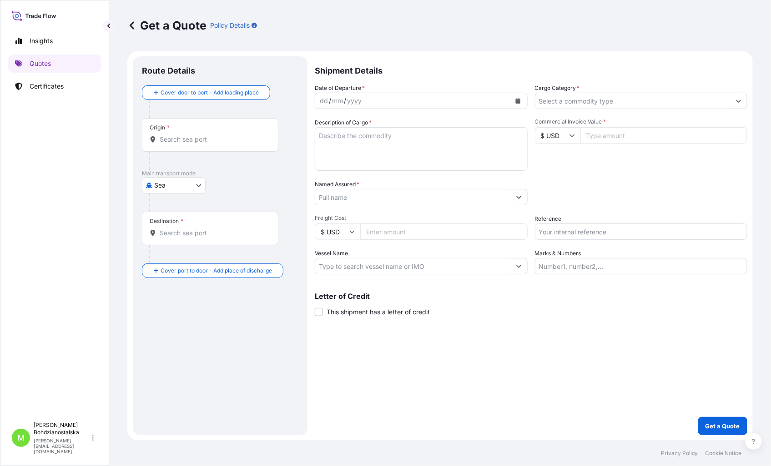
click at [575, 235] on input "Reference" at bounding box center [641, 232] width 213 height 16
paste input "S02043208"
type input "S02043208"
click at [630, 101] on input "Cargo Category *" at bounding box center [632, 101] width 195 height 16
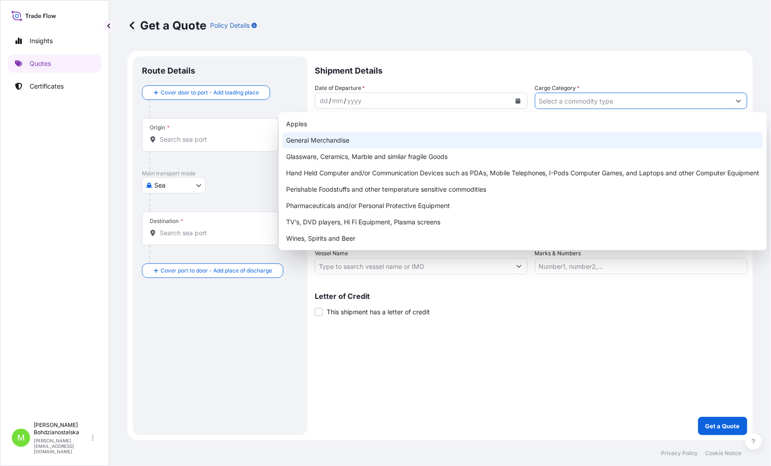
click at [328, 137] on div "General Merchandise" at bounding box center [522, 140] width 481 height 16
type input "General Merchandise"
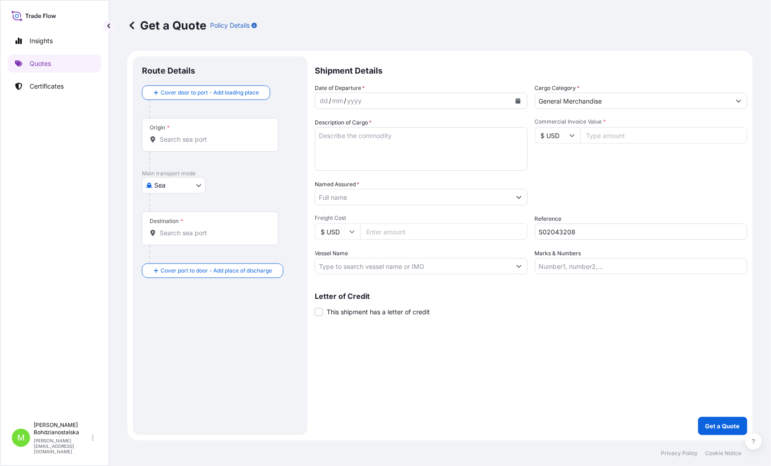
click at [326, 98] on div "dd" at bounding box center [324, 100] width 10 height 11
click at [426, 150] on textarea "Description of Cargo *" at bounding box center [421, 149] width 213 height 44
click at [350, 135] on textarea "Description of Cargo *" at bounding box center [421, 149] width 213 height 44
paste textarea "WATER PUMP"
click at [329, 152] on textarea "WATER PUMP" at bounding box center [421, 149] width 213 height 44
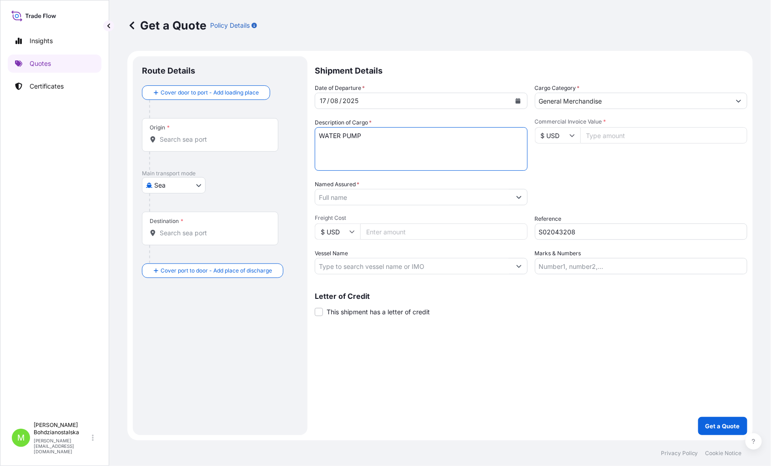
paste textarea "OERU4206982"
click at [409, 145] on textarea "WATER PUMP OERU4206982 40hc," at bounding box center [421, 149] width 213 height 44
paste textarea "5259,000"
type textarea "WATER PUMP OERU4206982 40hc, 5259,000 kgs, 14,740 m3, 7 plt"
click at [594, 136] on input "Commercial Invoice Value *" at bounding box center [663, 135] width 167 height 16
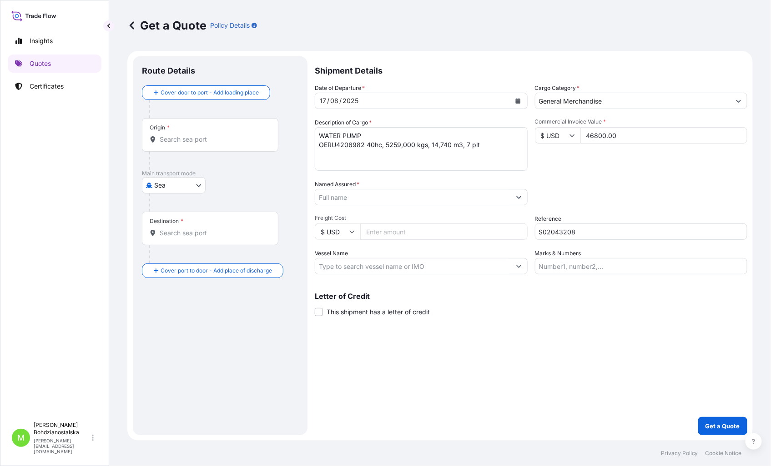
type input "46800.00"
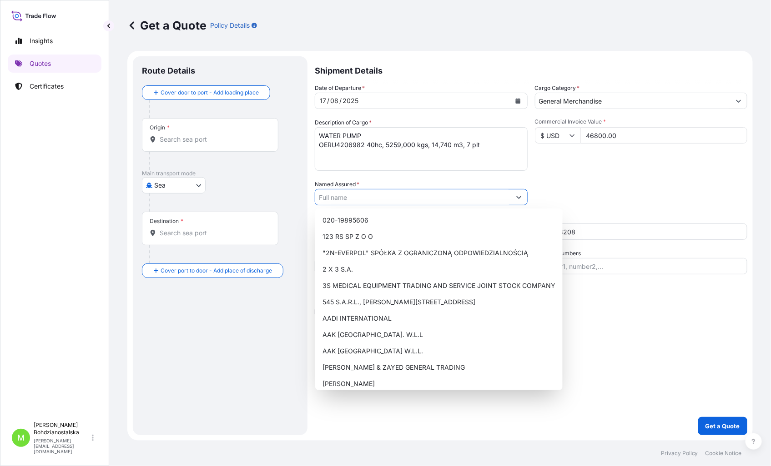
click at [346, 199] on input "Named Assured *" at bounding box center [412, 197] width 195 height 16
click at [669, 326] on div "Shipment Details Date of Departure * [DATE] Cargo Category * General Merchandis…" at bounding box center [531, 245] width 432 height 379
click at [403, 202] on input "Named Assured *" at bounding box center [412, 197] width 195 height 16
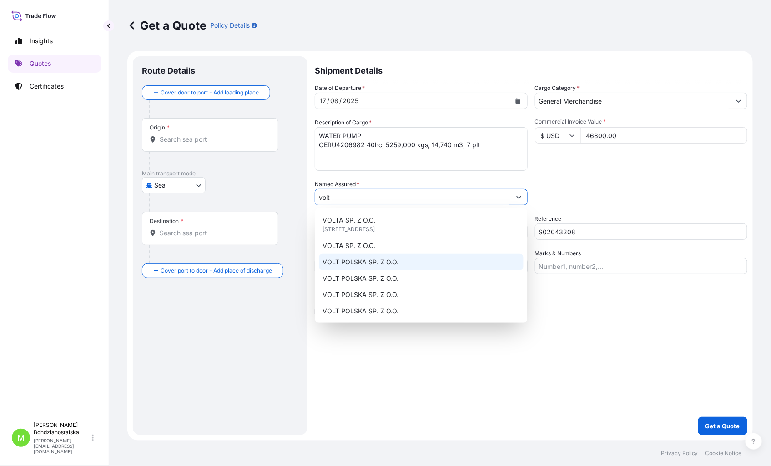
click at [401, 261] on div "VOLT POLSKA SP. Z O.O." at bounding box center [421, 262] width 205 height 16
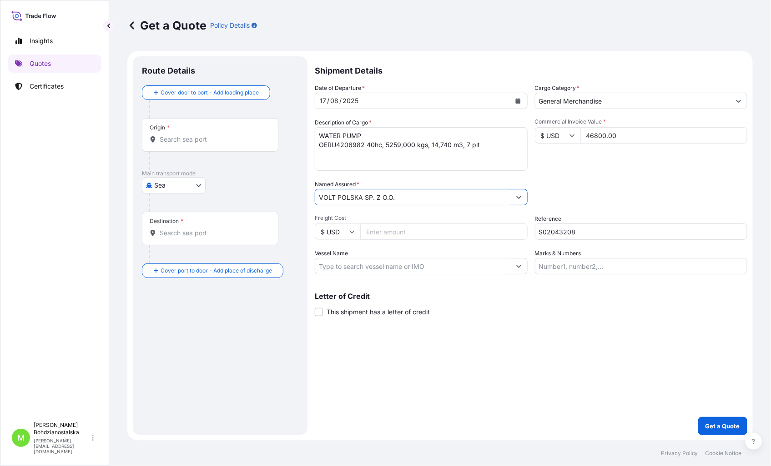
type input "VOLT POLSKA SP. Z O.O."
click at [471, 356] on div "Shipment Details Date of Departure * [DATE] Cargo Category * General Merchandis…" at bounding box center [531, 245] width 432 height 379
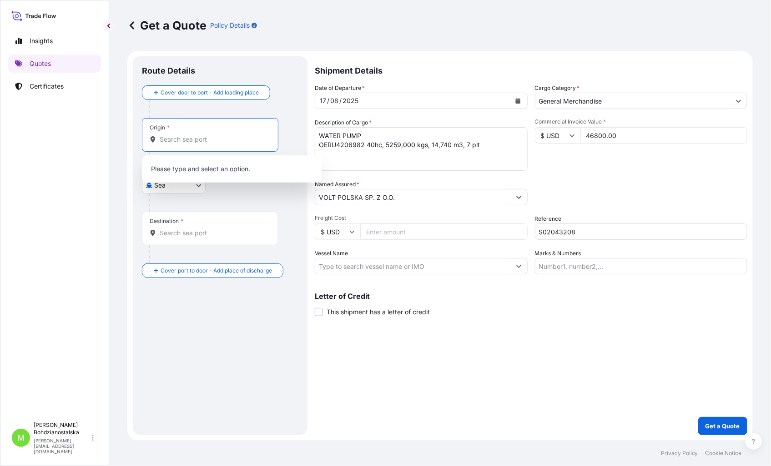
click at [187, 137] on input "Origin *" at bounding box center [213, 139] width 107 height 9
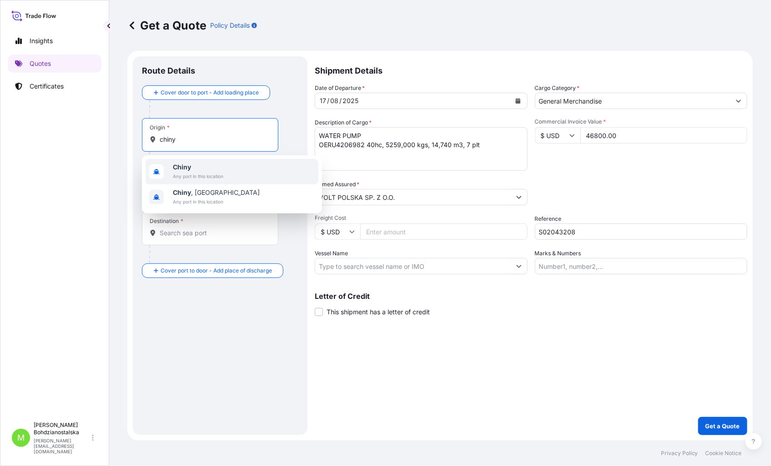
click at [195, 165] on span "Chiny" at bounding box center [198, 167] width 50 height 9
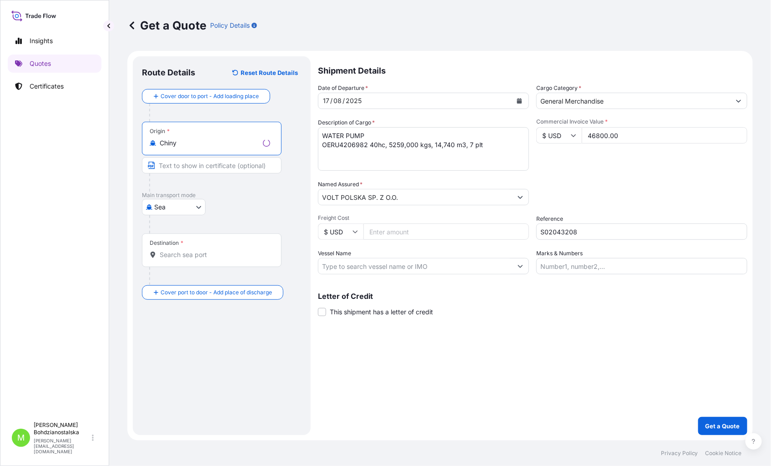
type input "Chiny"
click at [166, 260] on div "Destination *" at bounding box center [212, 251] width 140 height 34
click at [166, 260] on input "Destination *" at bounding box center [215, 255] width 110 height 9
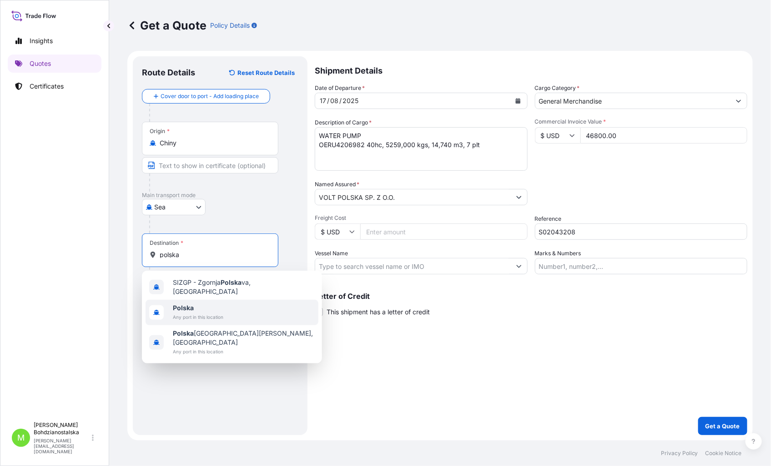
click at [192, 304] on b "Polska" at bounding box center [183, 308] width 21 height 8
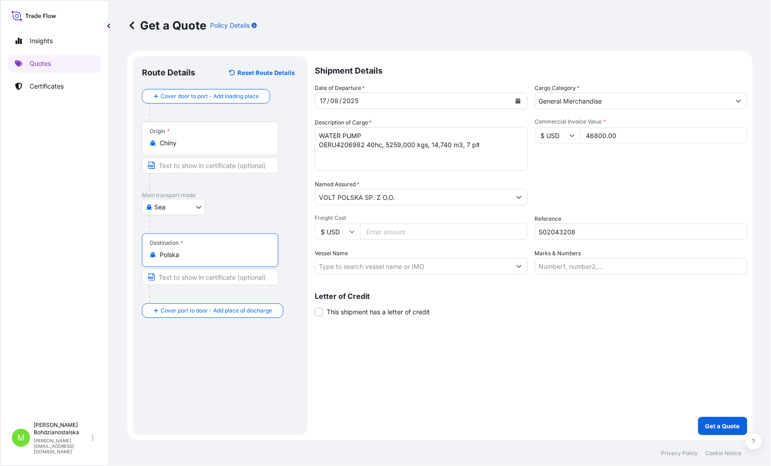
type input "Polska"
click at [455, 359] on div "Shipment Details Date of Departure * [DATE] Cargo Category * General Merchandis…" at bounding box center [531, 245] width 432 height 379
click at [724, 425] on p "Get a Quote" at bounding box center [722, 426] width 35 height 9
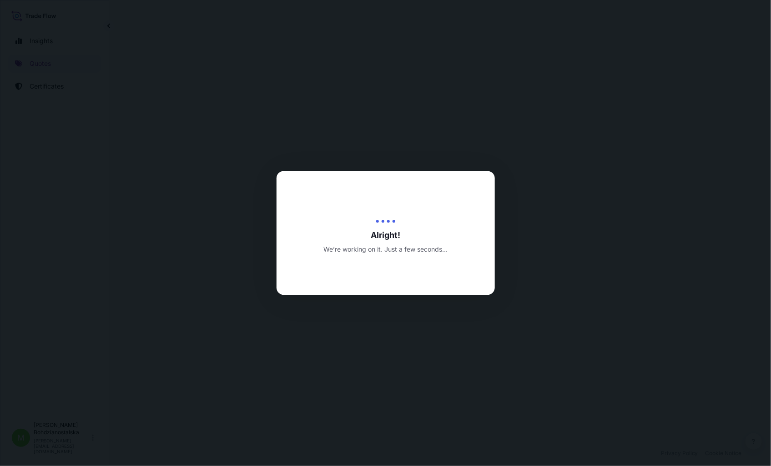
select select "Sea"
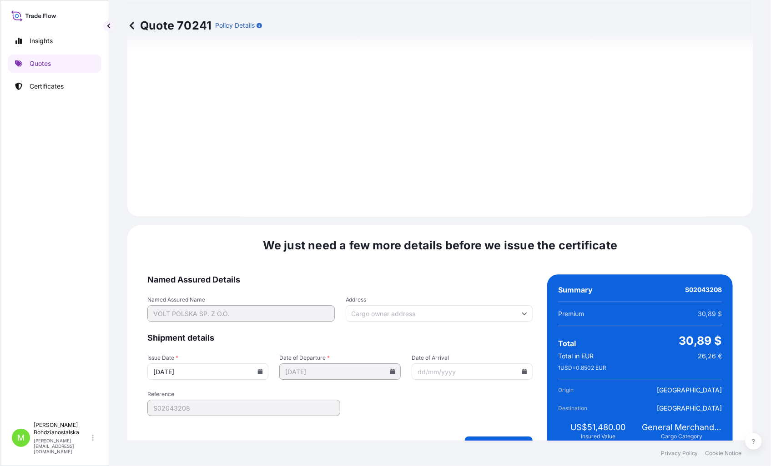
scroll to position [921, 0]
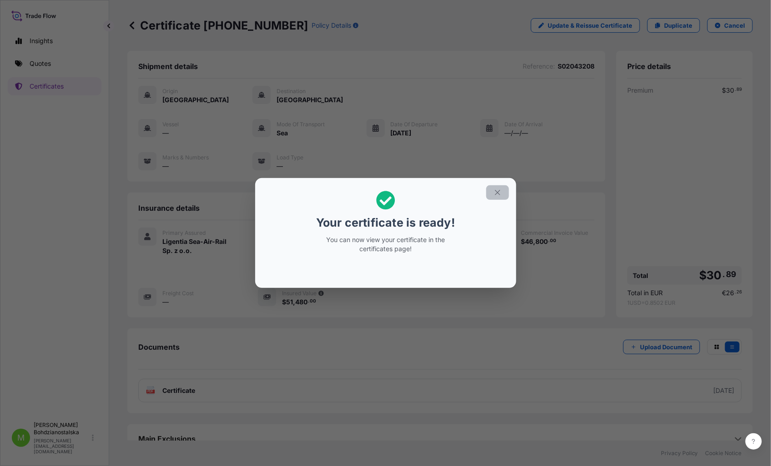
click at [500, 193] on icon "button" at bounding box center [497, 193] width 8 height 8
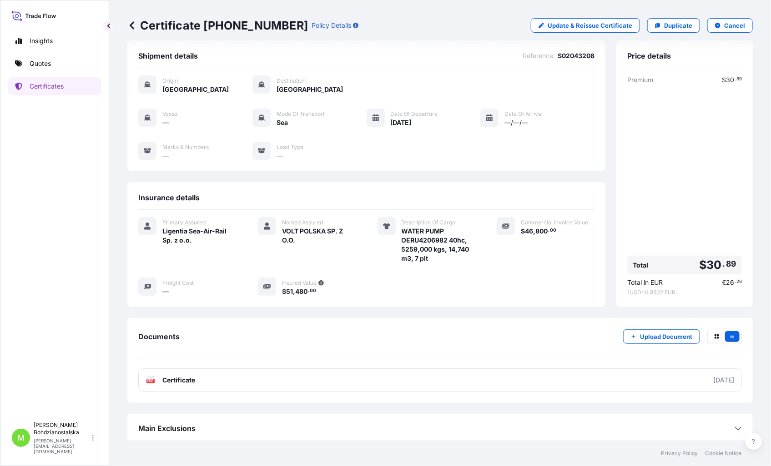
scroll to position [14, 0]
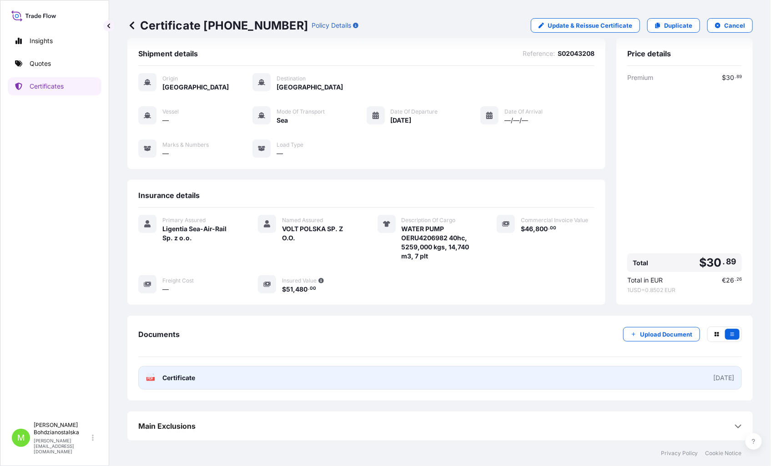
click at [221, 370] on link "PDF Certificate [DATE]" at bounding box center [439, 378] width 603 height 24
